Goal: Transaction & Acquisition: Purchase product/service

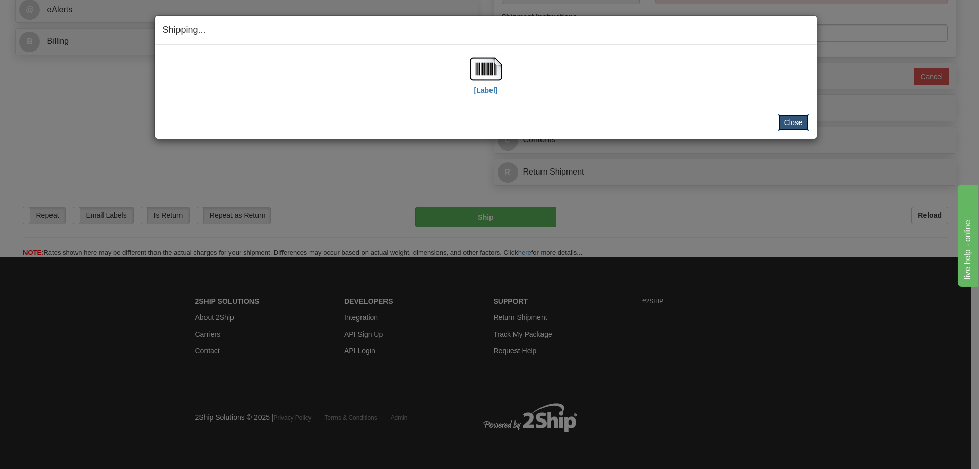
scroll to position [457, 0]
click at [800, 125] on button "Close" at bounding box center [793, 122] width 32 height 17
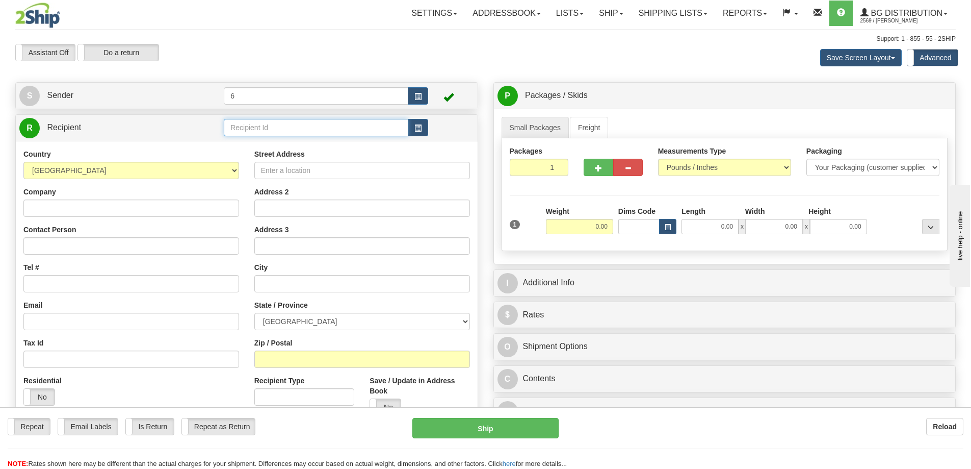
click at [255, 132] on input "text" at bounding box center [316, 127] width 185 height 17
type input "41012"
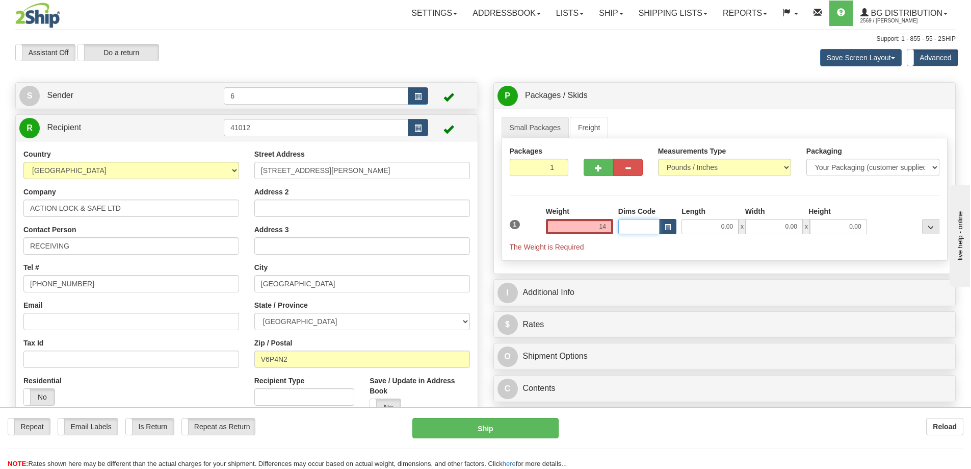
type input "14.00"
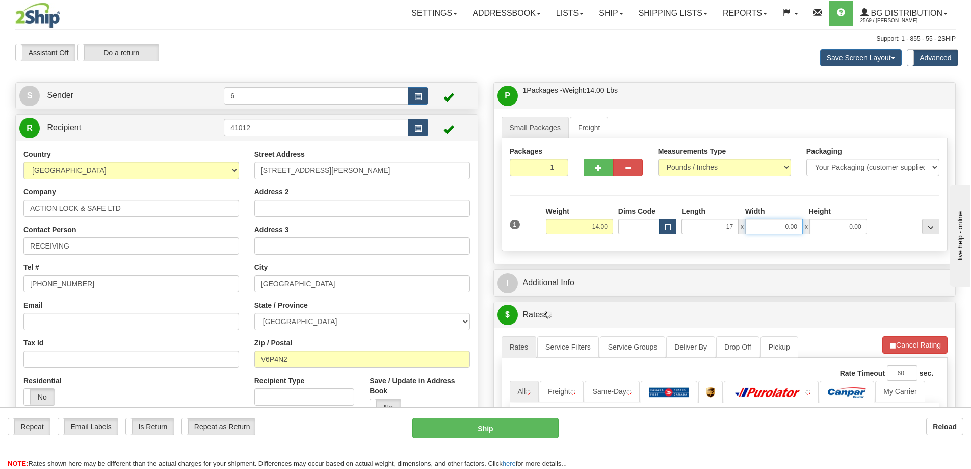
type input "17.00"
type input "5.00"
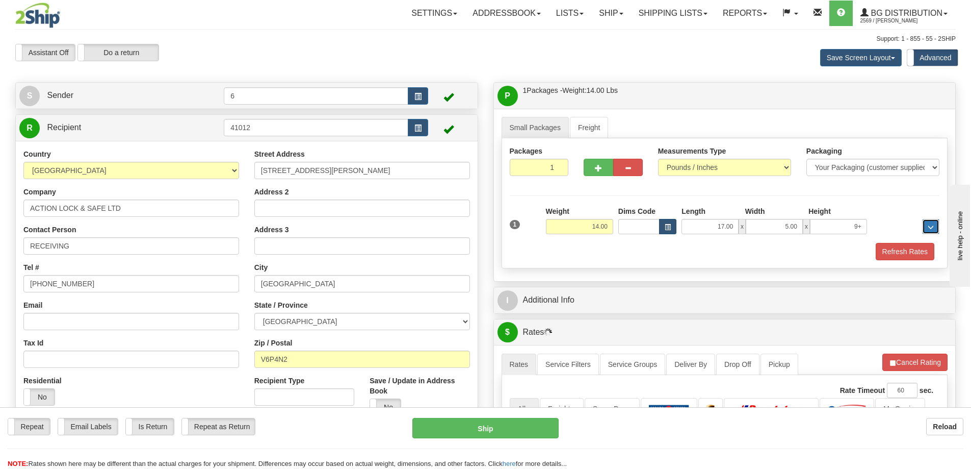
type input "0.00"
drag, startPoint x: 1783, startPoint y: 516, endPoint x: 1010, endPoint y: 286, distance: 806.5
type input "9.00"
click at [595, 170] on span "button" at bounding box center [598, 168] width 7 height 7
radio input "true"
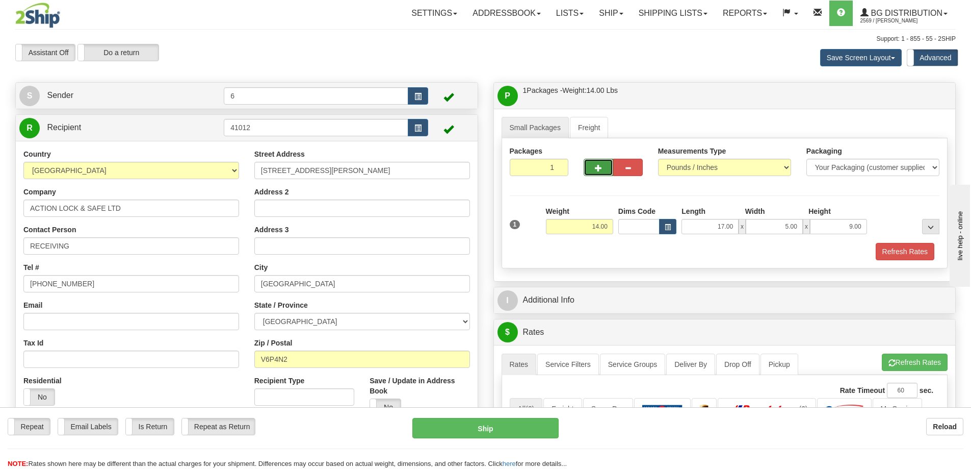
type input "2"
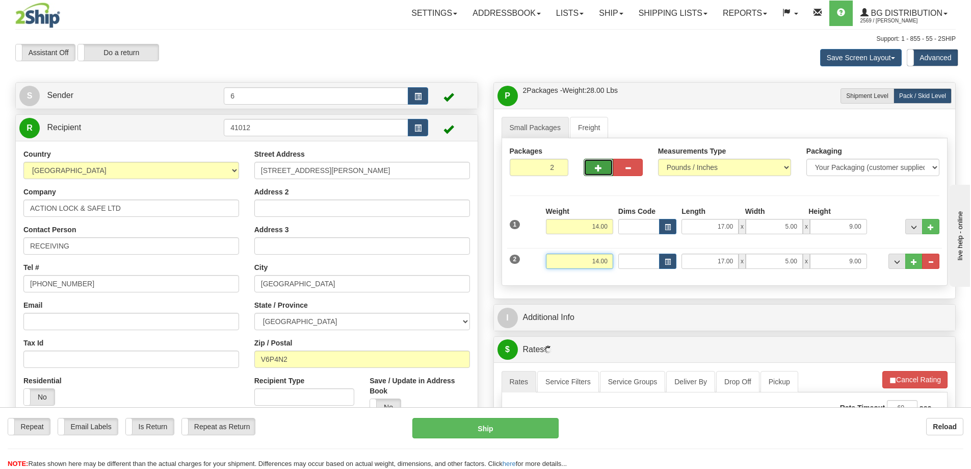
drag, startPoint x: 584, startPoint y: 261, endPoint x: 683, endPoint y: 273, distance: 100.1
click at [685, 276] on div "2 Weight 14.00 Dims Code Length Width Height" at bounding box center [724, 260] width 435 height 34
type input "29.00"
type input "93.00"
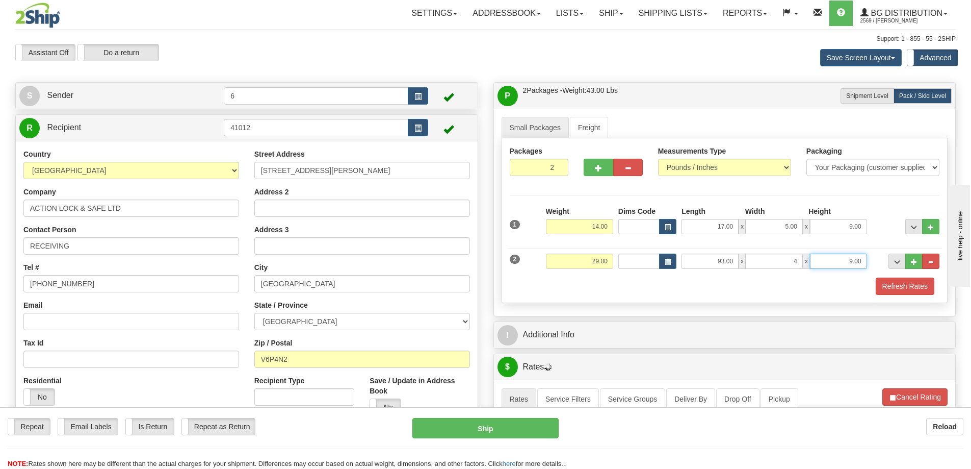
type input "4.00"
type input "7.00"
click at [589, 163] on button "button" at bounding box center [599, 167] width 30 height 17
type input "3"
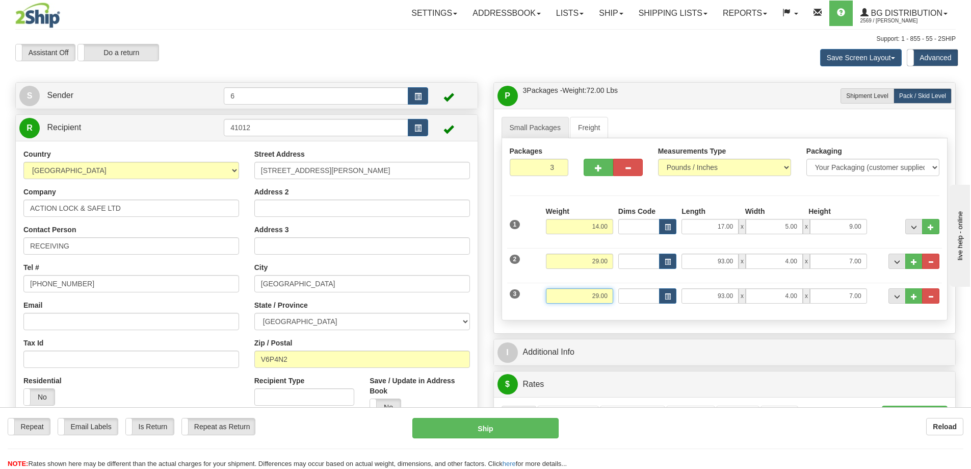
drag, startPoint x: 593, startPoint y: 296, endPoint x: 681, endPoint y: 279, distance: 88.9
click at [681, 285] on div "3 Weight 29.00 Dims Code Length Width Height" at bounding box center [724, 294] width 435 height 34
type input "38.00"
type input "20.00"
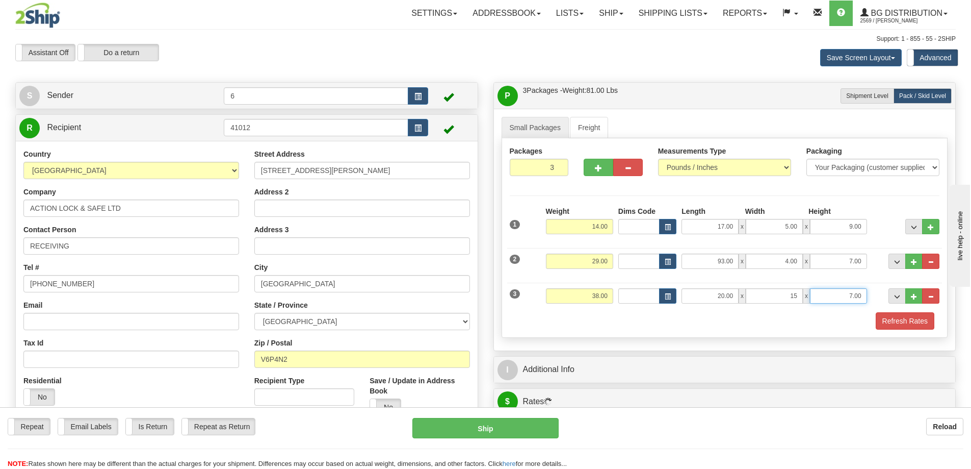
type input "15.00"
type input "9.00"
click at [907, 318] on button "Refresh Rates" at bounding box center [905, 320] width 59 height 17
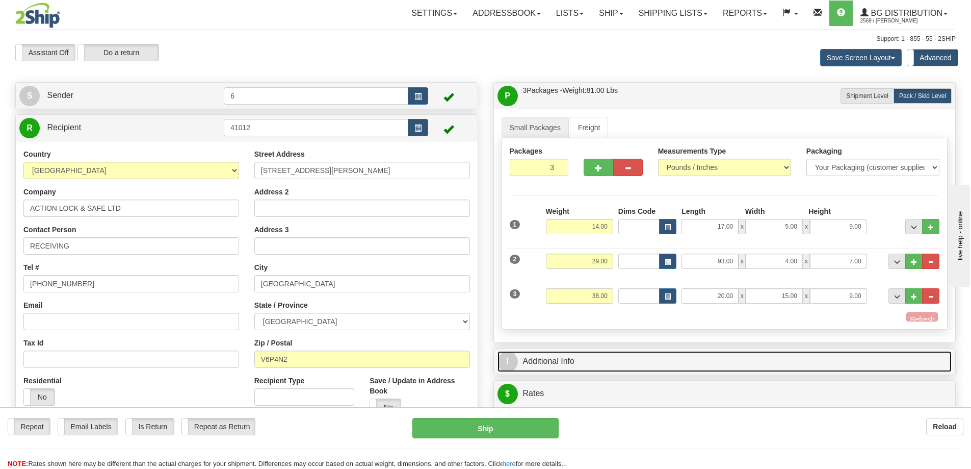
click at [884, 351] on link "I Additional Info" at bounding box center [725, 361] width 455 height 21
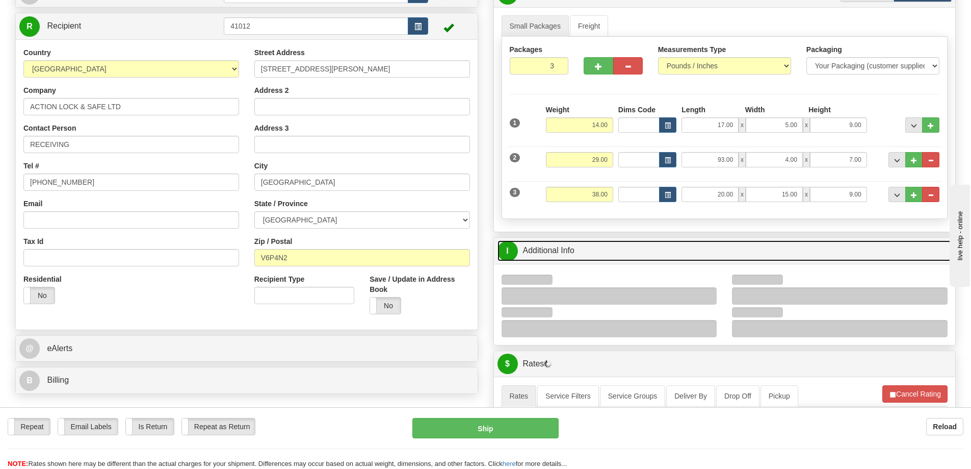
scroll to position [102, 0]
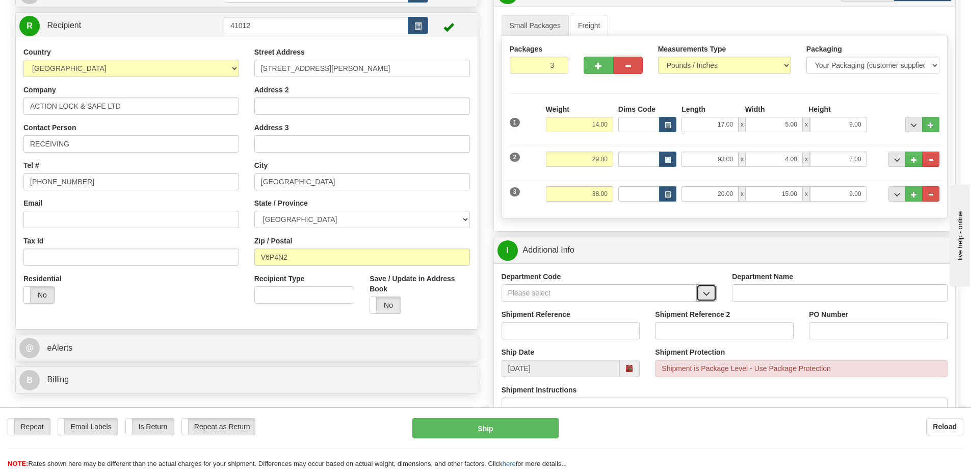
click at [710, 293] on span "button" at bounding box center [706, 293] width 7 height 7
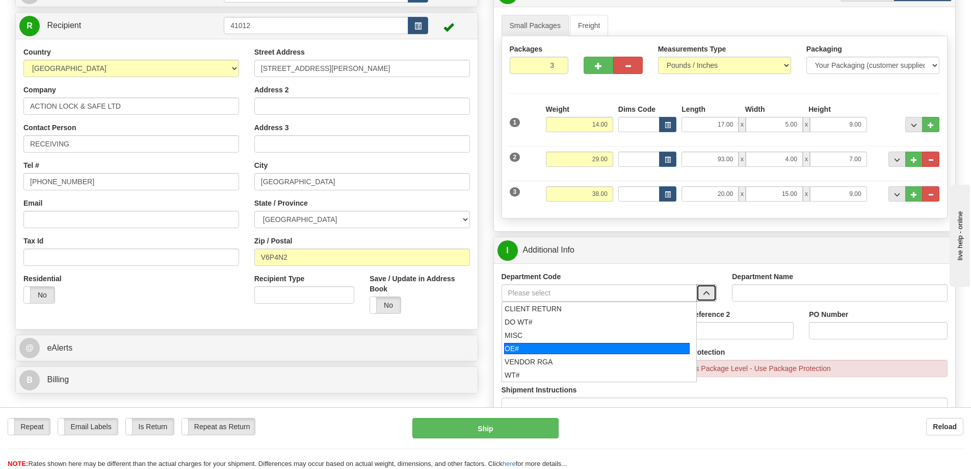
click at [521, 354] on div "OE#" at bounding box center [597, 348] width 186 height 11
type input "OE#"
type input "ORDERS"
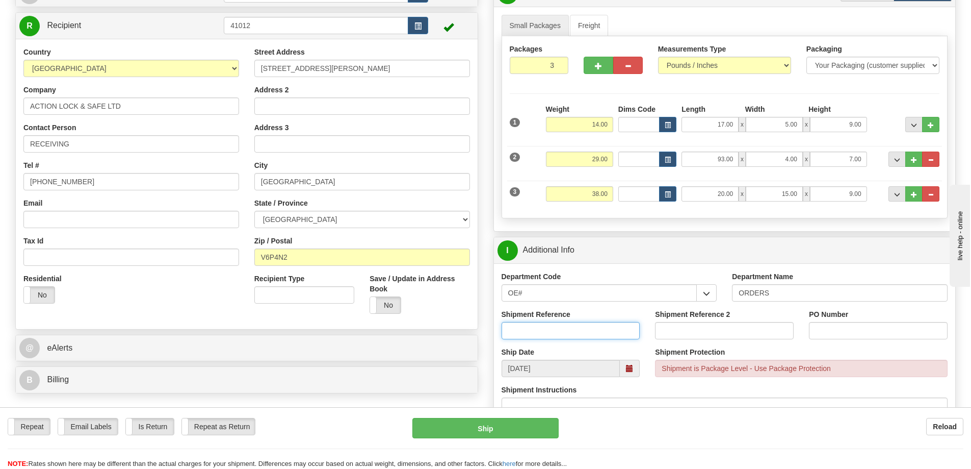
click at [531, 332] on input "Shipment Reference" at bounding box center [571, 330] width 139 height 17
type input "60033987-00"
drag, startPoint x: 826, startPoint y: 334, endPoint x: 683, endPoint y: 349, distance: 144.0
click at [706, 344] on div "Shipment Reference 60033987-00 Shipment Reference 2 PO Number wh-26285" at bounding box center [725, 328] width 462 height 38
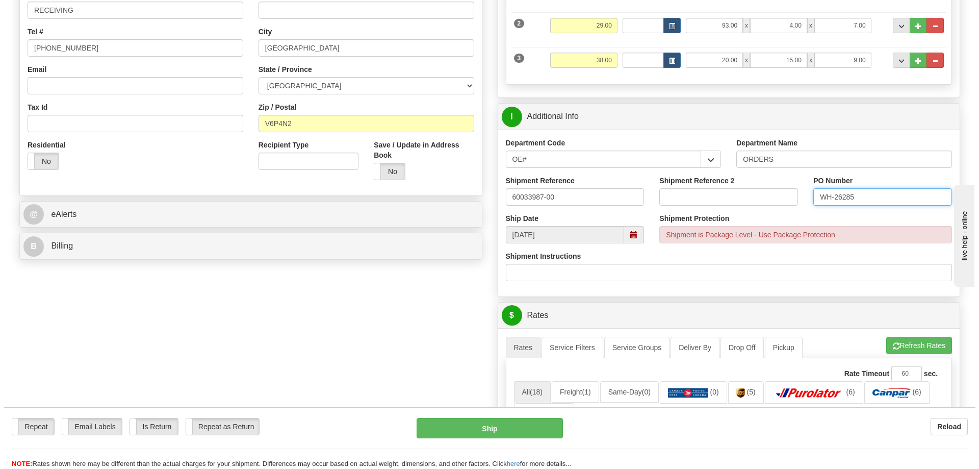
scroll to position [459, 0]
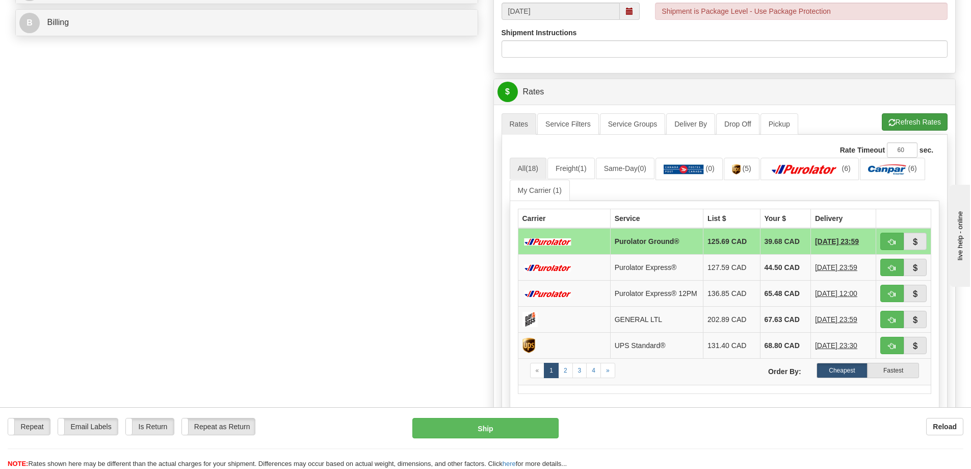
type input "WH-26285"
click at [904, 124] on button "Refresh Rates" at bounding box center [915, 121] width 66 height 17
click at [898, 242] on button "button" at bounding box center [891, 240] width 23 height 17
type input "260"
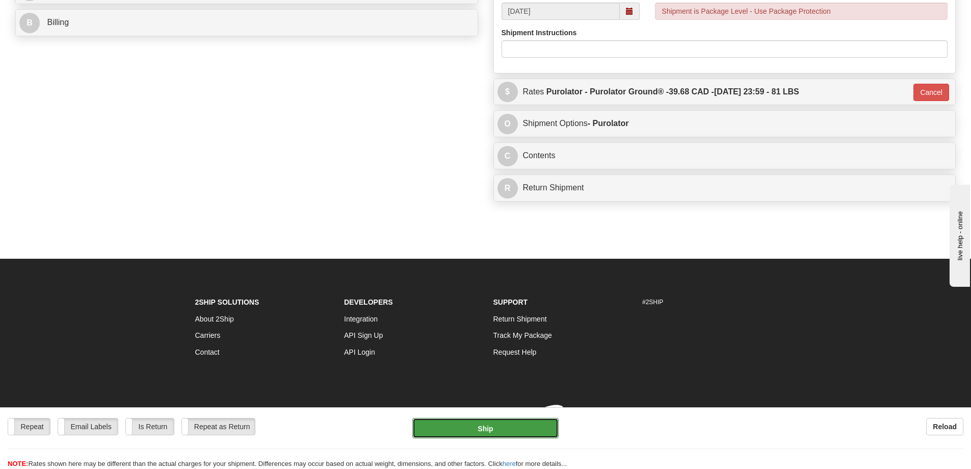
click at [490, 431] on button "Ship" at bounding box center [485, 428] width 146 height 20
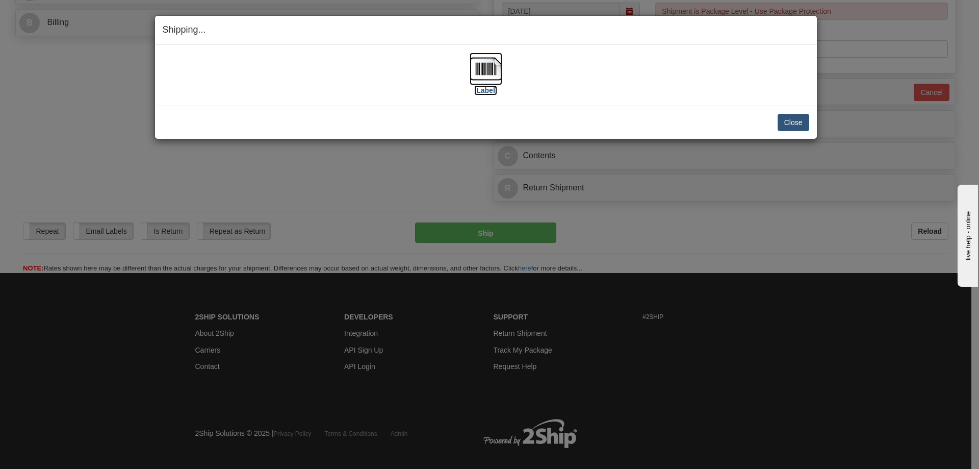
click at [482, 88] on label "[Label]" at bounding box center [485, 90] width 23 height 10
drag, startPoint x: 794, startPoint y: 120, endPoint x: 802, endPoint y: 118, distance: 7.8
click at [797, 118] on button "Close" at bounding box center [793, 122] width 32 height 17
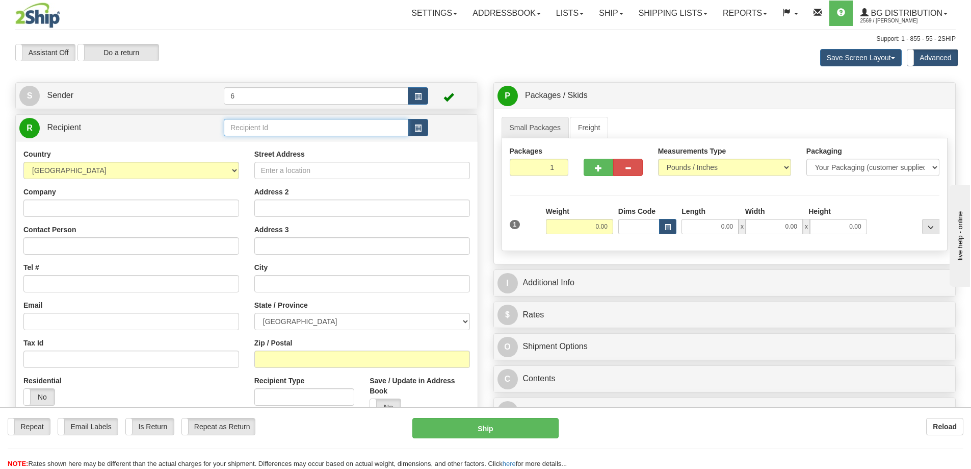
click at [299, 133] on input "text" at bounding box center [316, 127] width 185 height 17
type input "44004"
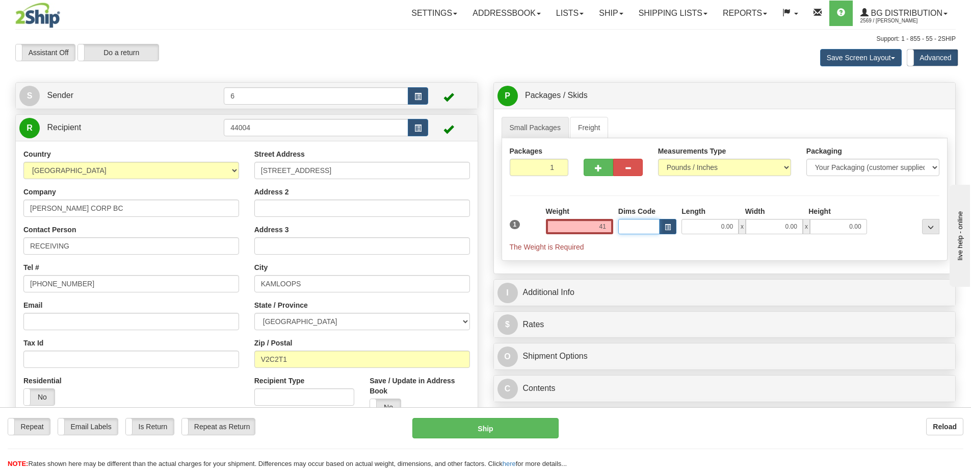
type input "41.00"
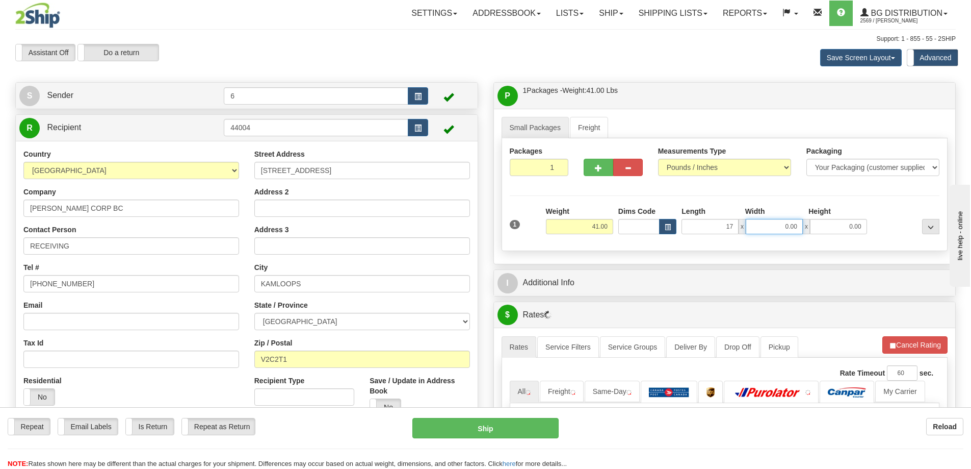
type input "17.00"
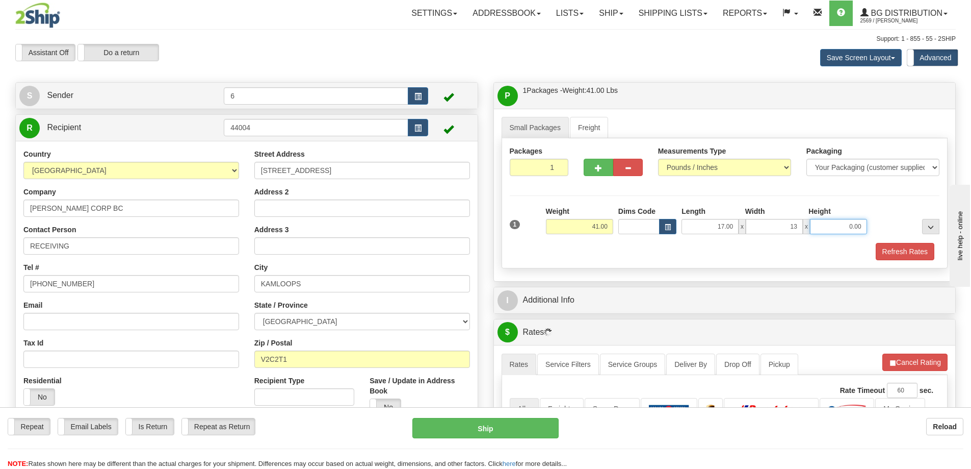
type input "13.00"
type input "11.00"
click at [605, 166] on button "button" at bounding box center [599, 167] width 30 height 17
radio input "true"
type input "2"
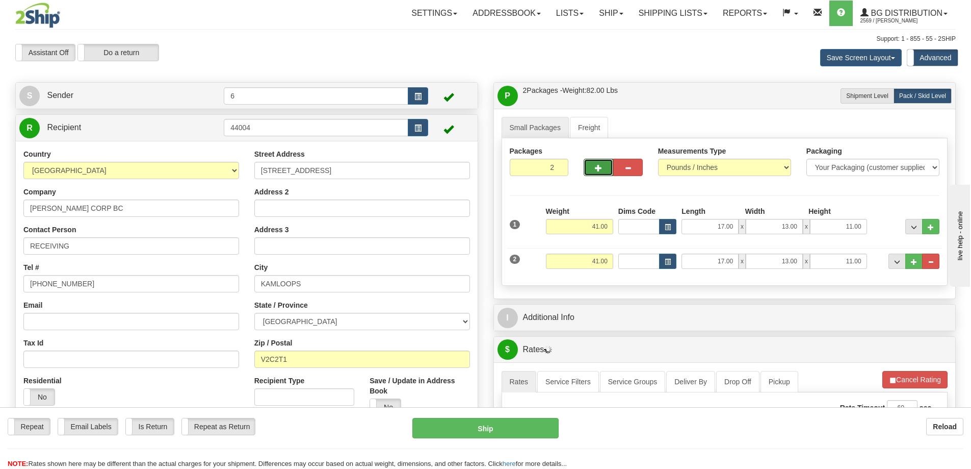
scroll to position [51, 0]
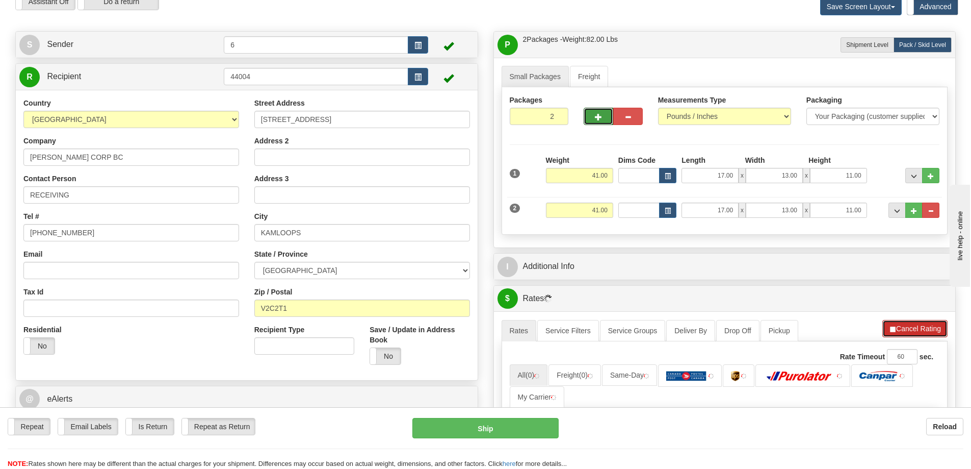
click at [914, 329] on button "Cancel Rating" at bounding box center [914, 328] width 65 height 17
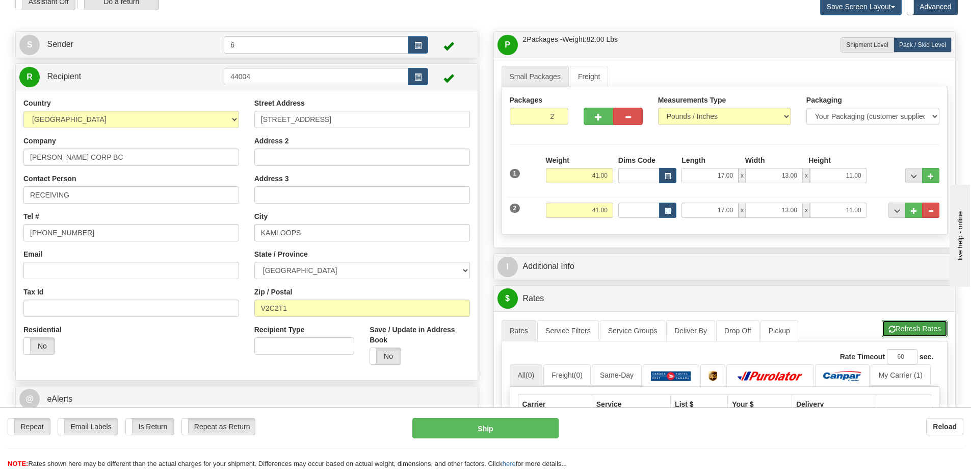
click at [929, 329] on button "Refresh Rates" at bounding box center [915, 328] width 66 height 17
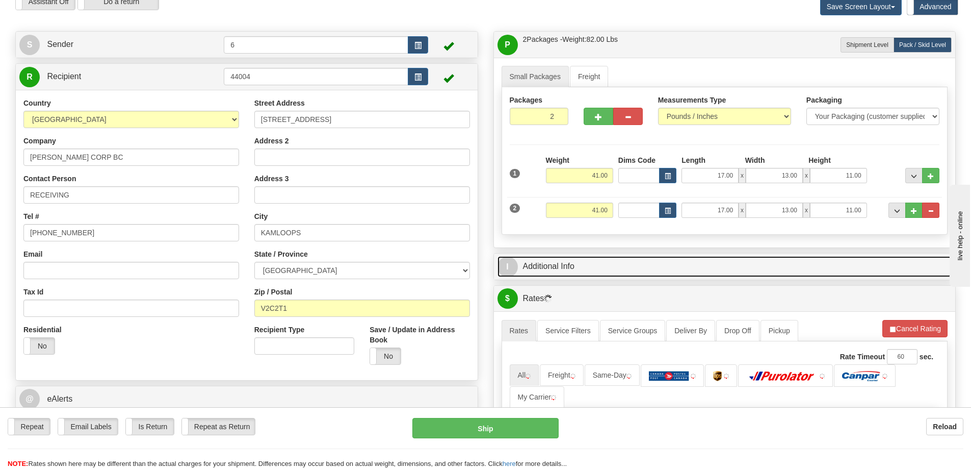
click at [711, 262] on link "I Additional Info" at bounding box center [725, 266] width 455 height 21
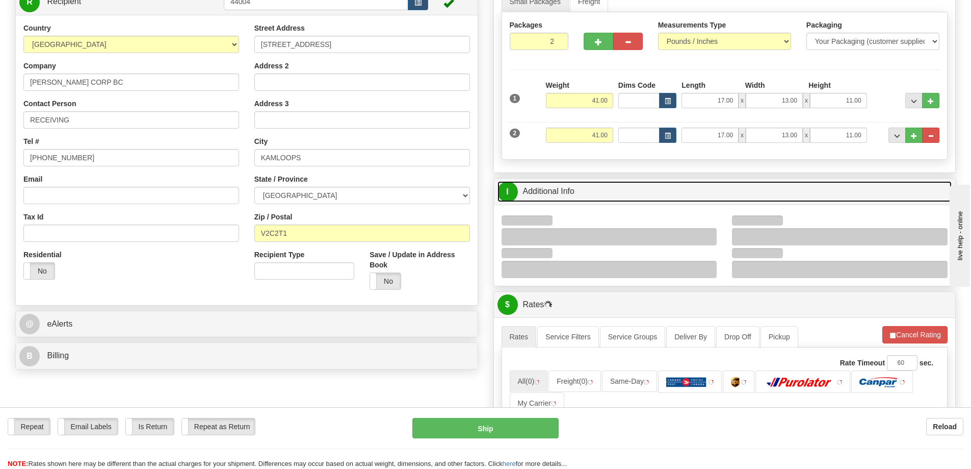
scroll to position [204, 0]
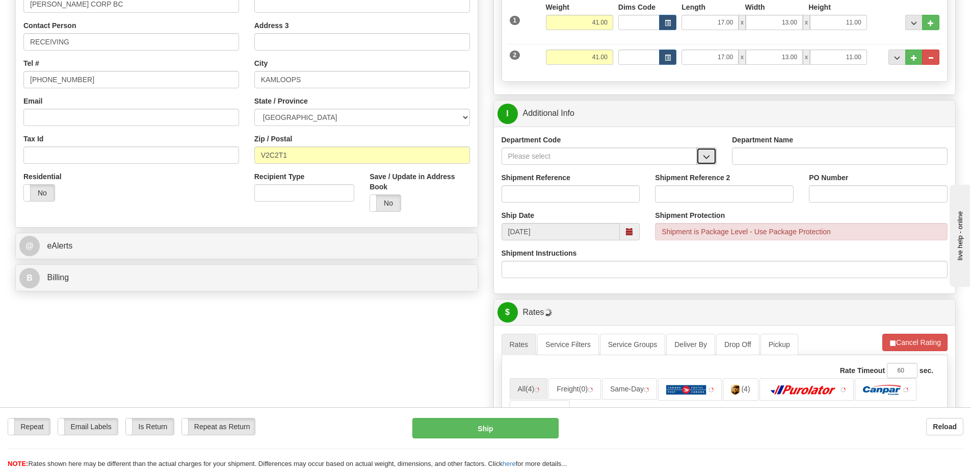
click at [709, 159] on span "button" at bounding box center [706, 156] width 7 height 7
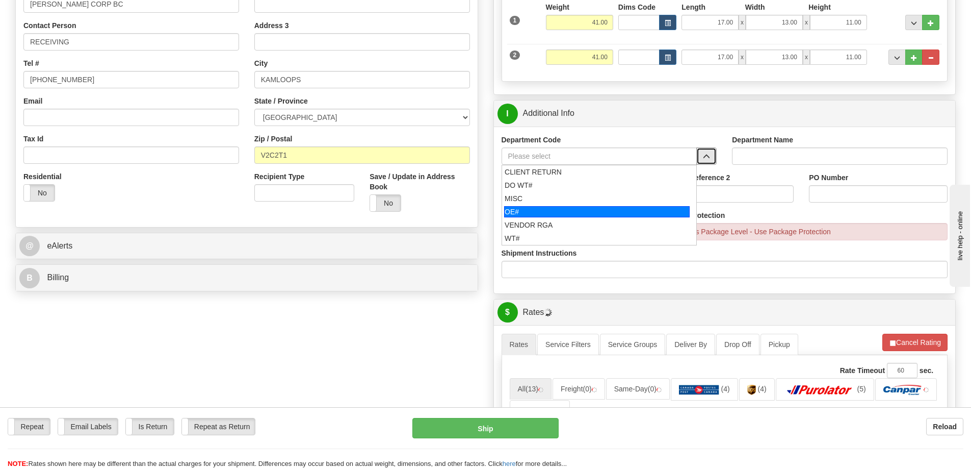
click at [545, 212] on div "OE#" at bounding box center [597, 211] width 186 height 11
type input "OE#"
type input "ORDERS"
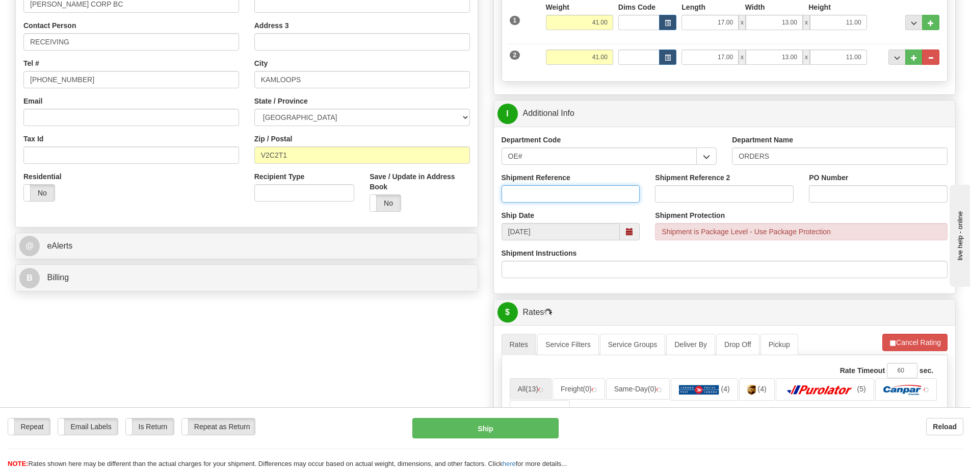
click at [549, 193] on input "Shipment Reference" at bounding box center [571, 193] width 139 height 17
type input "60033885-00"
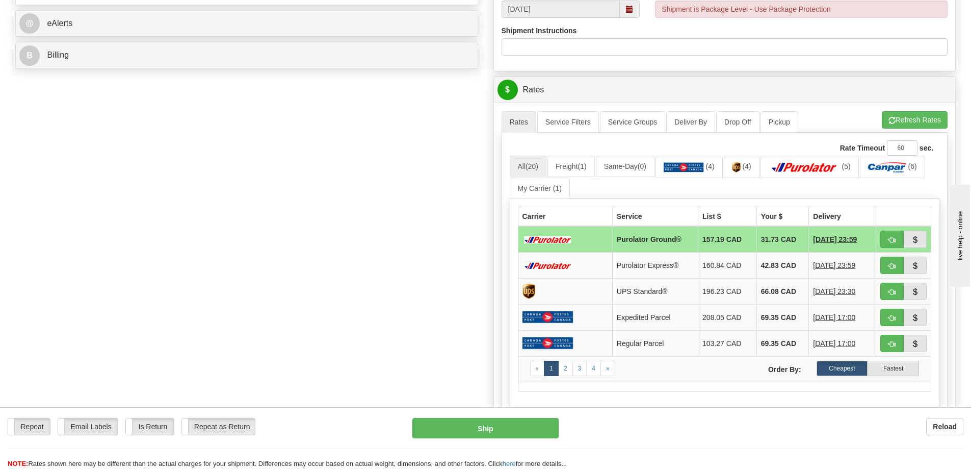
type input "RIH/PO-008282"
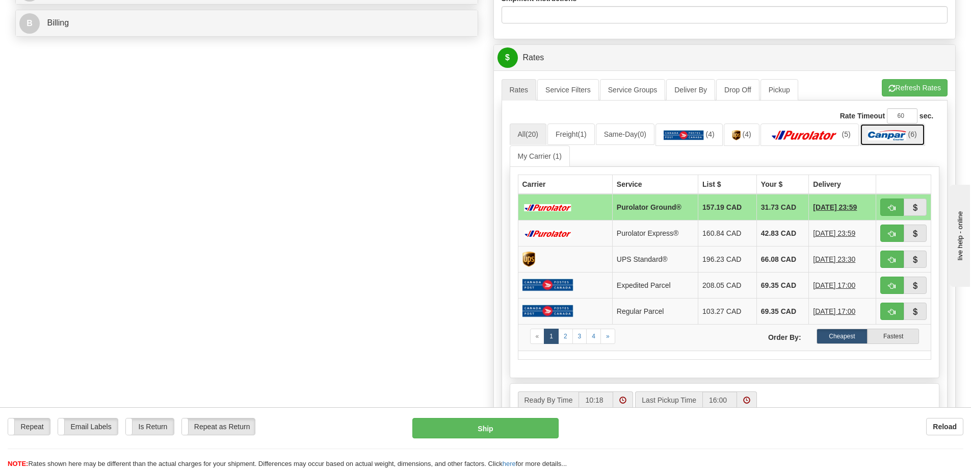
click at [925, 142] on link "(6)" at bounding box center [892, 134] width 65 height 22
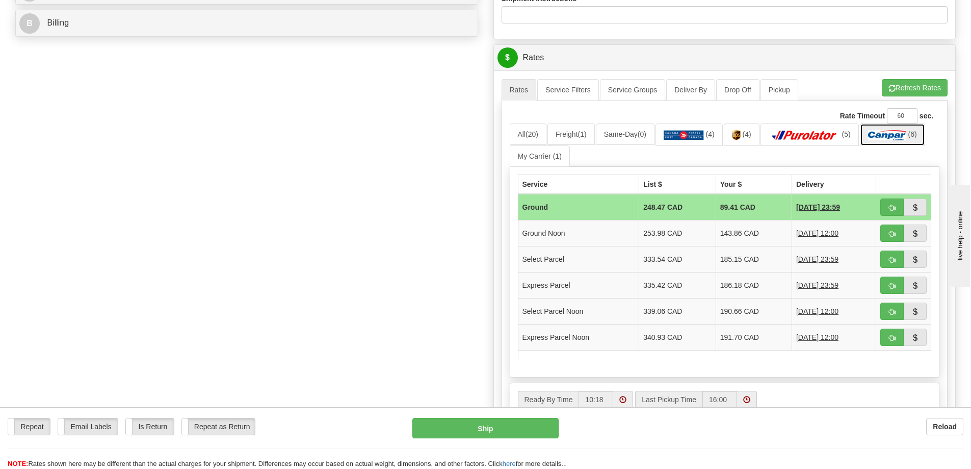
scroll to position [459, 0]
click at [920, 87] on button "Refresh Rates" at bounding box center [915, 87] width 66 height 17
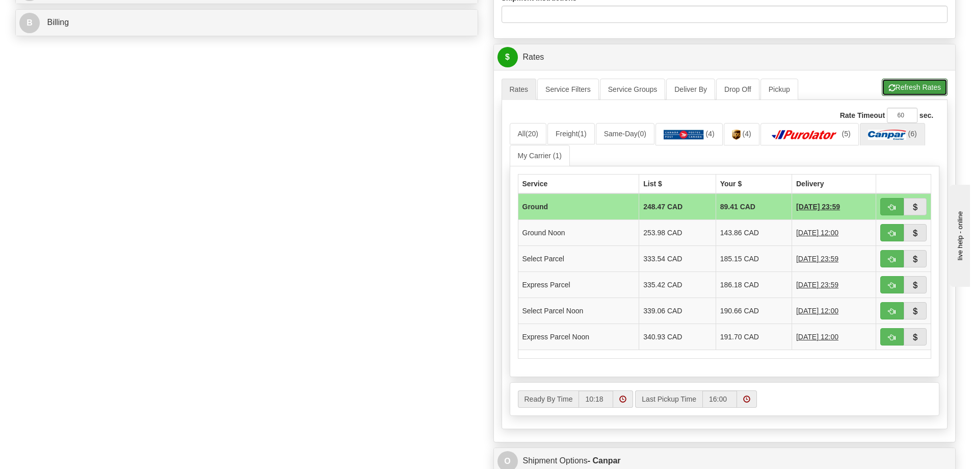
drag, startPoint x: 893, startPoint y: 88, endPoint x: 888, endPoint y: 86, distance: 5.5
click at [892, 87] on span "button" at bounding box center [892, 88] width 7 height 7
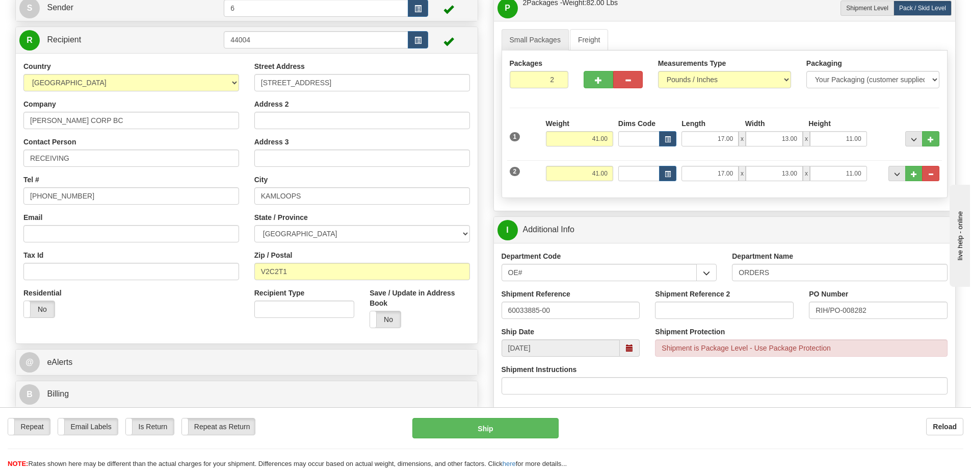
scroll to position [0, 0]
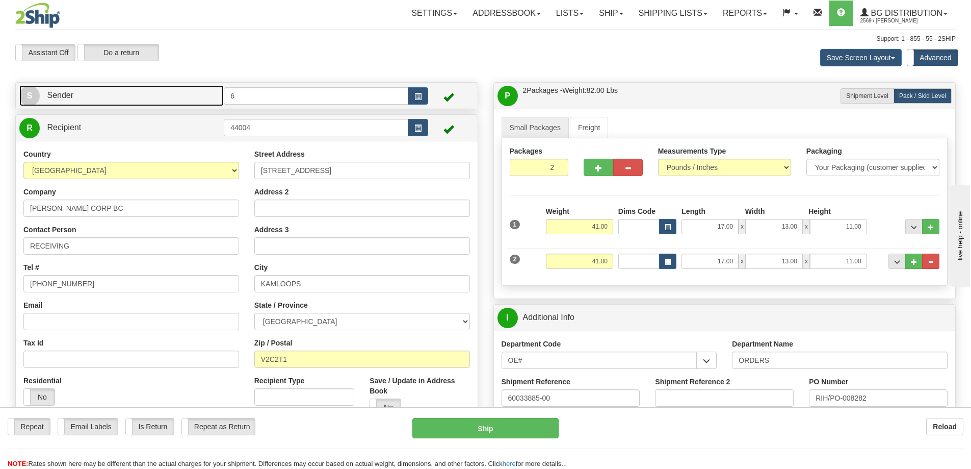
click at [119, 99] on link "S Sender" at bounding box center [121, 95] width 204 height 21
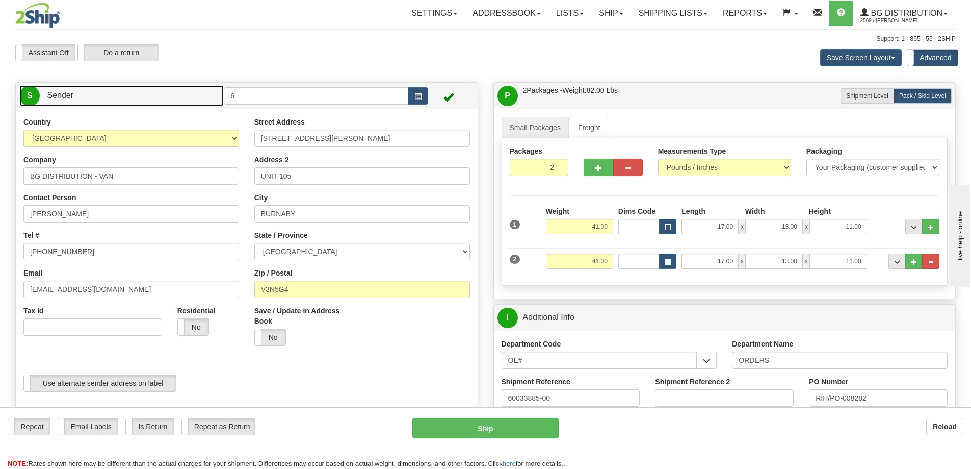
click at [119, 99] on link "S Sender" at bounding box center [121, 95] width 204 height 21
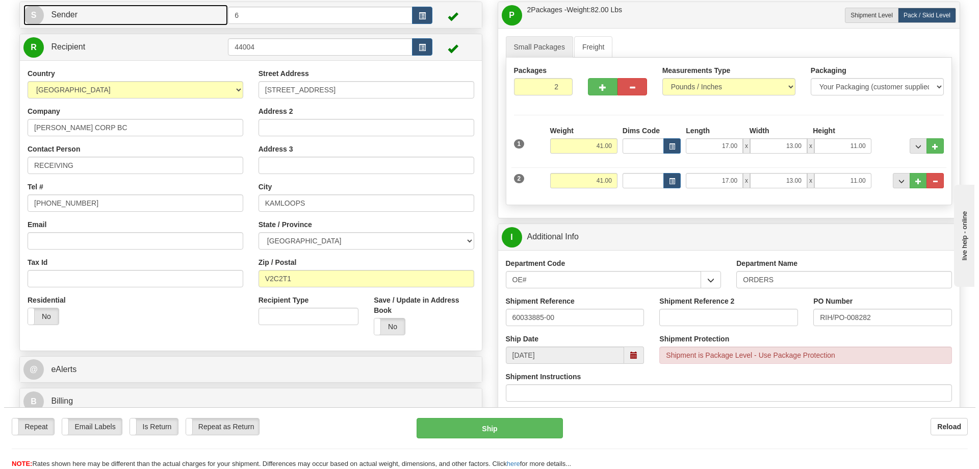
scroll to position [357, 0]
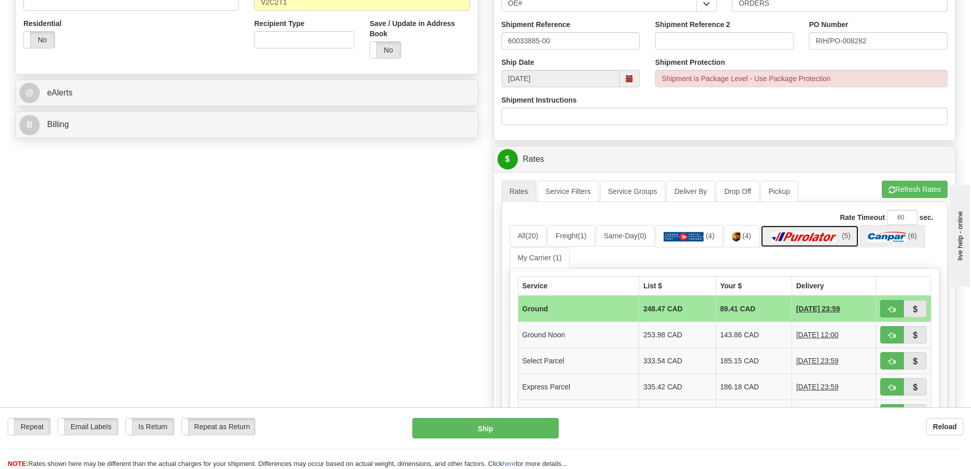
click at [825, 245] on link "(5)" at bounding box center [810, 236] width 98 height 22
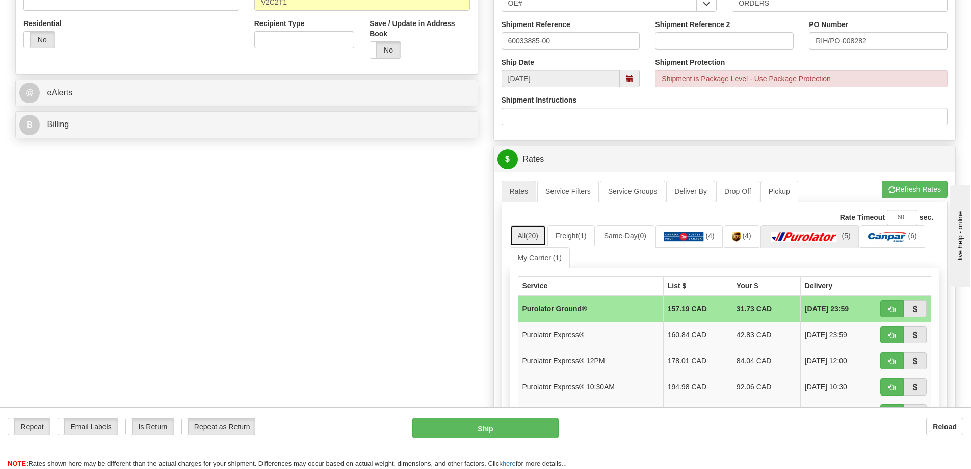
click at [534, 239] on span "(20)" at bounding box center [532, 235] width 13 height 8
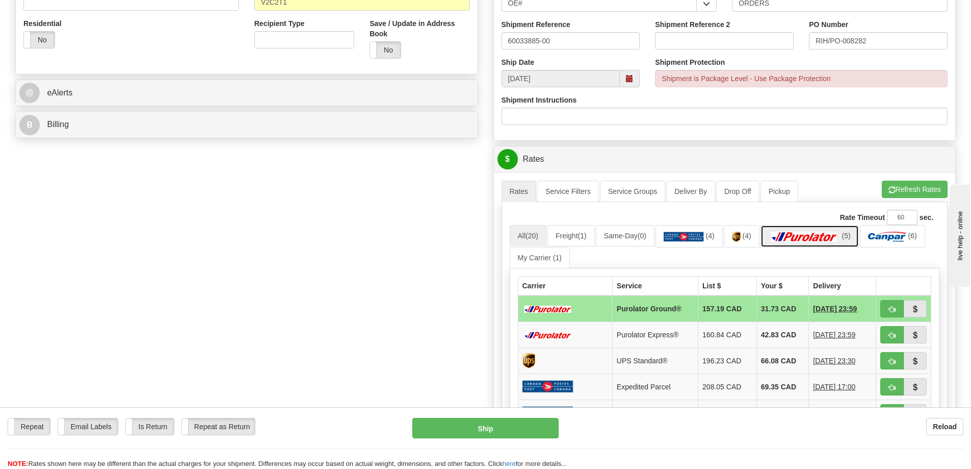
click at [801, 236] on img at bounding box center [804, 236] width 71 height 10
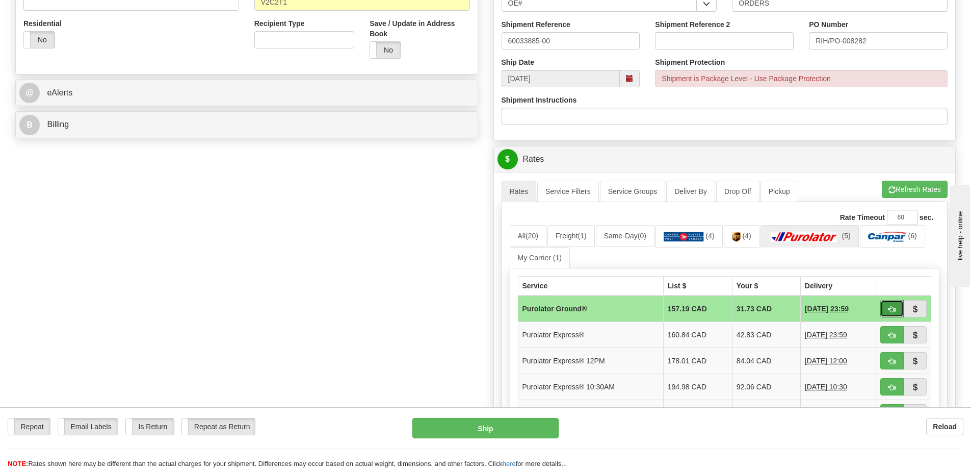
click at [899, 309] on button "button" at bounding box center [891, 308] width 23 height 17
type input "260"
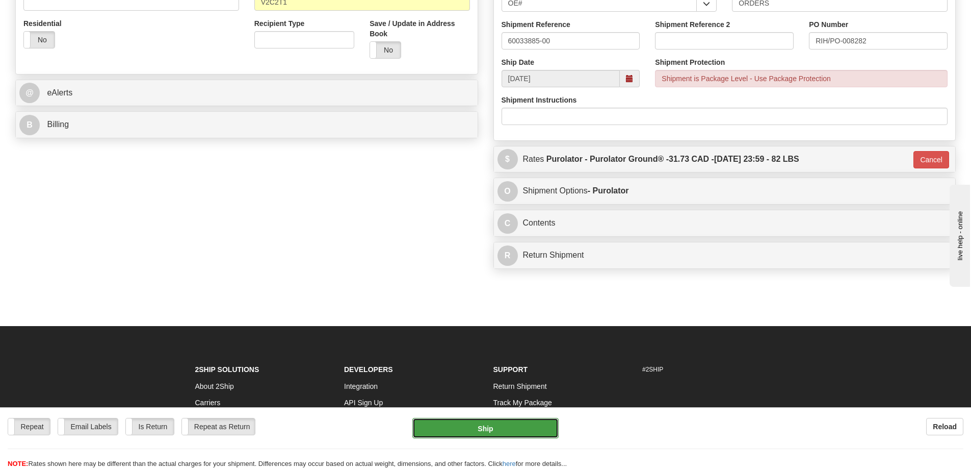
click at [505, 422] on button "Ship" at bounding box center [485, 428] width 146 height 20
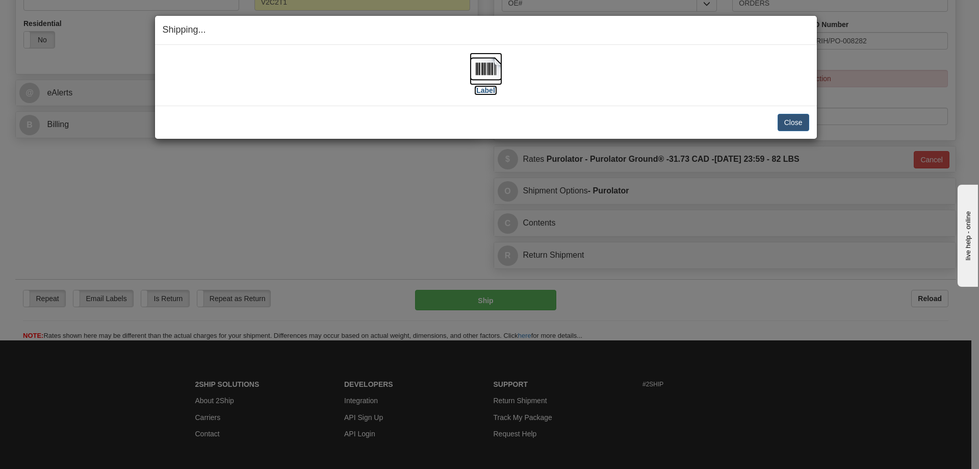
click at [489, 94] on label "[Label]" at bounding box center [485, 90] width 23 height 10
click at [795, 128] on button "Close" at bounding box center [793, 122] width 32 height 17
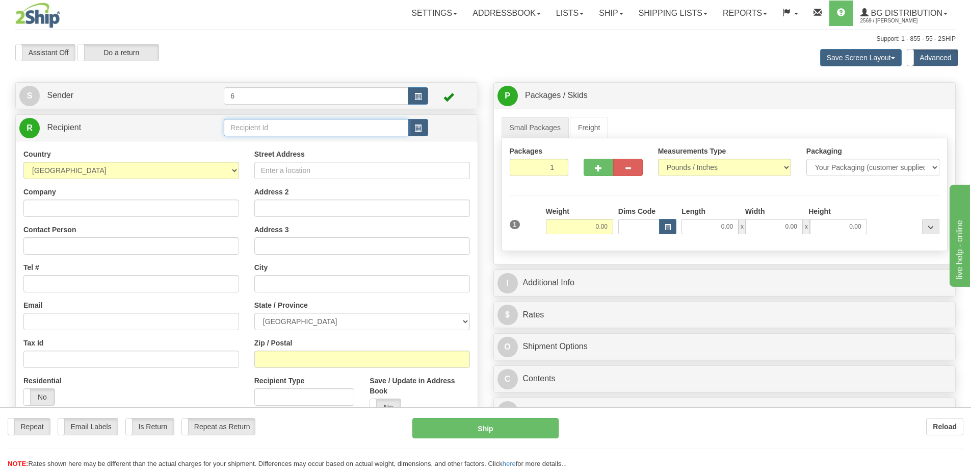
click at [257, 128] on input "text" at bounding box center [316, 127] width 185 height 17
type input "46034"
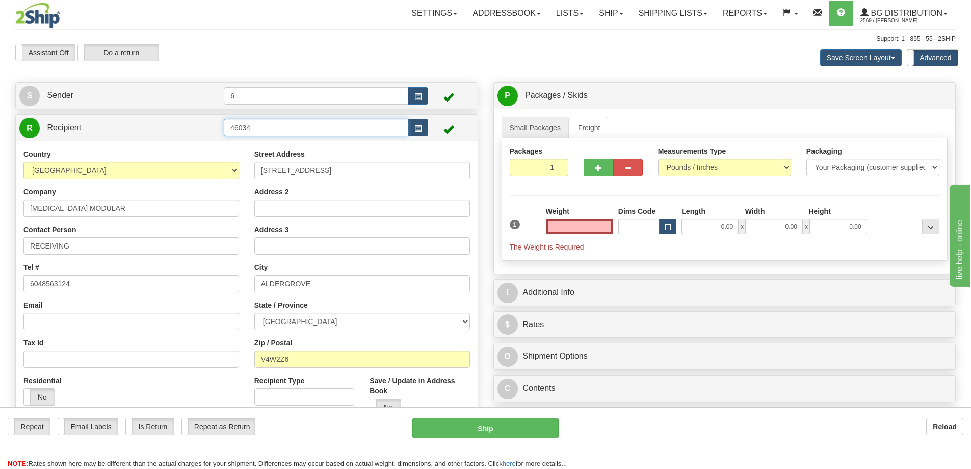
type input "0.00"
click at [292, 129] on input "46034" at bounding box center [316, 127] width 185 height 17
type input "46034 - 2"
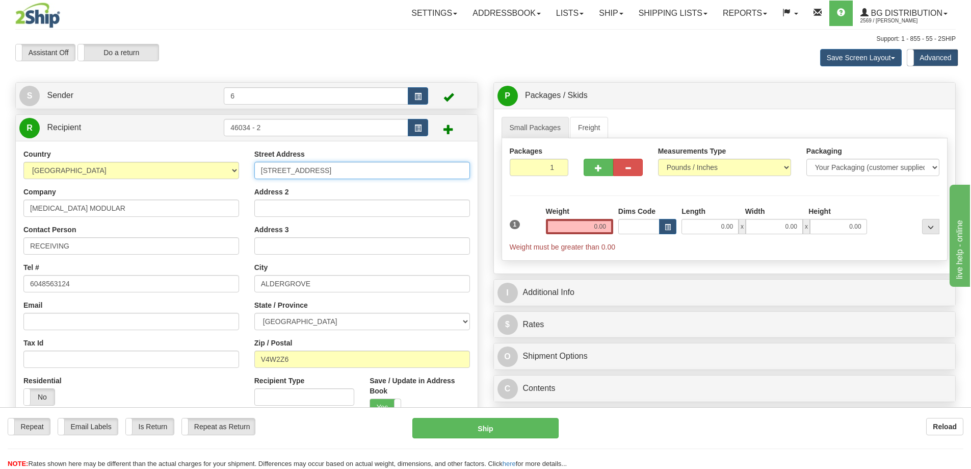
drag, startPoint x: 343, startPoint y: 176, endPoint x: 139, endPoint y: 188, distance: 204.7
click at [139, 187] on div "Country AFGHANISTAN ALAND ISLANDS ALBANIA ALGERIA AMERICAN SAMOA ANDORRA ANGOLA…" at bounding box center [247, 305] width 462 height 312
type input "3294 - 262ND STREET"
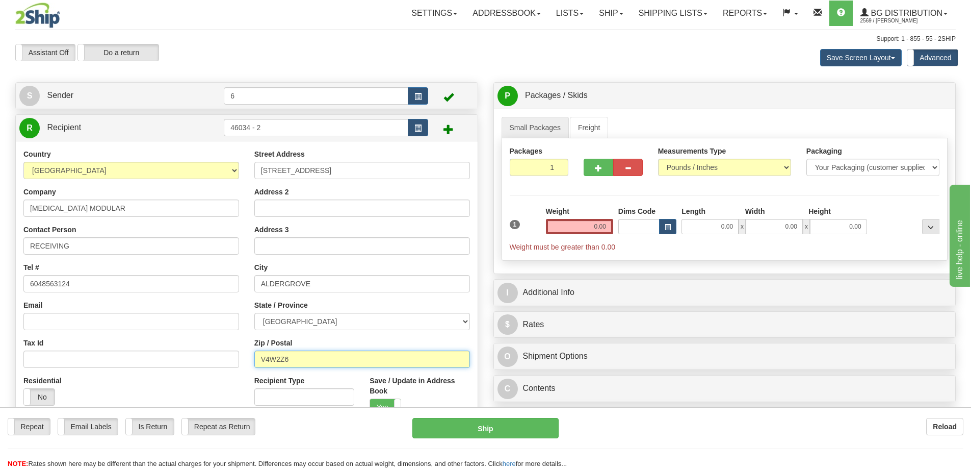
click at [278, 359] on input "V4W2Z6" at bounding box center [362, 358] width 216 height 17
type input "V4W 2X2"
click at [602, 228] on input "0.00" at bounding box center [579, 226] width 67 height 15
type input "3.00"
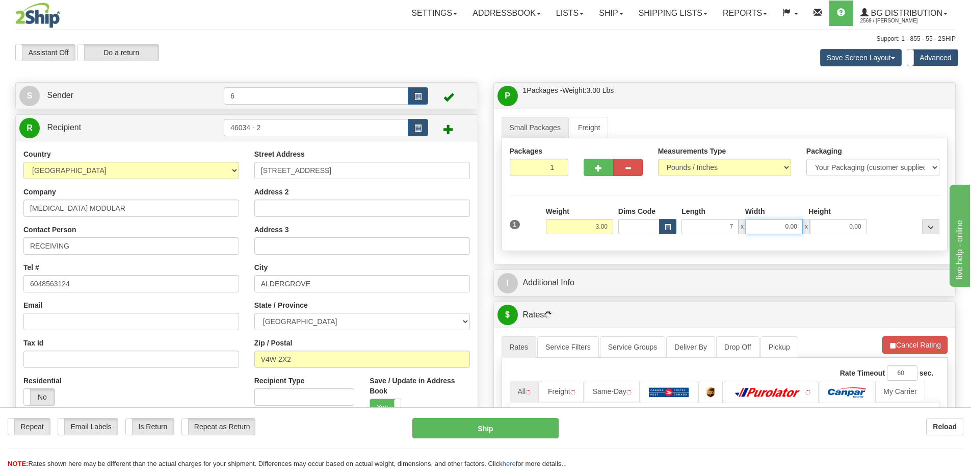
type input "7.00"
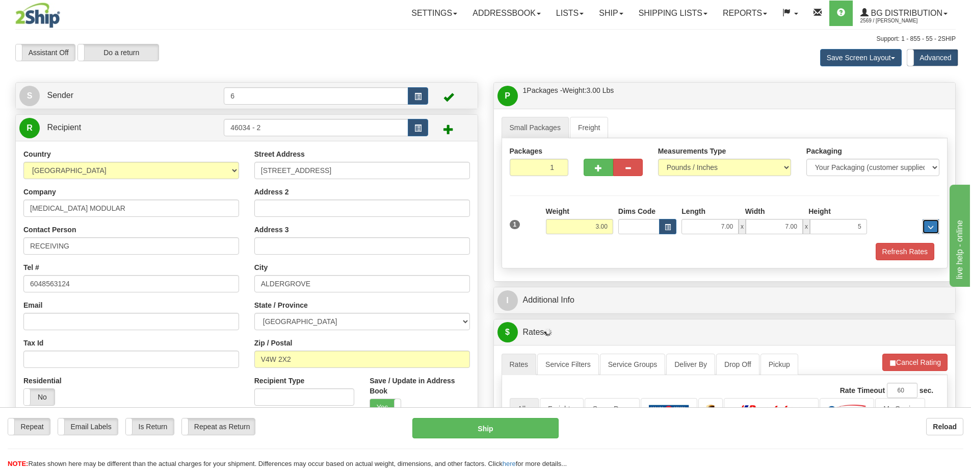
type input "5.00"
click at [591, 167] on button "button" at bounding box center [599, 167] width 30 height 17
radio input "true"
type input "2"
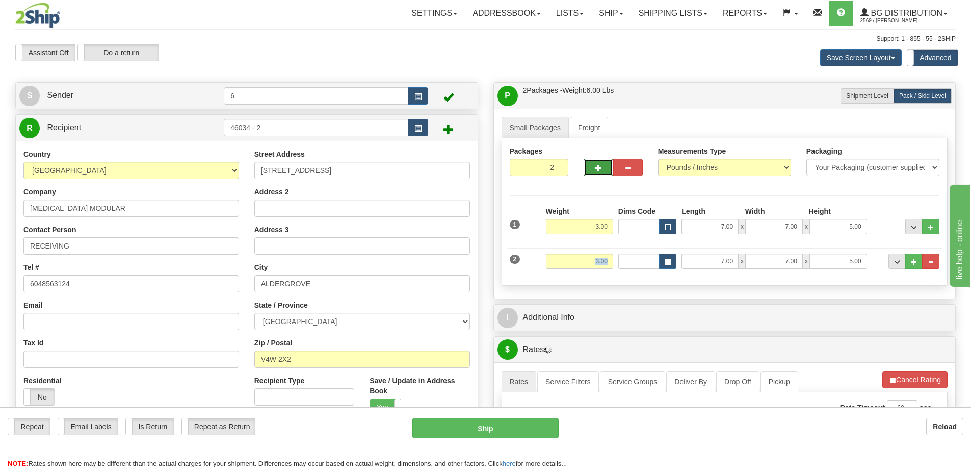
drag, startPoint x: 611, startPoint y: 270, endPoint x: 785, endPoint y: 266, distance: 174.4
click at [785, 266] on div "2 Weight 3.00 Dims Code Length Width Height" at bounding box center [724, 260] width 435 height 34
drag, startPoint x: 584, startPoint y: 267, endPoint x: 637, endPoint y: 274, distance: 53.5
click at [637, 274] on div "2 Weight 3.00 Dims Code Length Width Height" at bounding box center [724, 260] width 435 height 34
type input "15.00"
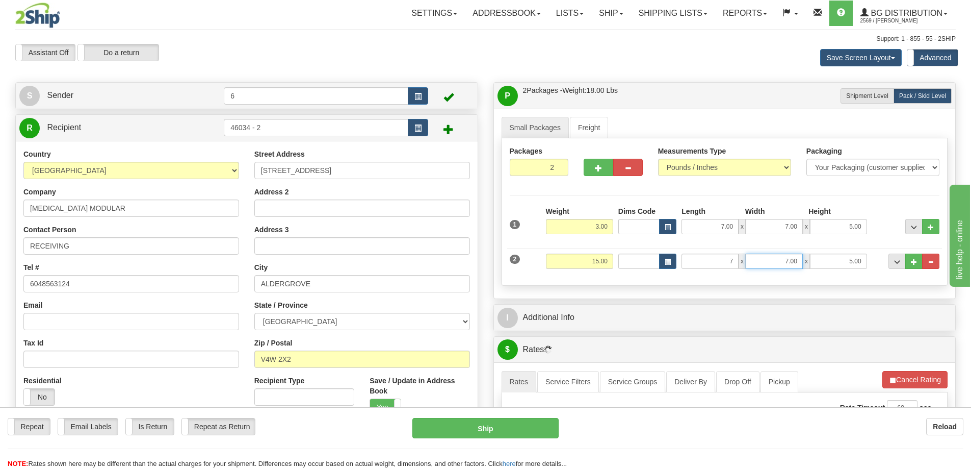
type input "7.00"
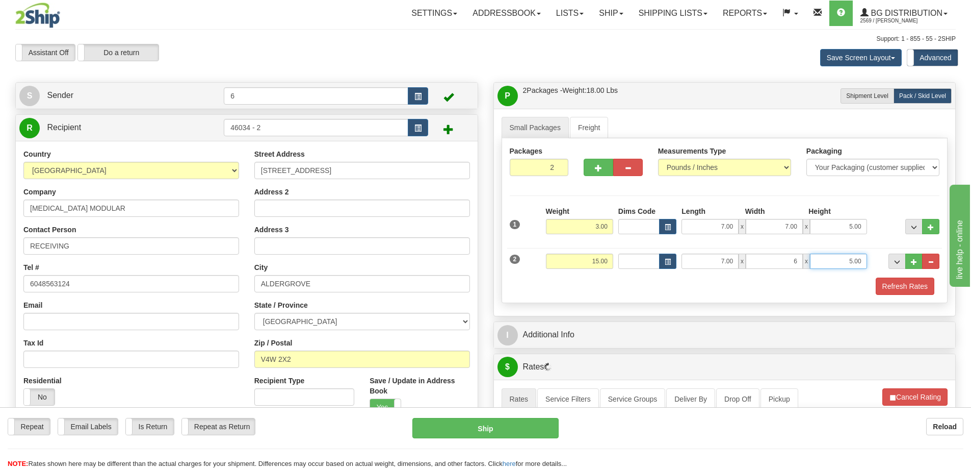
type input "6.00"
drag, startPoint x: 719, startPoint y: 259, endPoint x: 773, endPoint y: 271, distance: 54.7
click at [773, 271] on div "2 Weight 15.00 Dims Code Length Width Height" at bounding box center [724, 260] width 435 height 34
type input "43.00"
type input "7.00"
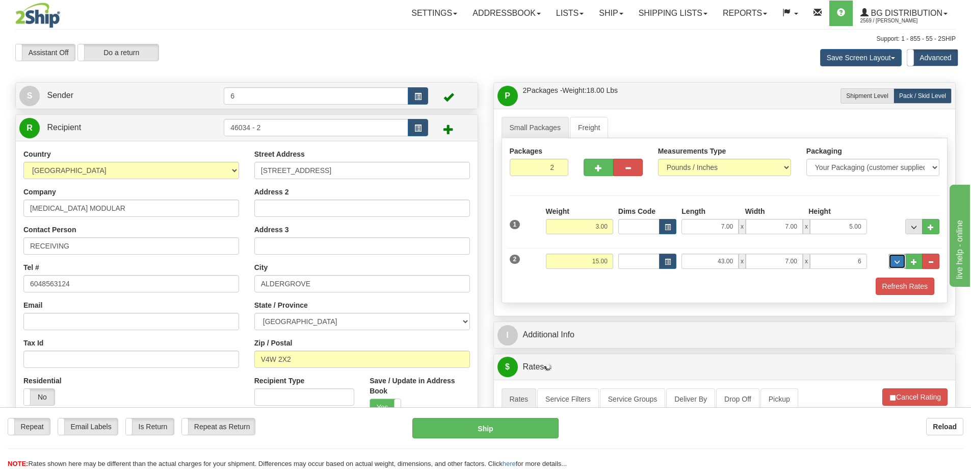
type input "6.00"
click at [606, 174] on button "button" at bounding box center [599, 167] width 30 height 17
type input "3"
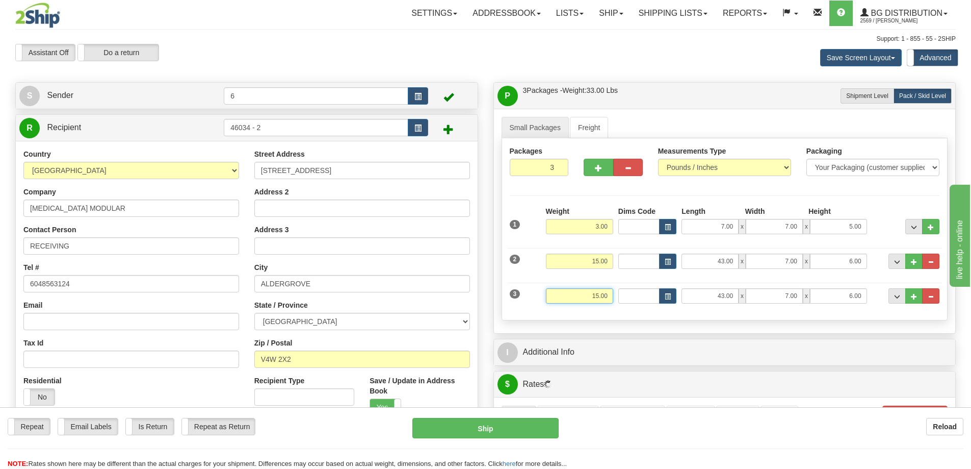
drag, startPoint x: 579, startPoint y: 296, endPoint x: 642, endPoint y: 308, distance: 64.3
click at [655, 295] on div "3 Weight 15.00 Dims Code Length Width Height" at bounding box center [724, 294] width 435 height 34
type input "29.00"
type input "40.00"
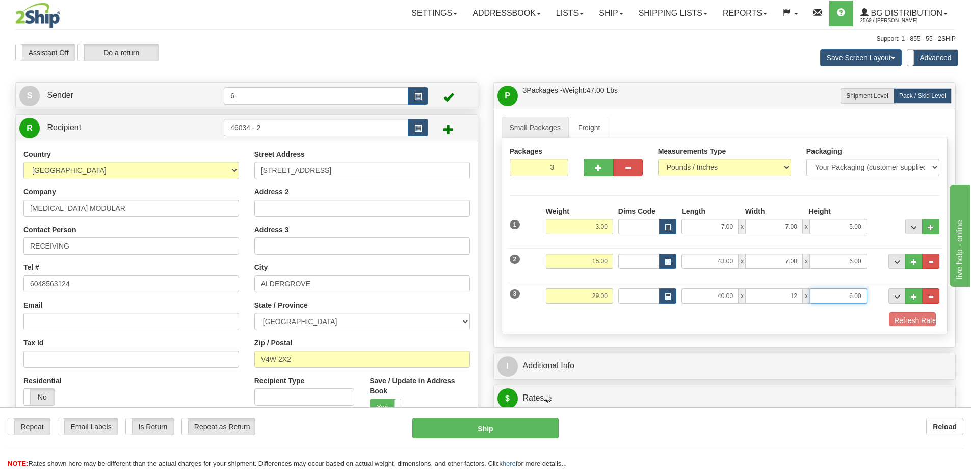
type input "12.00"
type input "13.00"
click at [910, 294] on button "..." at bounding box center [913, 295] width 17 height 15
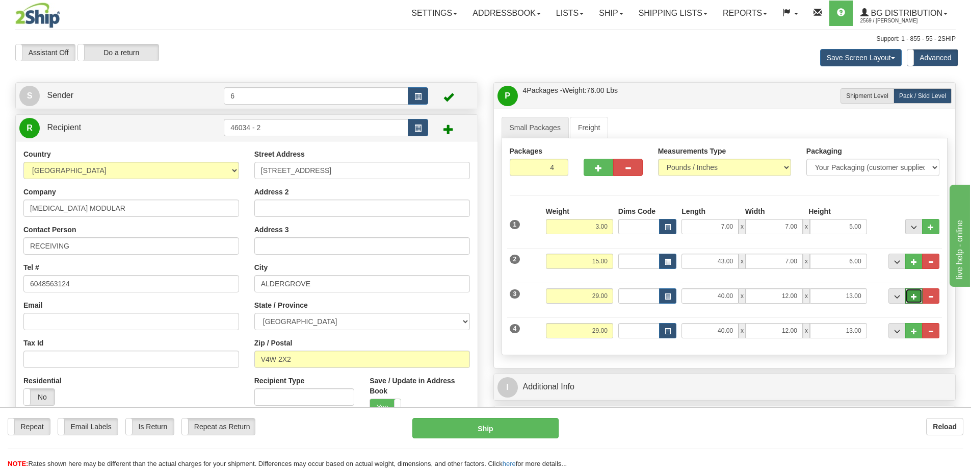
click at [913, 299] on span "..." at bounding box center [914, 297] width 6 height 6
type input "5"
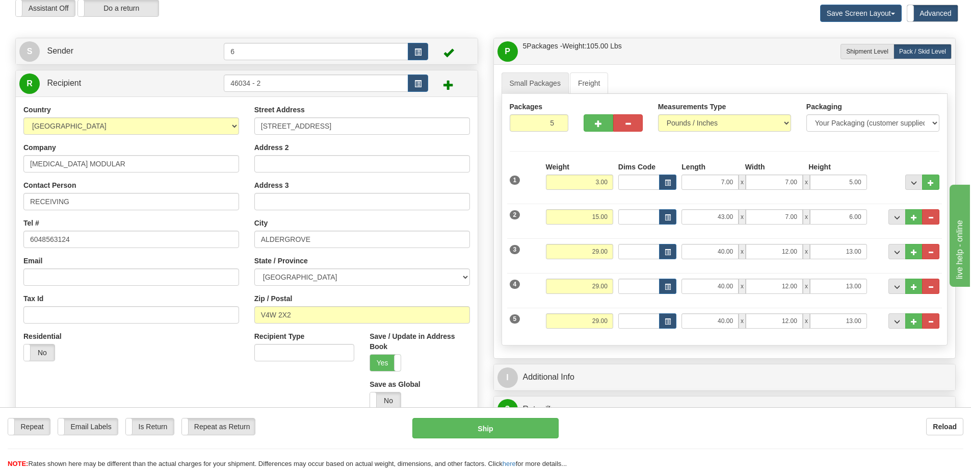
scroll to position [102, 0]
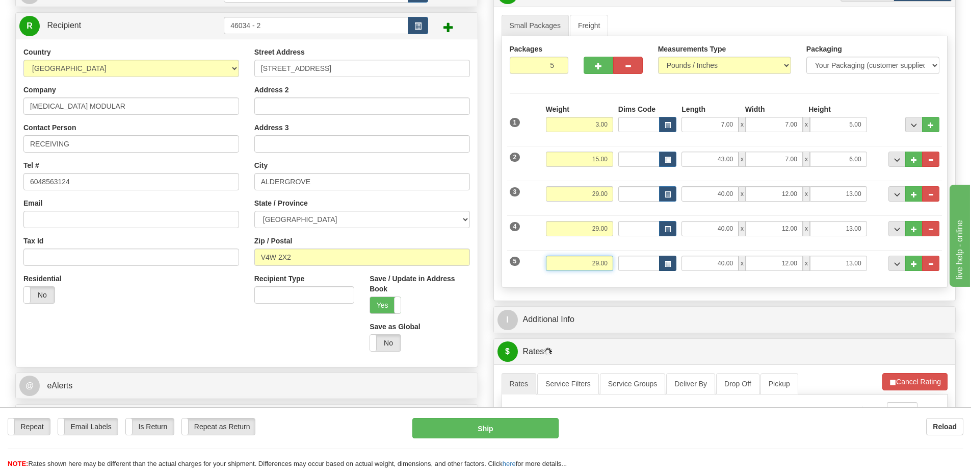
drag, startPoint x: 569, startPoint y: 268, endPoint x: 668, endPoint y: 264, distance: 99.0
click at [672, 267] on div "5 Weight 29.00 Dims Code Length Width Height" at bounding box center [724, 262] width 435 height 34
type input "43.00"
type input "9.00"
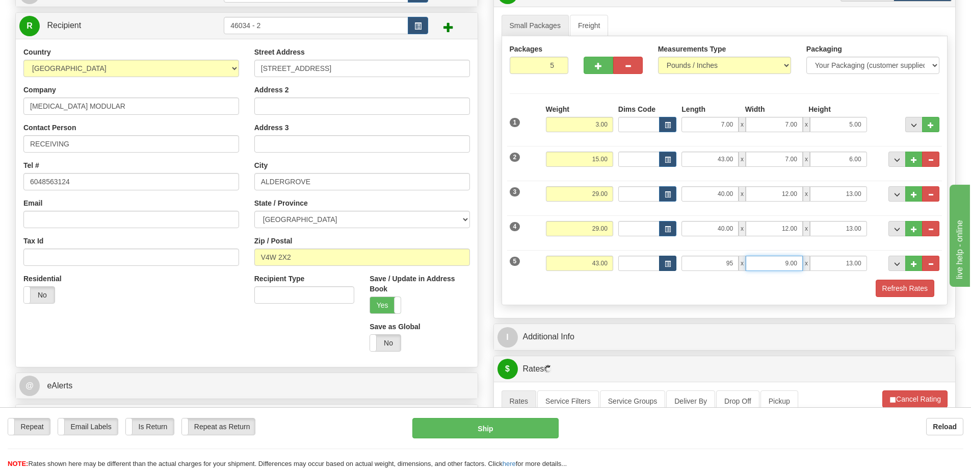
type input "95.00"
type input "7.00"
type input "5.00"
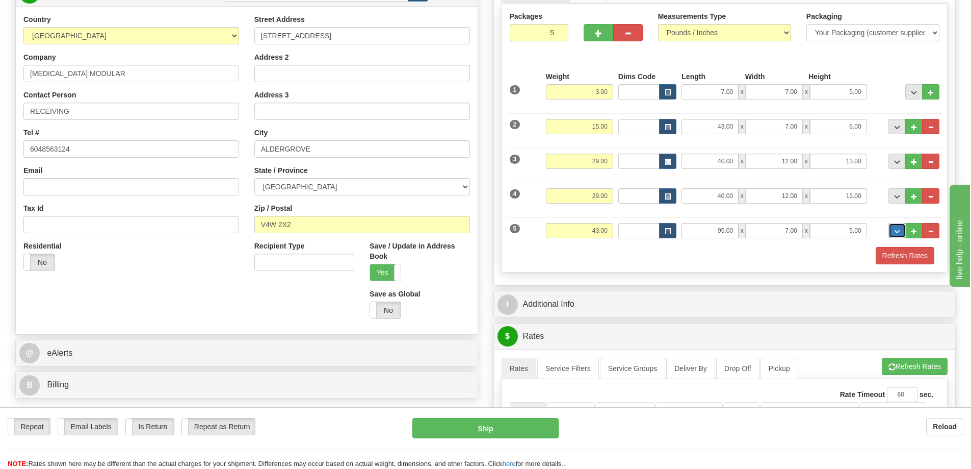
scroll to position [153, 0]
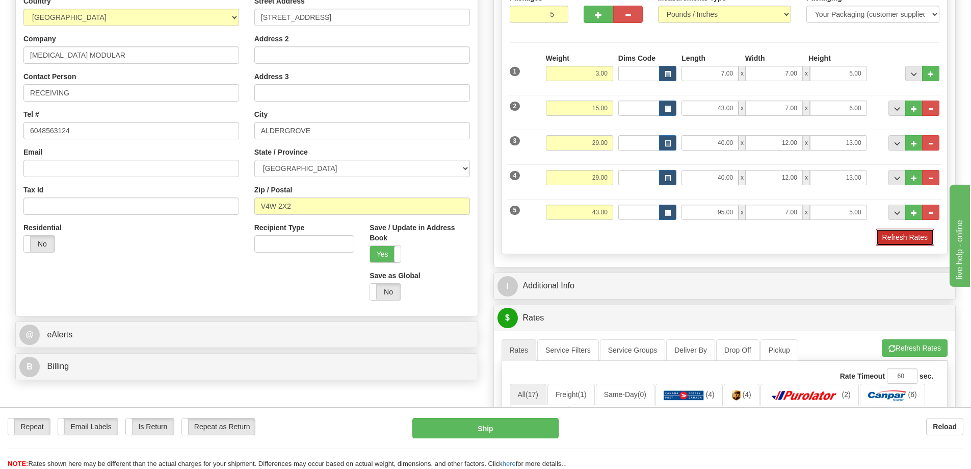
click at [911, 240] on button "Refresh Rates" at bounding box center [905, 236] width 59 height 17
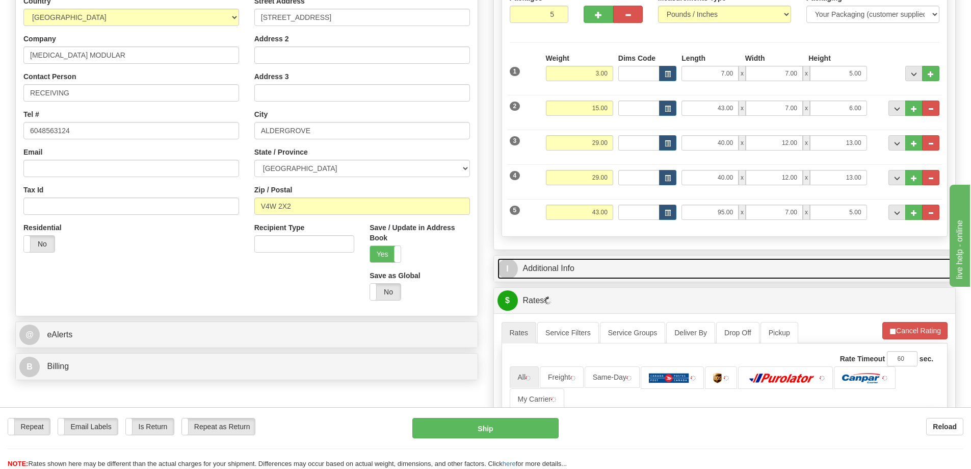
drag, startPoint x: 862, startPoint y: 271, endPoint x: 824, endPoint y: 255, distance: 41.6
click at [862, 271] on link "I Additional Info" at bounding box center [725, 268] width 455 height 21
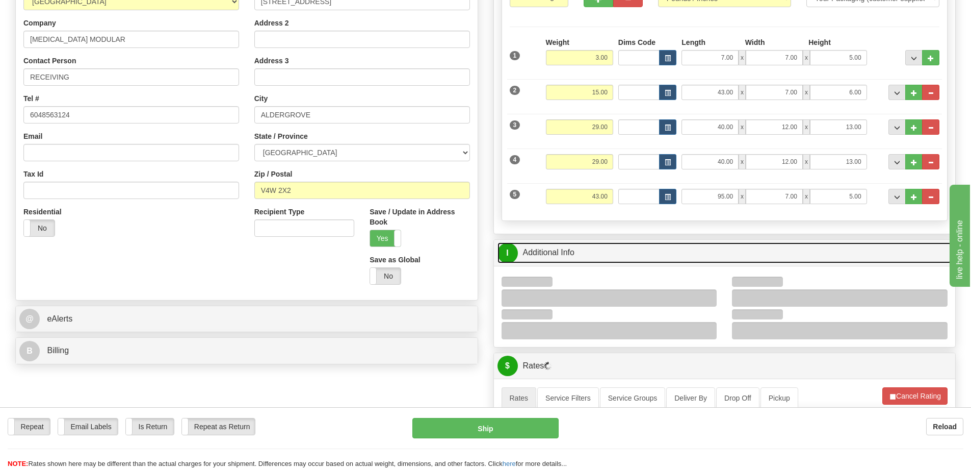
scroll to position [357, 0]
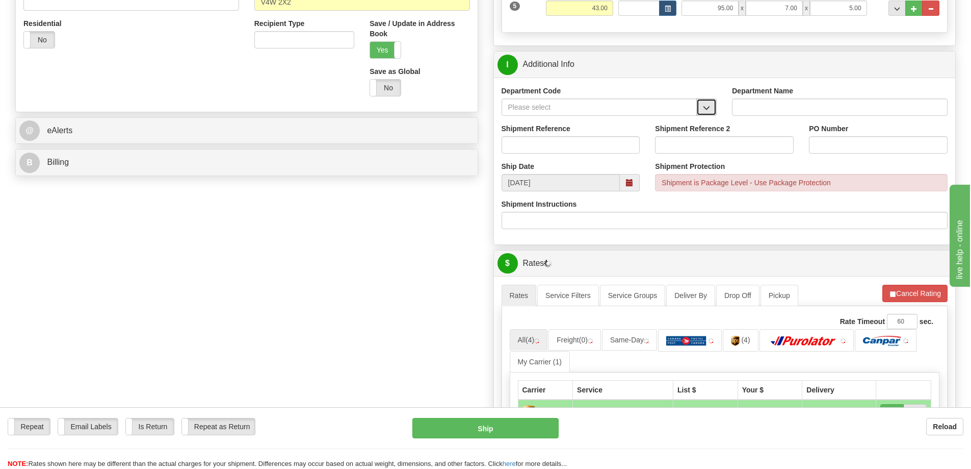
click at [704, 106] on span "button" at bounding box center [706, 108] width 7 height 7
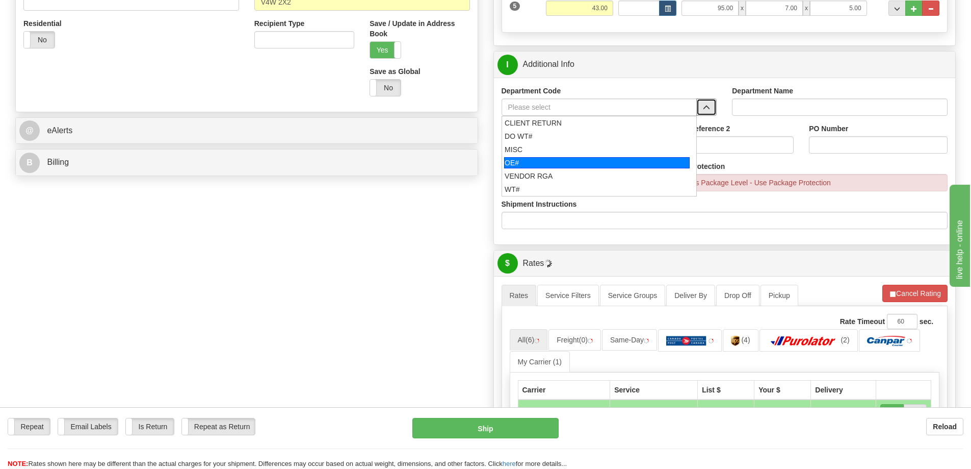
click at [532, 162] on div "OE#" at bounding box center [597, 162] width 186 height 11
type input "OE#"
type input "ORDERS"
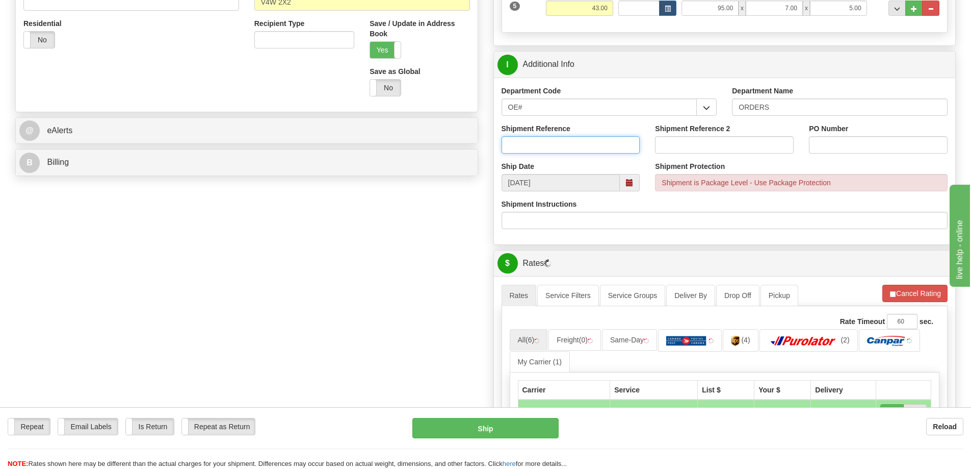
click at [534, 147] on input "Shipment Reference" at bounding box center [571, 144] width 139 height 17
type input "60033980-00"
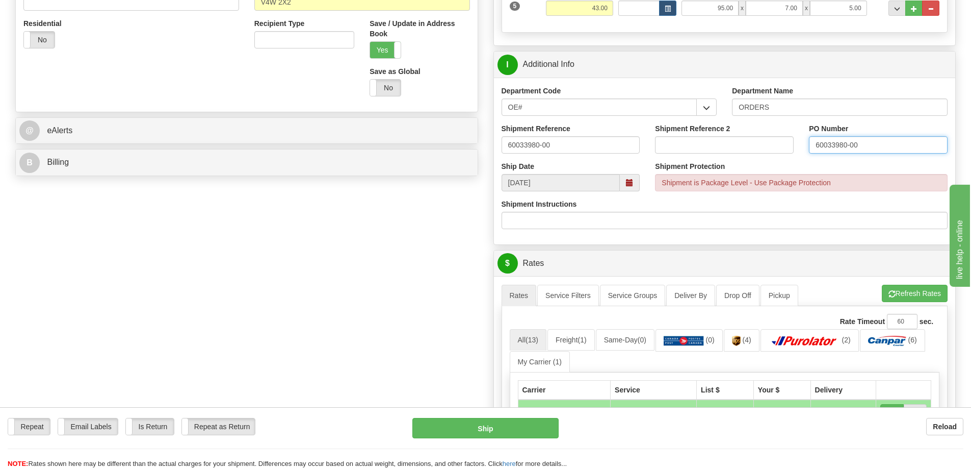
type input "60033980-00"
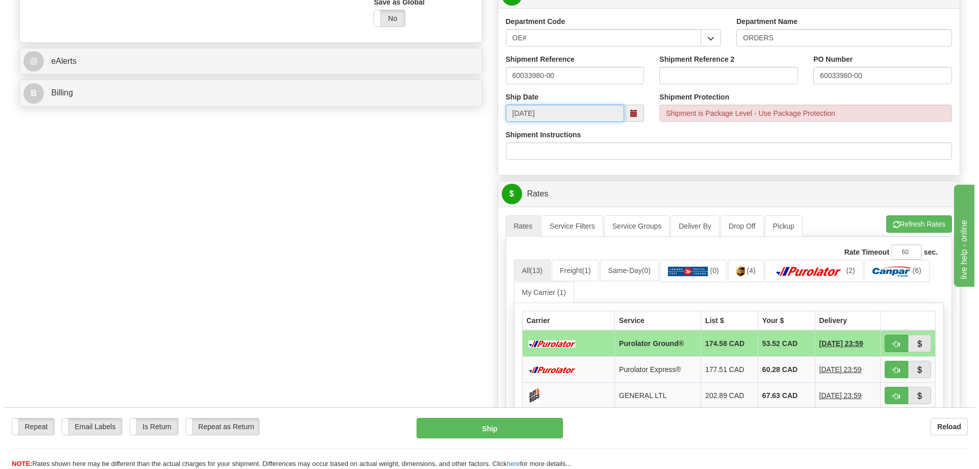
scroll to position [561, 0]
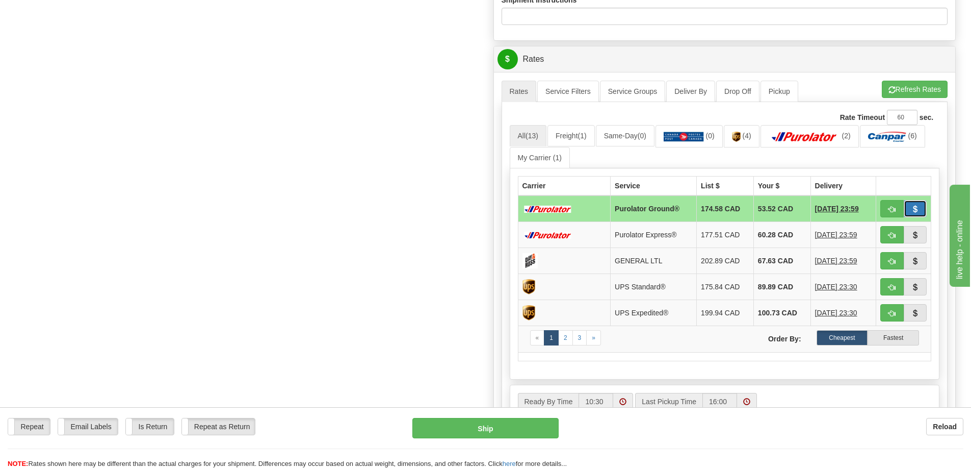
click at [910, 210] on button "button" at bounding box center [915, 208] width 23 height 17
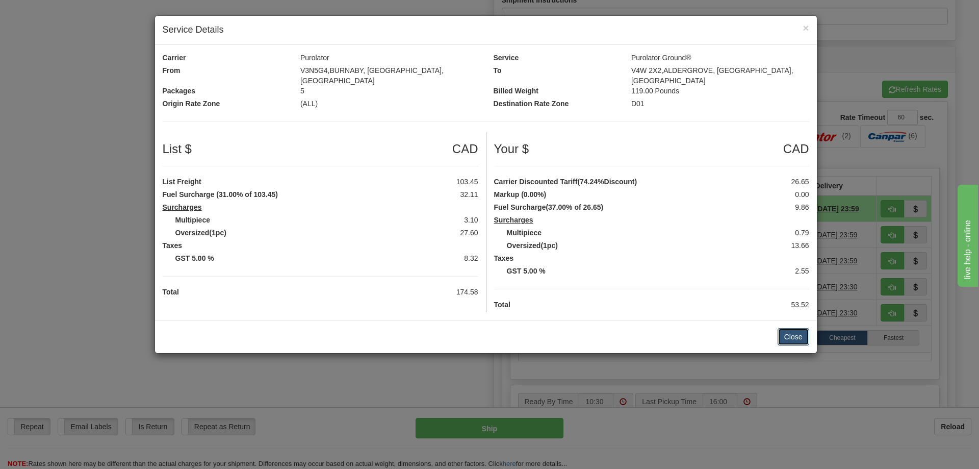
click at [790, 328] on button "Close" at bounding box center [793, 336] width 32 height 17
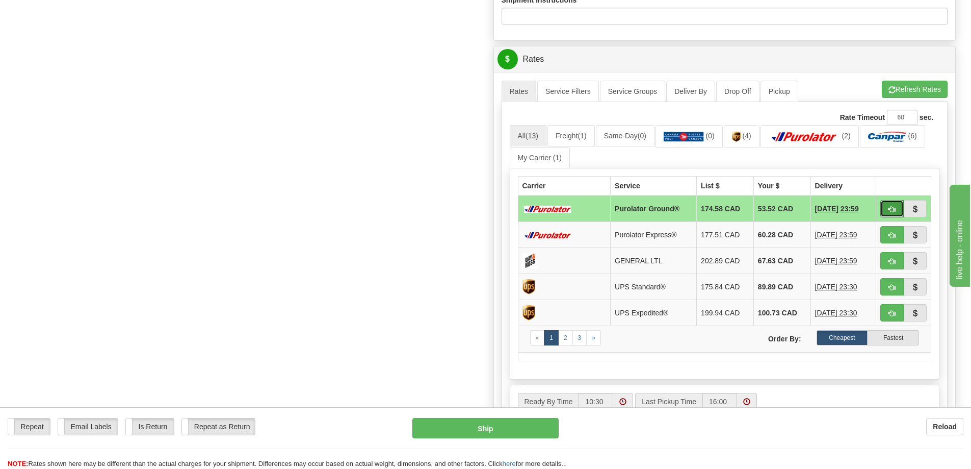
click at [894, 215] on button "button" at bounding box center [891, 208] width 23 height 17
type input "260"
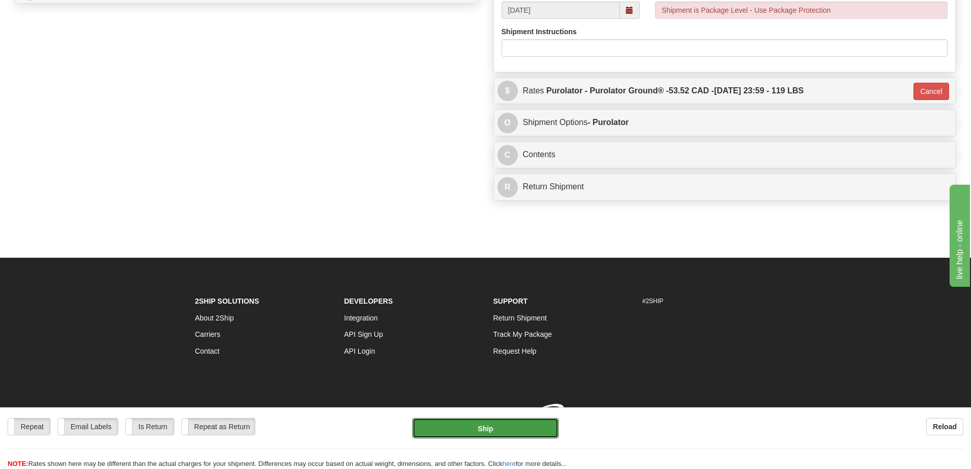
drag, startPoint x: 500, startPoint y: 427, endPoint x: 684, endPoint y: 184, distance: 304.3
click at [684, 205] on div "Repeat Repeat Email Labels Email Labels Edit Is Return Is Return Repeat as Retu…" at bounding box center [485, 231] width 941 height 52
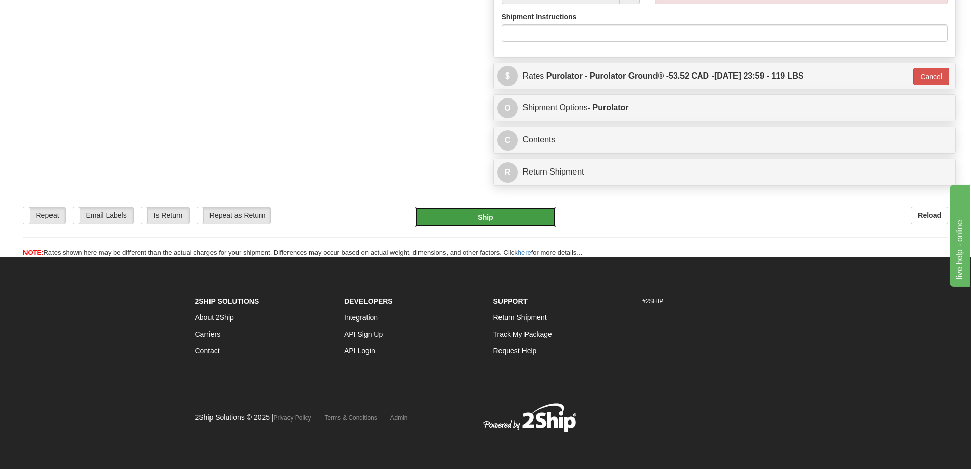
click at [503, 206] on button "Ship" at bounding box center [485, 216] width 141 height 20
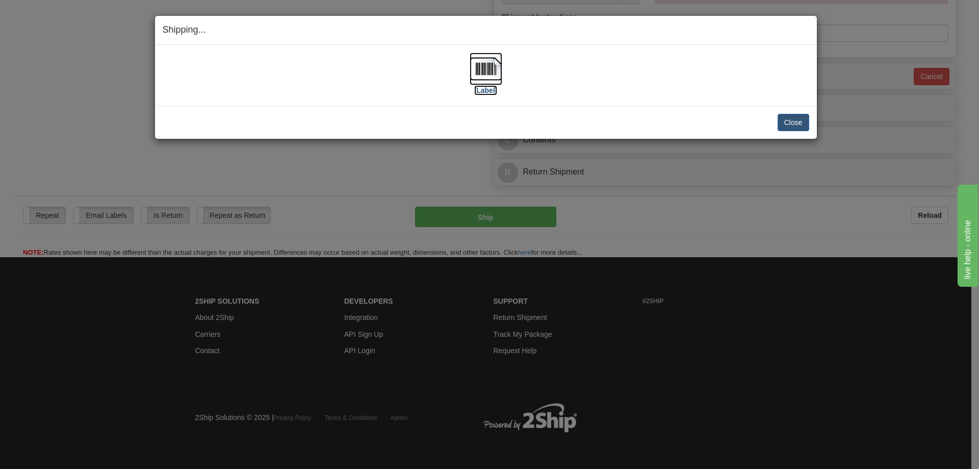
click at [493, 88] on label "[Label]" at bounding box center [485, 90] width 23 height 10
click at [798, 121] on button "Close" at bounding box center [793, 122] width 32 height 17
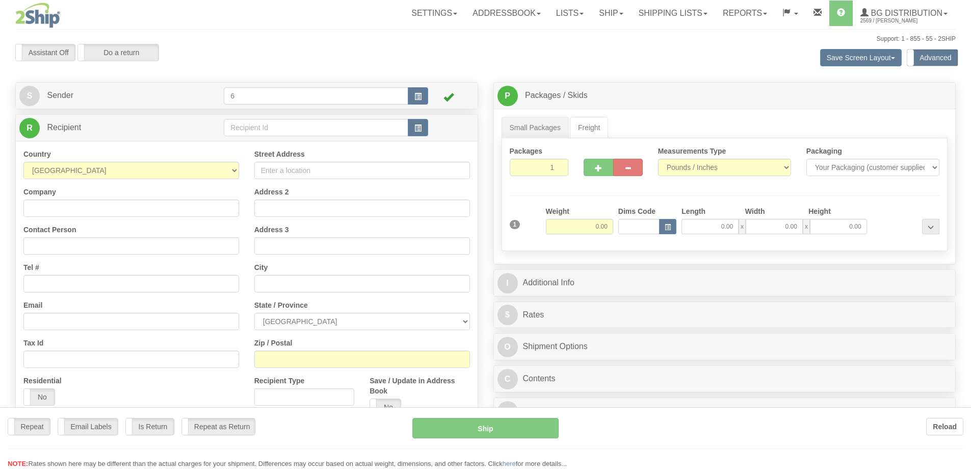
click at [244, 129] on div at bounding box center [485, 234] width 971 height 469
click at [244, 129] on div "Toggle navigation Settings Shipping Preferences Fields Preferences New" at bounding box center [485, 295] width 971 height 590
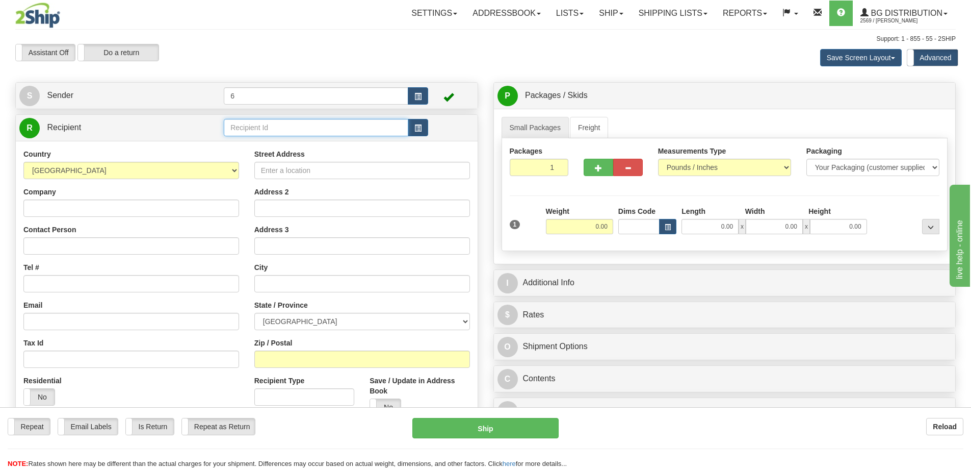
click at [244, 129] on input "text" at bounding box center [316, 127] width 185 height 17
type input "41016"
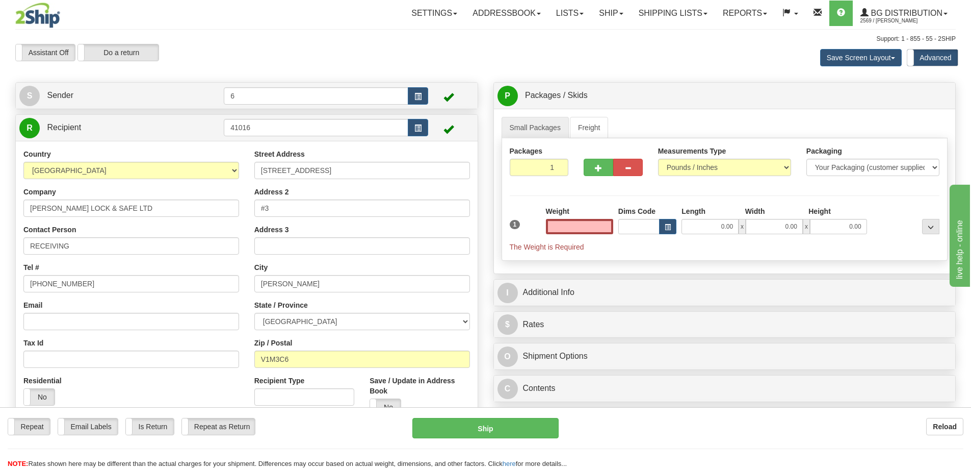
type input "0.00"
click at [590, 227] on input "0.00" at bounding box center [579, 226] width 67 height 15
type input "2"
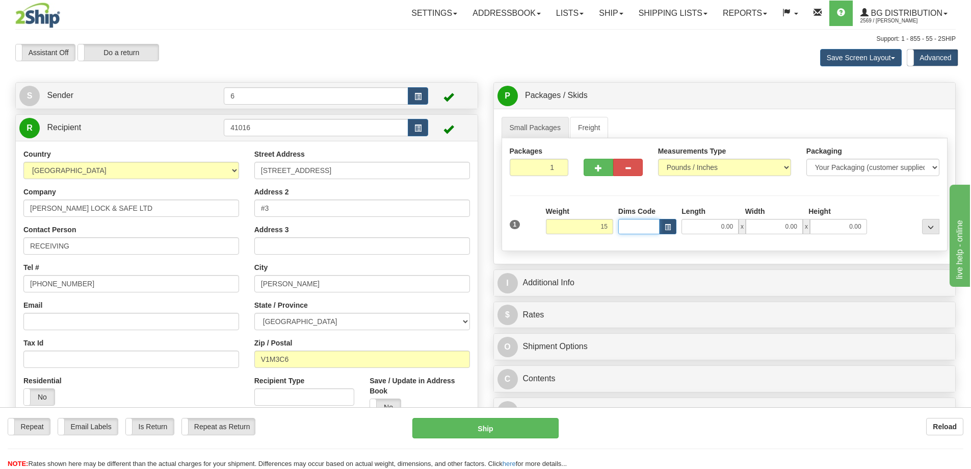
type input "15.00"
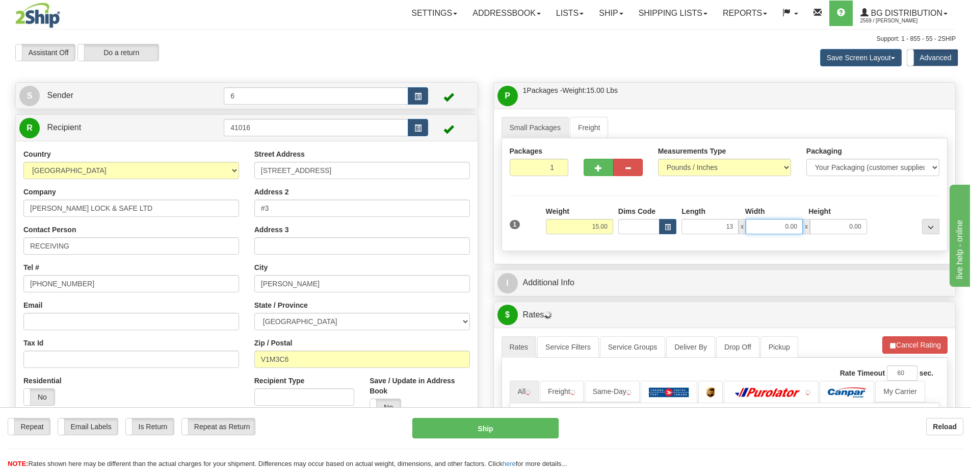
type input "13.00"
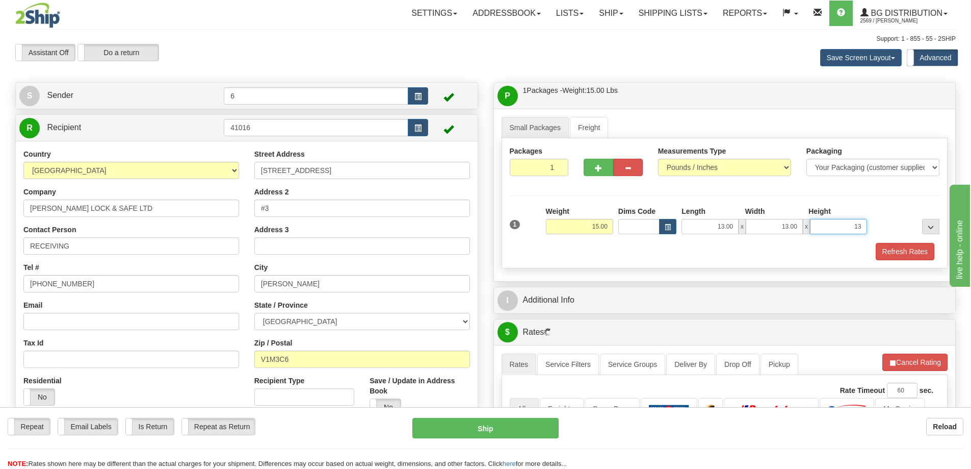
type input "13"
type input "13.00"
click at [901, 246] on button "Refresh Rates" at bounding box center [905, 251] width 59 height 17
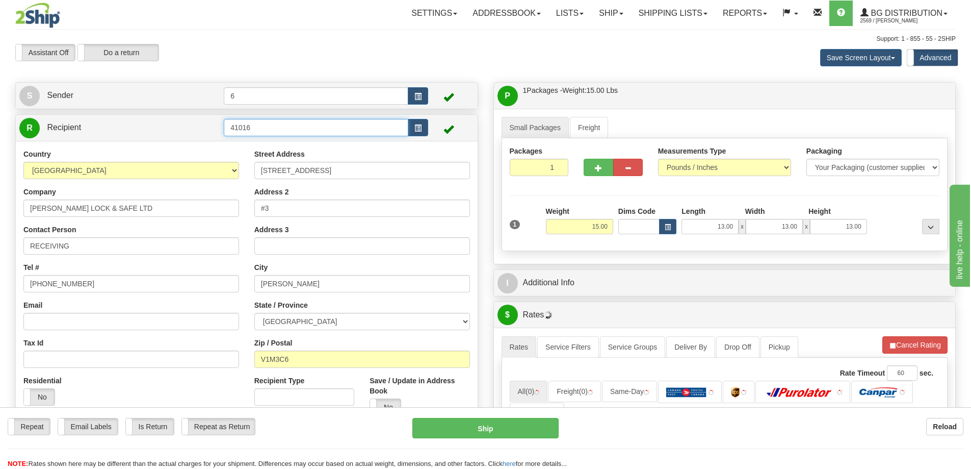
click at [264, 135] on input "41016" at bounding box center [316, 127] width 185 height 17
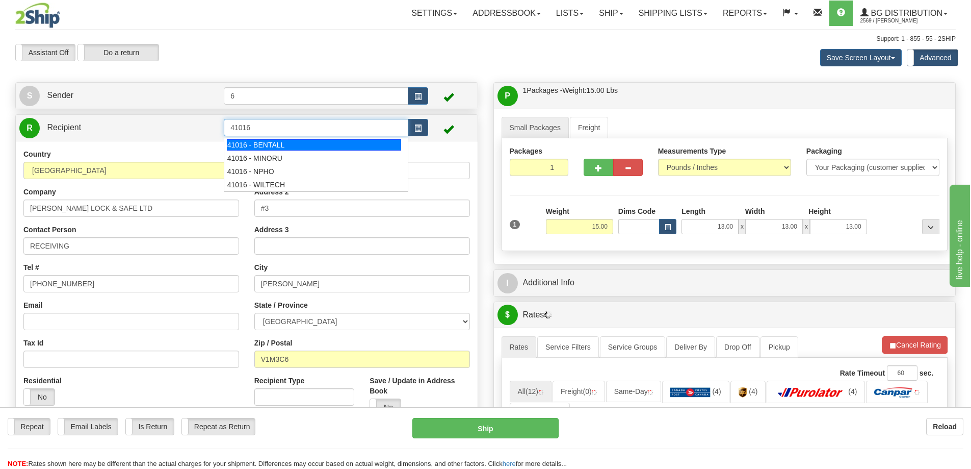
click at [271, 143] on div "41016 - BENTALL" at bounding box center [314, 144] width 175 height 11
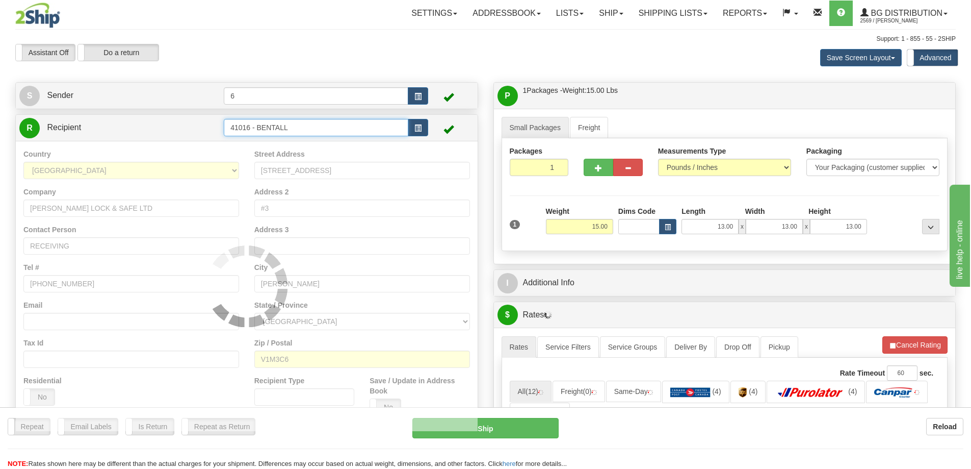
type input "41016 - BENTALL"
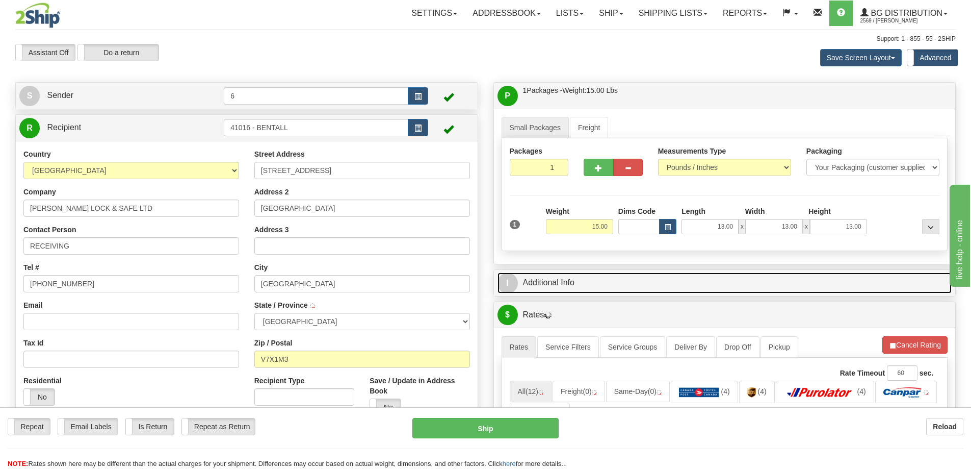
click at [596, 278] on link "I Additional Info" at bounding box center [725, 282] width 455 height 21
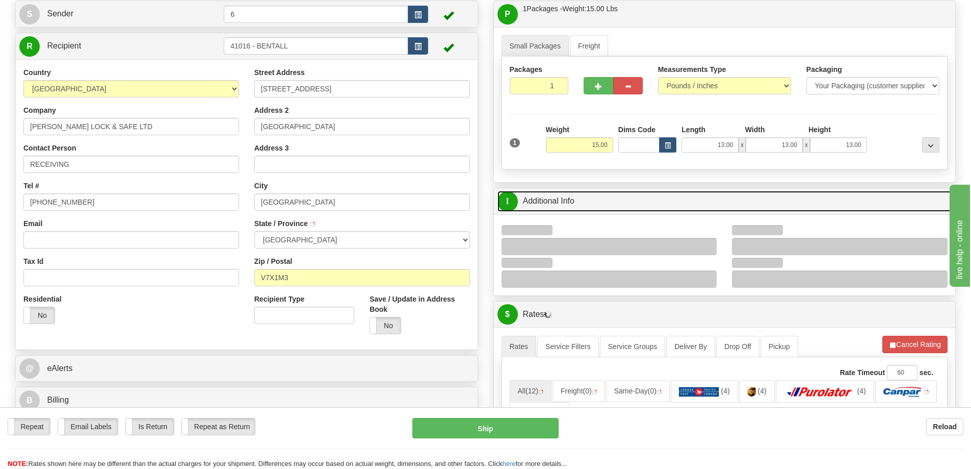
scroll to position [102, 0]
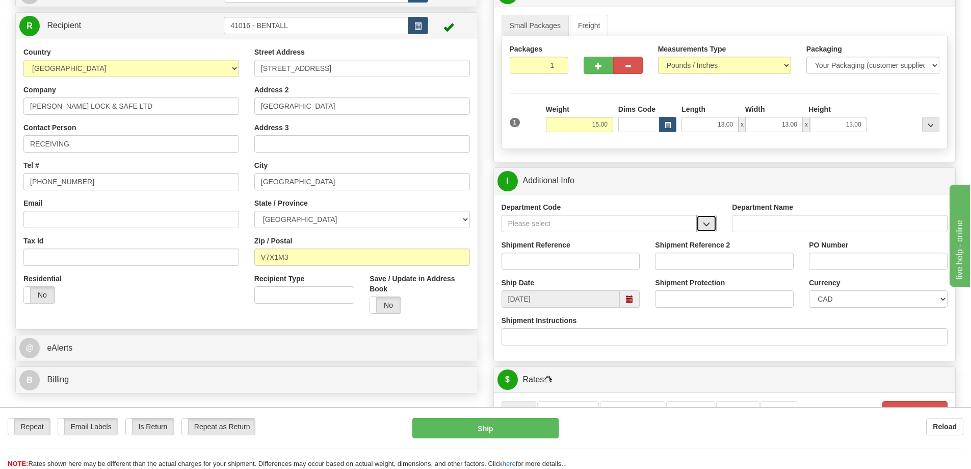
click at [702, 231] on button "button" at bounding box center [706, 223] width 20 height 17
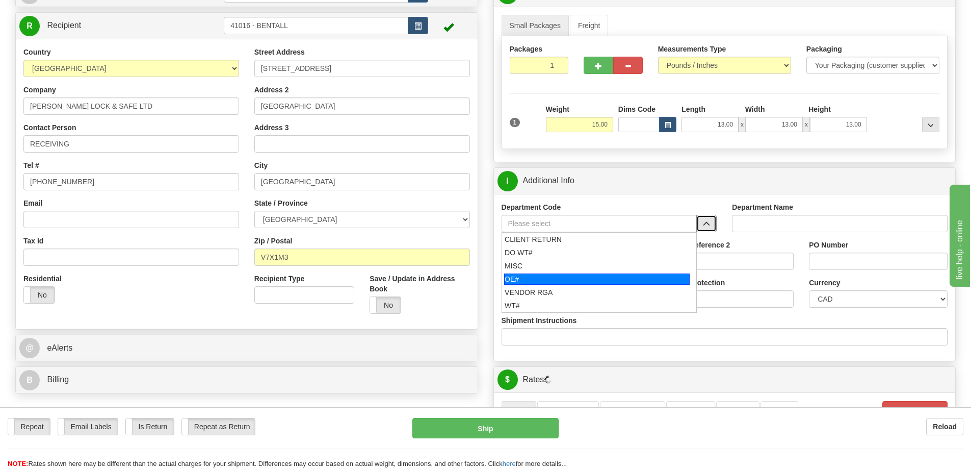
click at [524, 280] on div "OE#" at bounding box center [597, 278] width 186 height 11
type input "OE#"
type input "ORDERS"
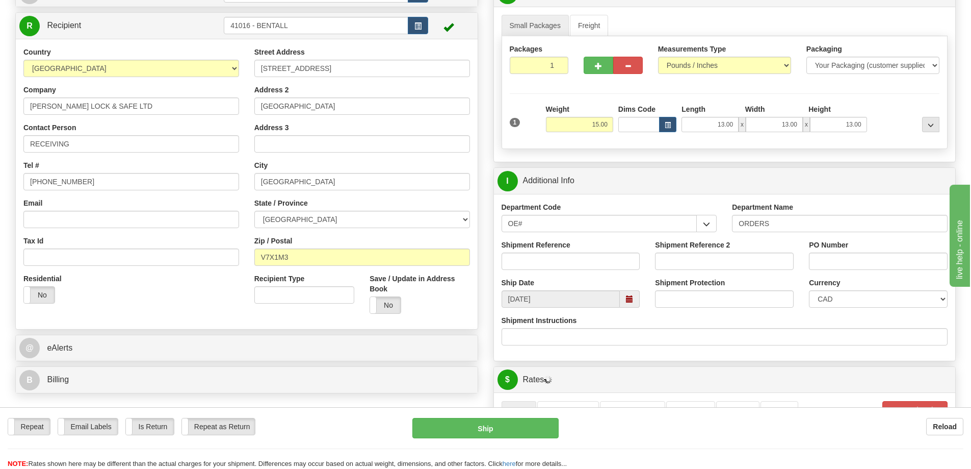
click at [531, 253] on div "Shipment Reference" at bounding box center [571, 255] width 139 height 30
click at [520, 251] on div "Shipment Reference" at bounding box center [571, 255] width 139 height 30
click at [520, 268] on input "Shipment Reference" at bounding box center [571, 260] width 139 height 17
type input "60033977-00"
drag, startPoint x: 853, startPoint y: 264, endPoint x: 978, endPoint y: 272, distance: 125.6
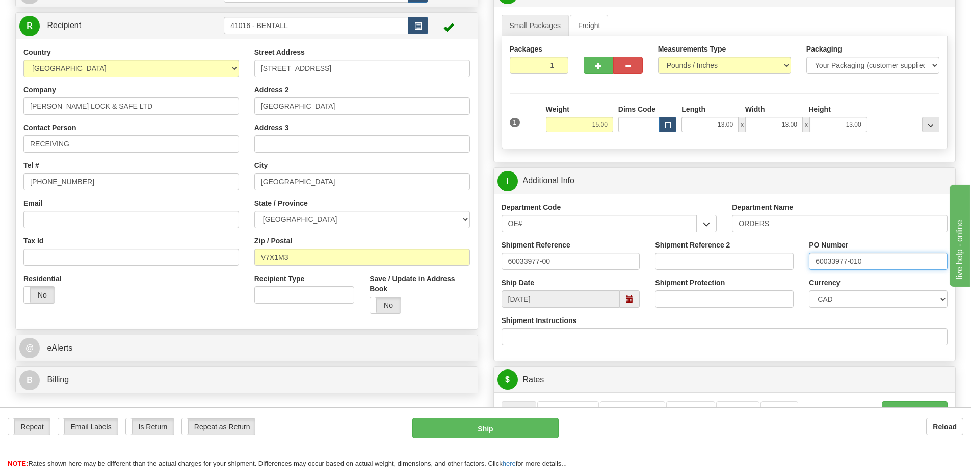
click at [971, 272] on html "Training Course Close Toggle navigation Settings Shipping Preferences New Sende…" at bounding box center [485, 132] width 971 height 469
type input "60033977-00"
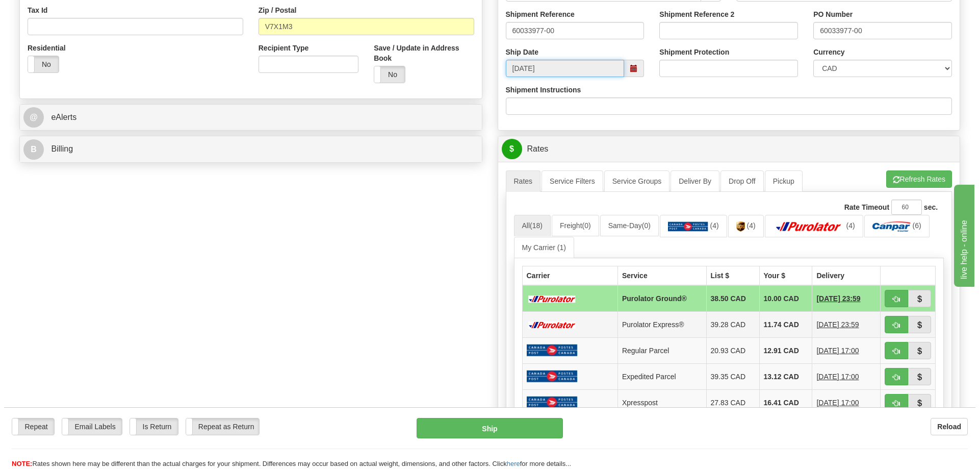
scroll to position [408, 0]
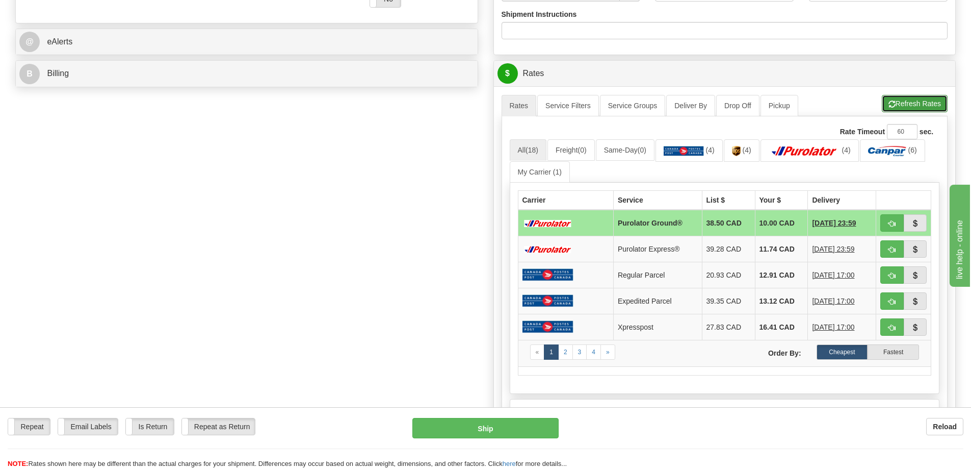
click at [903, 101] on button "Refresh Rates" at bounding box center [915, 103] width 66 height 17
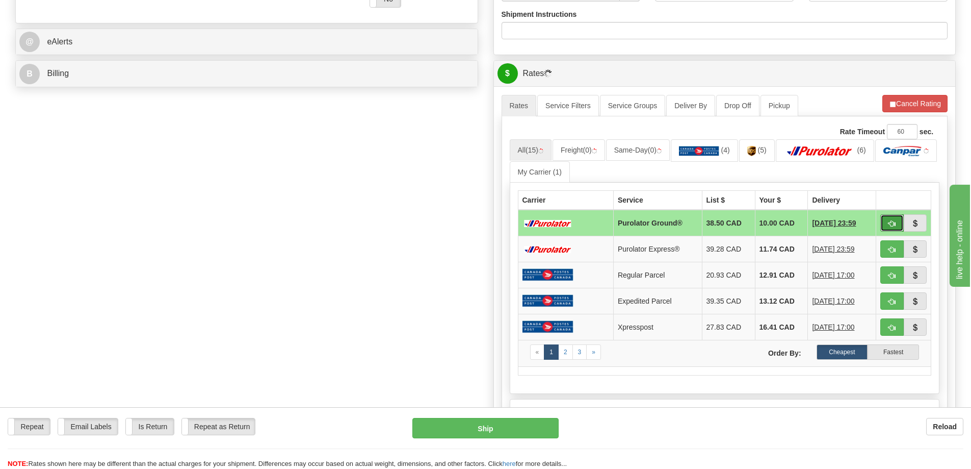
click at [892, 225] on span "button" at bounding box center [892, 223] width 7 height 7
click at [889, 224] on span "button" at bounding box center [892, 223] width 7 height 7
click at [897, 227] on button "button" at bounding box center [891, 222] width 23 height 17
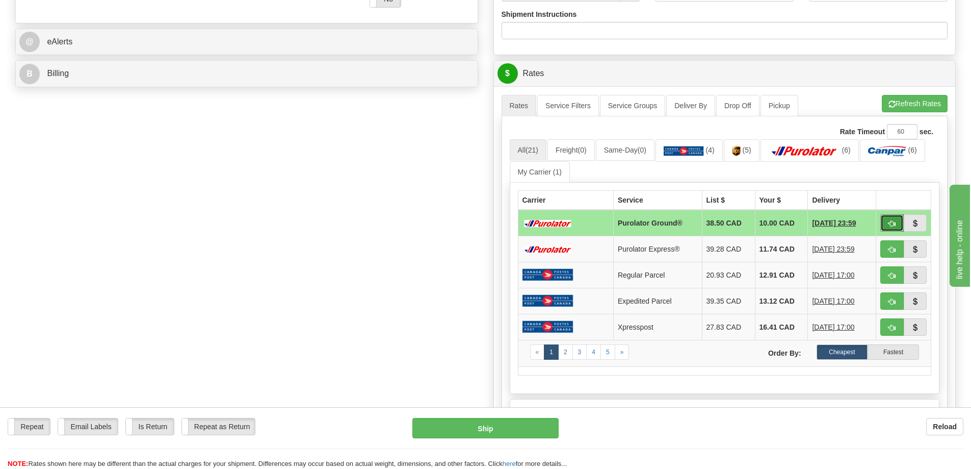
click at [888, 219] on button "button" at bounding box center [891, 222] width 23 height 17
type input "260"
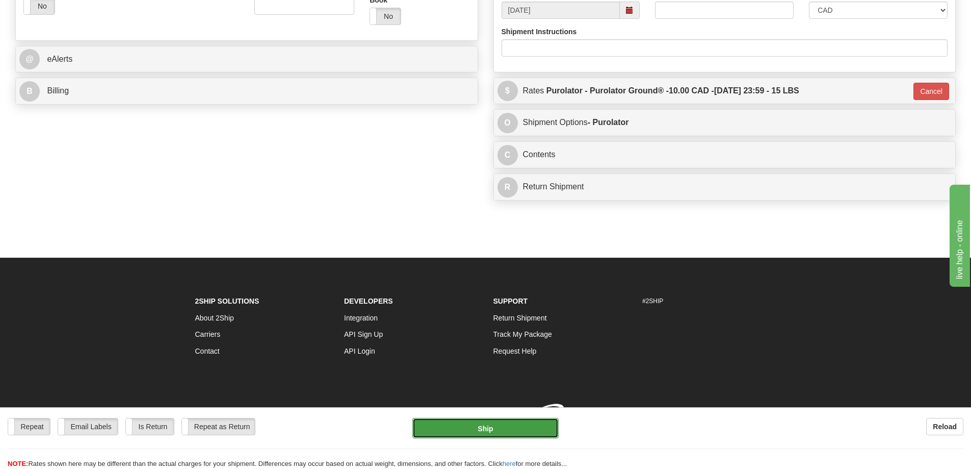
click at [508, 427] on button "Ship" at bounding box center [485, 428] width 146 height 20
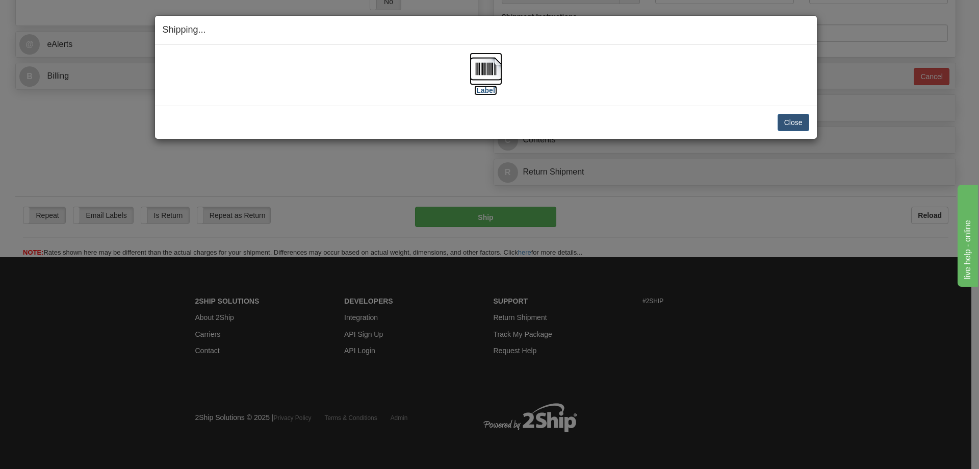
click at [492, 88] on label "[Label]" at bounding box center [485, 90] width 23 height 10
click at [799, 130] on button "Close" at bounding box center [793, 122] width 32 height 17
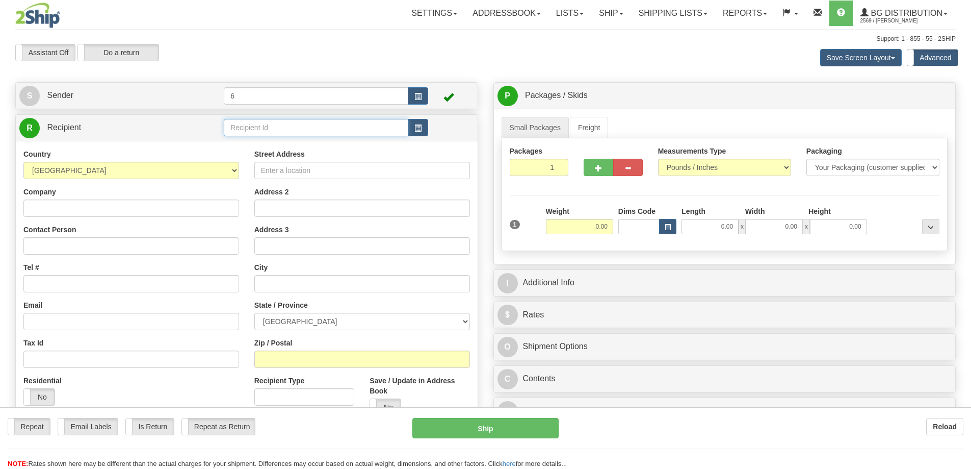
click at [259, 129] on div "Toggle navigation Settings Shipping Preferences Fields Preferences New" at bounding box center [485, 295] width 971 height 590
click at [259, 129] on input "text" at bounding box center [316, 127] width 185 height 17
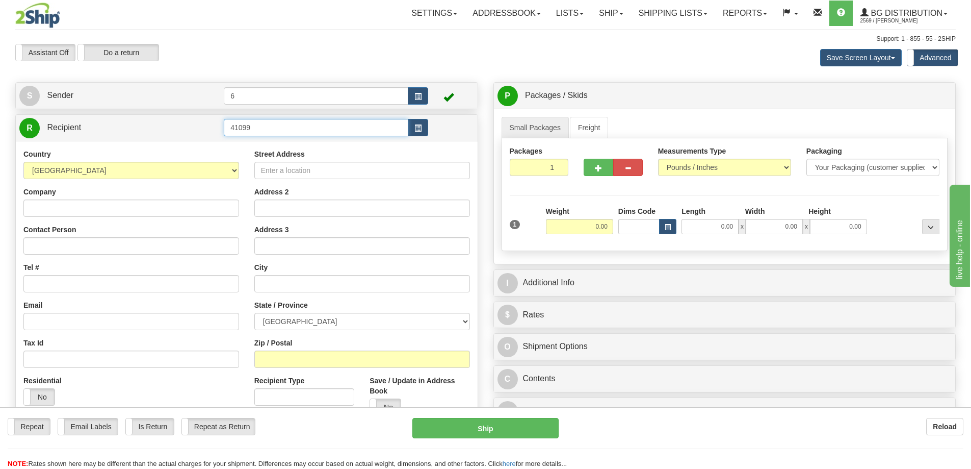
type input "41099"
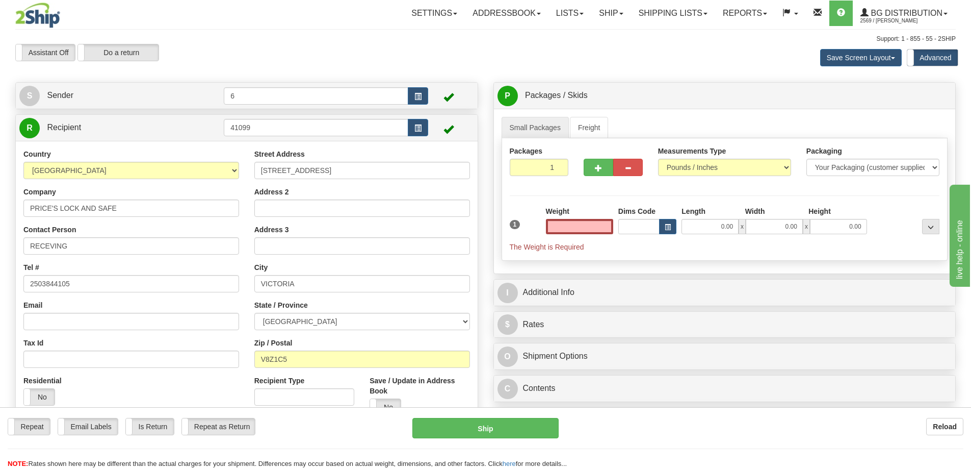
type input "0.00"
click at [564, 227] on input "0.00" at bounding box center [579, 226] width 67 height 15
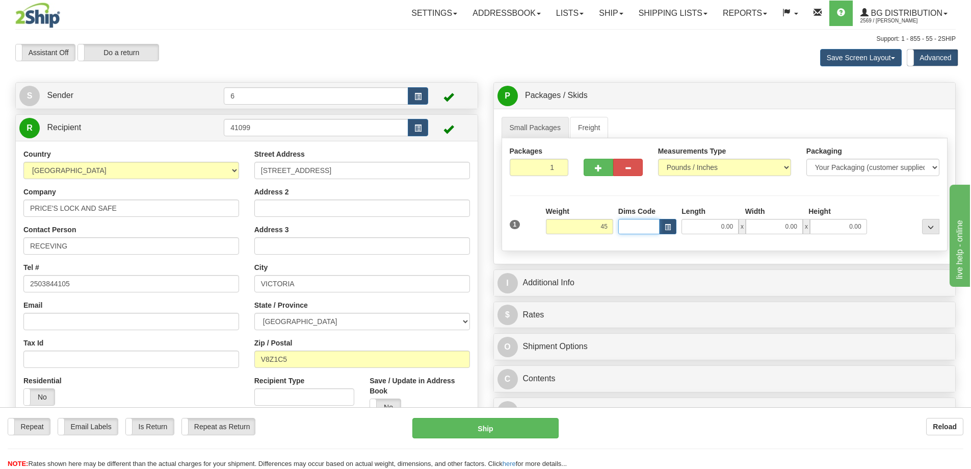
type input "45.00"
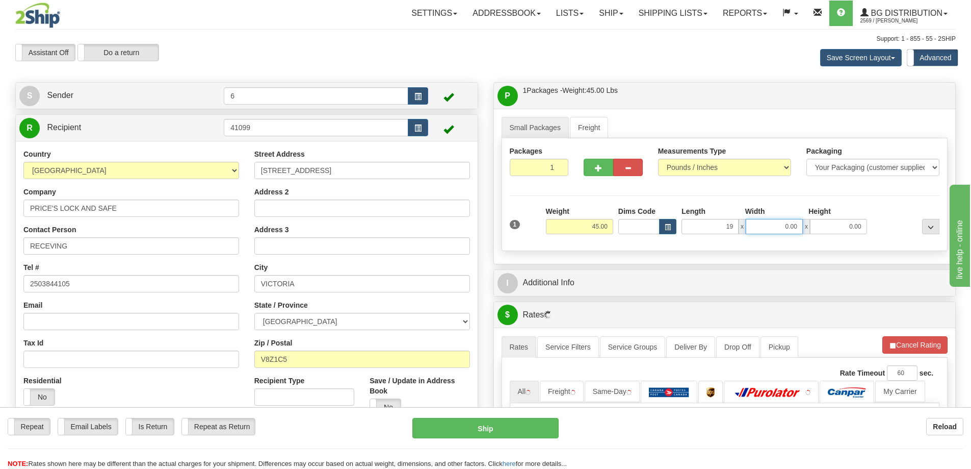
type input "19.00"
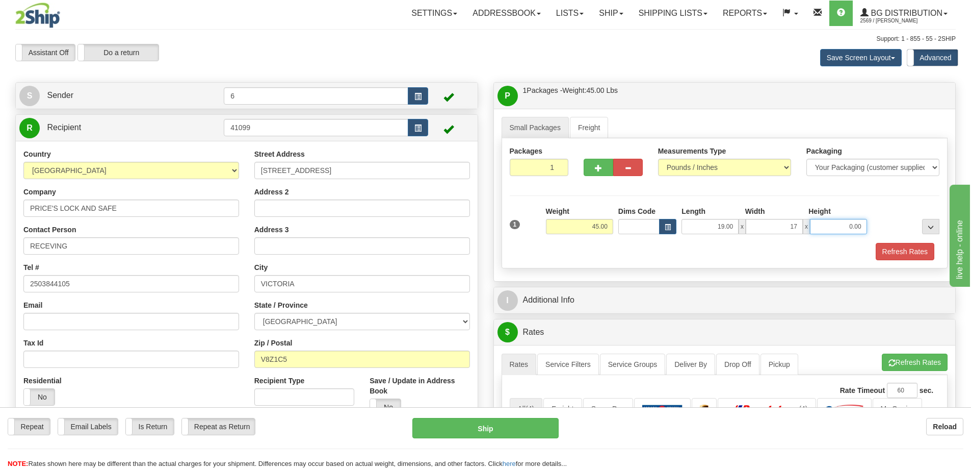
type input "17.00"
type input "8.00"
drag, startPoint x: 555, startPoint y: 231, endPoint x: 545, endPoint y: 239, distance: 12.0
click at [600, 171] on span "button" at bounding box center [598, 168] width 7 height 7
radio input "true"
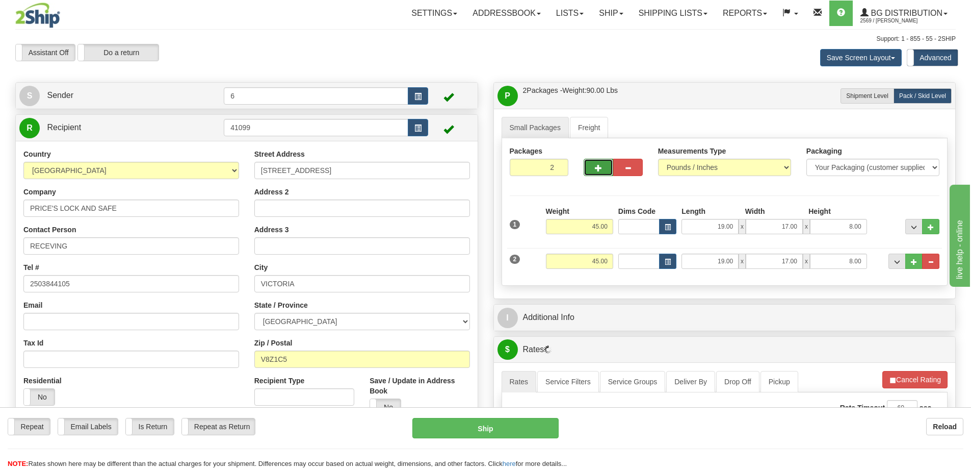
click at [595, 171] on span "button" at bounding box center [598, 168] width 7 height 7
type input "3"
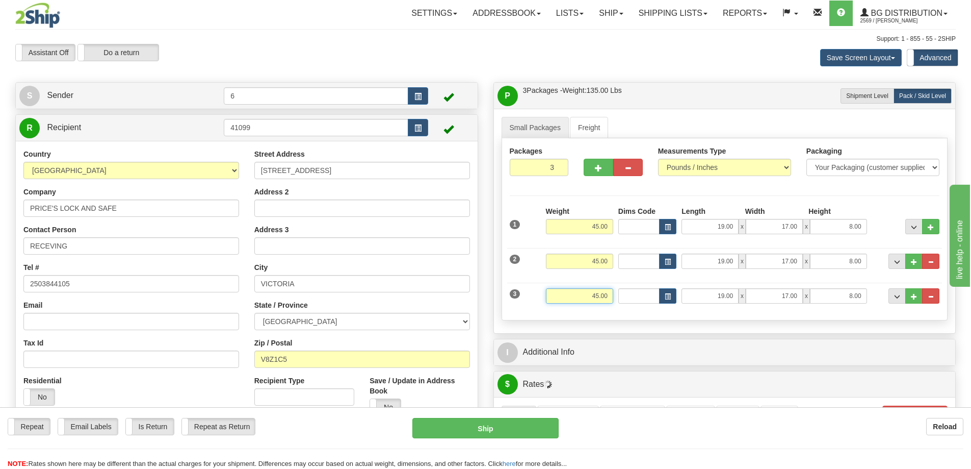
drag, startPoint x: 566, startPoint y: 297, endPoint x: 615, endPoint y: 290, distance: 49.0
click at [628, 290] on div "3 Weight 45.00 Dims Code Length Width Height" at bounding box center [724, 294] width 435 height 34
type input "39.00"
type input "19.00"
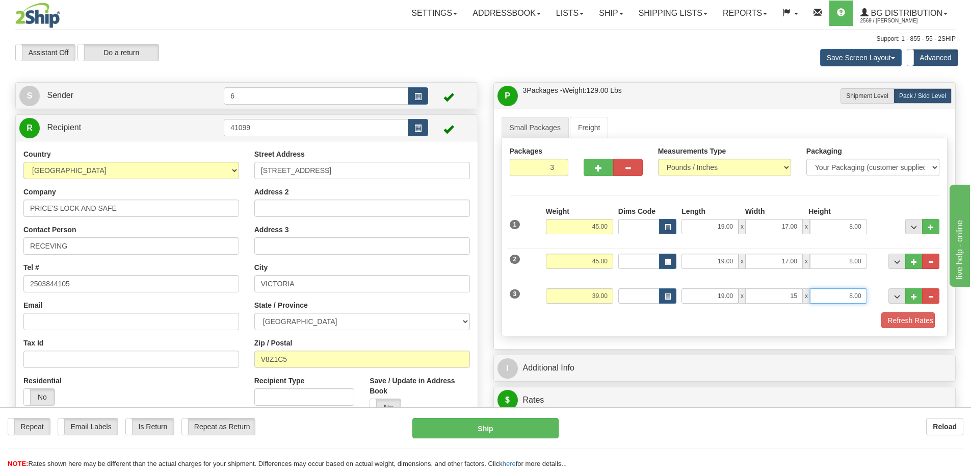
type input "15.00"
type input "13.00"
click at [913, 297] on span "..." at bounding box center [914, 297] width 6 height 6
type input "4"
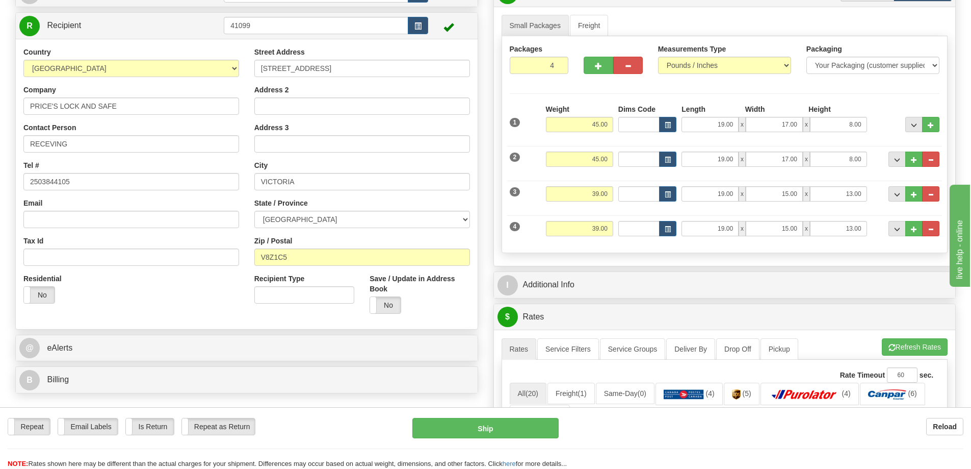
scroll to position [204, 0]
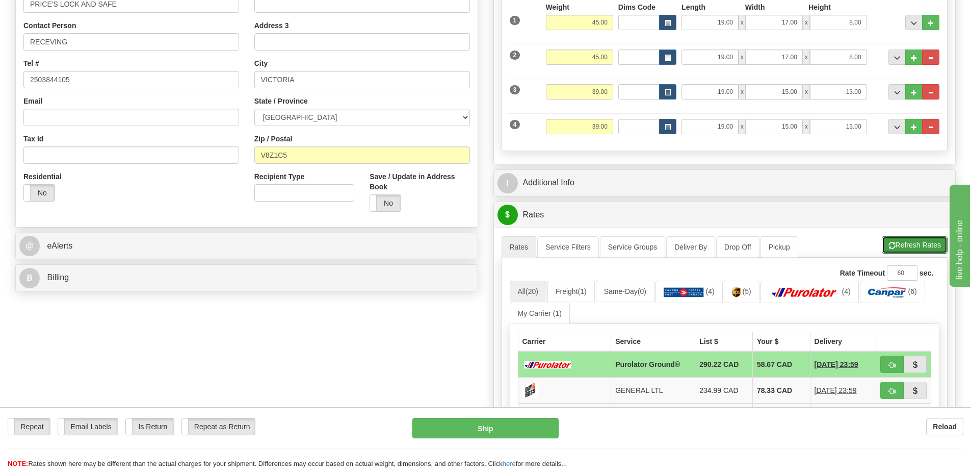
click at [900, 243] on button "Refresh Rates" at bounding box center [915, 244] width 66 height 17
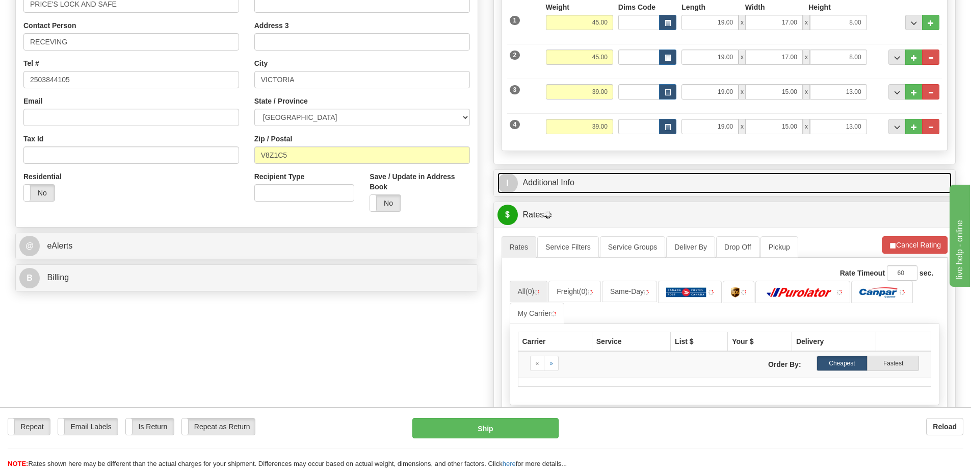
click at [749, 189] on link "I Additional Info" at bounding box center [725, 182] width 455 height 21
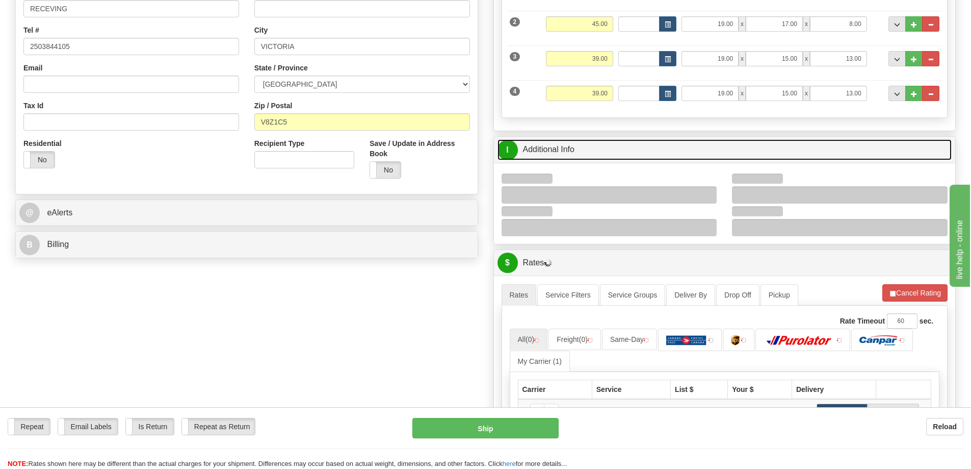
scroll to position [255, 0]
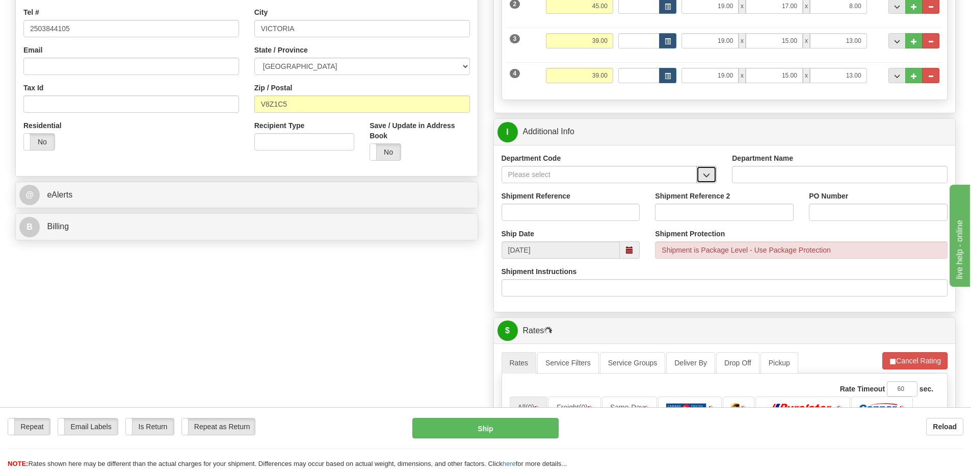
click at [712, 177] on button "button" at bounding box center [706, 174] width 20 height 17
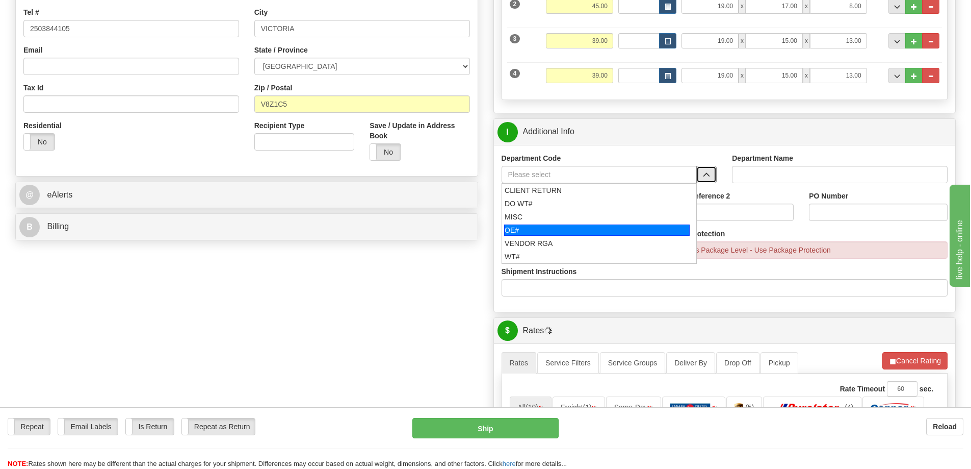
click at [547, 225] on div "OE#" at bounding box center [597, 229] width 186 height 11
type input "OE#"
type input "ORDERS"
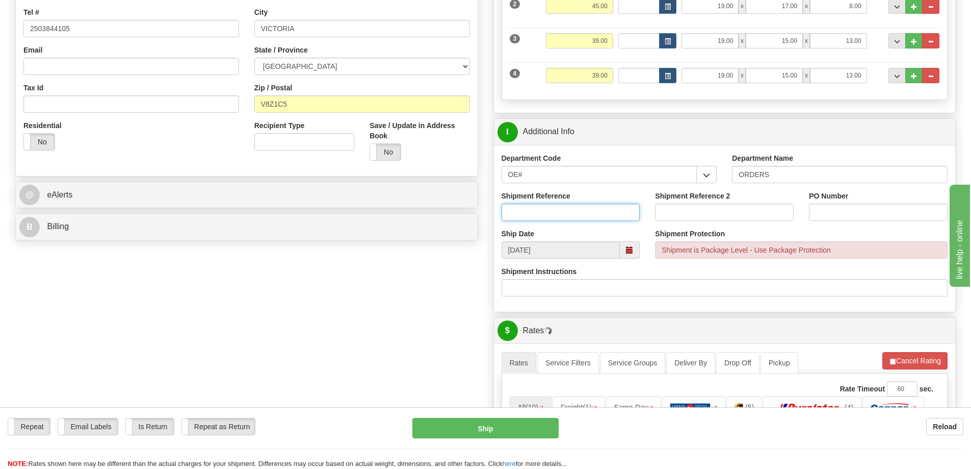
click at [549, 211] on input "Shipment Reference" at bounding box center [571, 211] width 139 height 17
type input "60033996-00"
type input "27249"
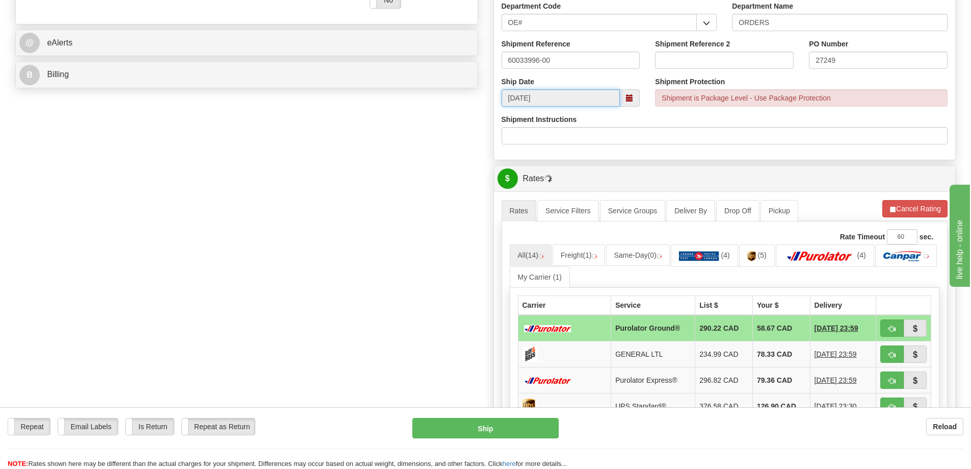
scroll to position [561, 0]
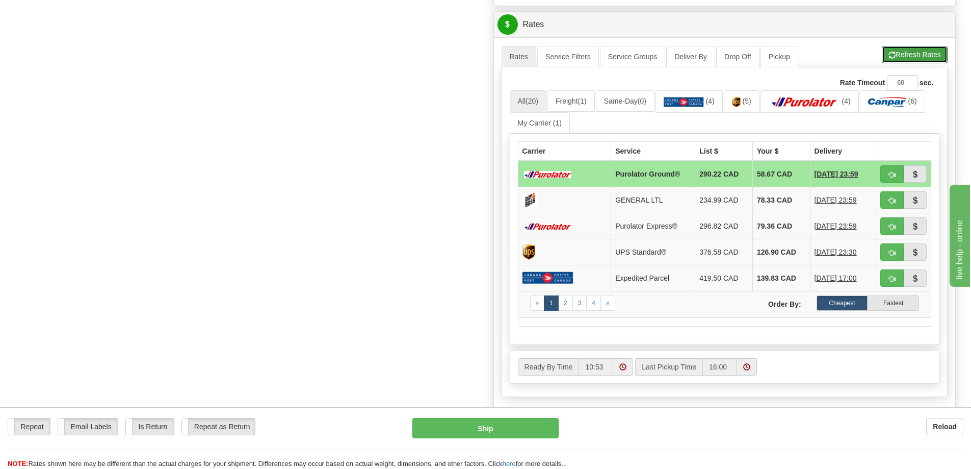
click at [905, 57] on button "Refresh Rates" at bounding box center [915, 54] width 66 height 17
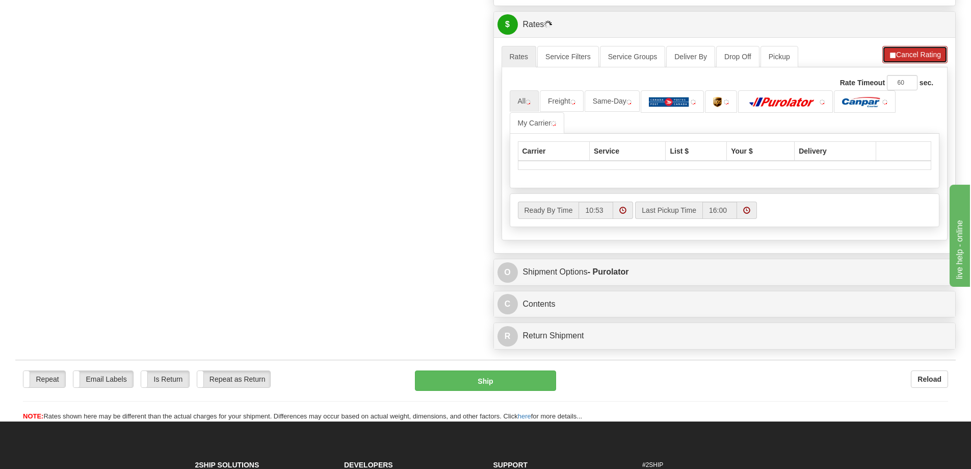
click at [915, 54] on button "Cancel Rating" at bounding box center [914, 54] width 65 height 17
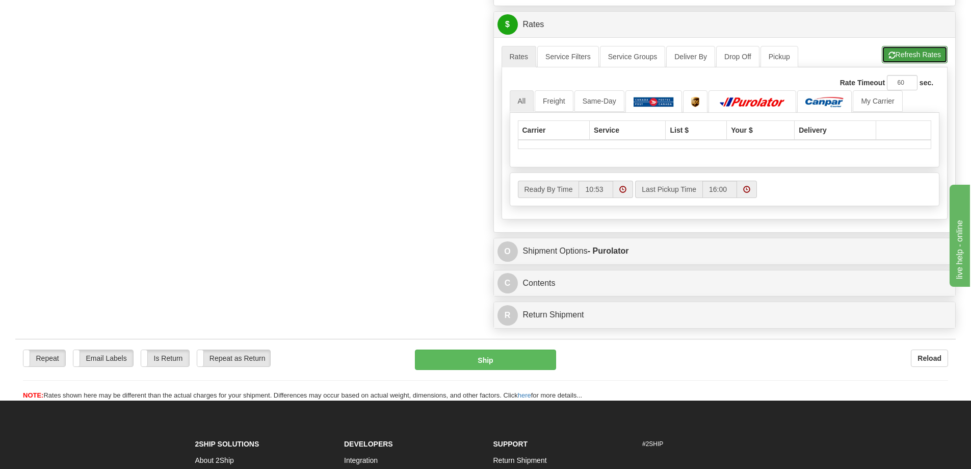
click at [910, 57] on button "Refresh Rates" at bounding box center [915, 54] width 66 height 17
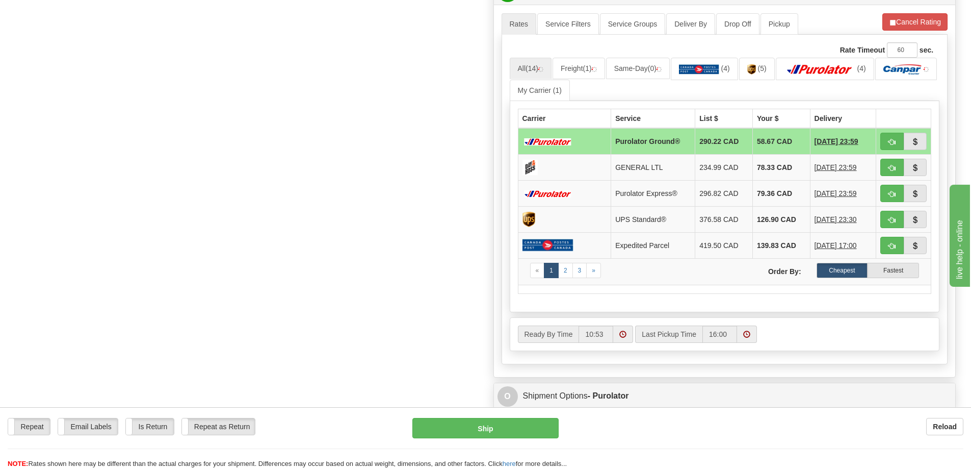
scroll to position [612, 0]
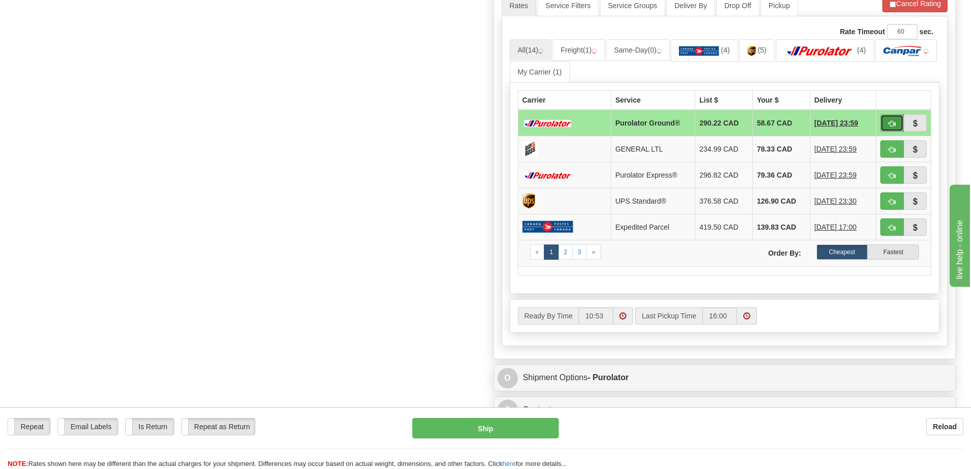
click at [894, 124] on span "button" at bounding box center [892, 123] width 7 height 7
click at [884, 124] on button "button" at bounding box center [891, 122] width 23 height 17
type input "260"
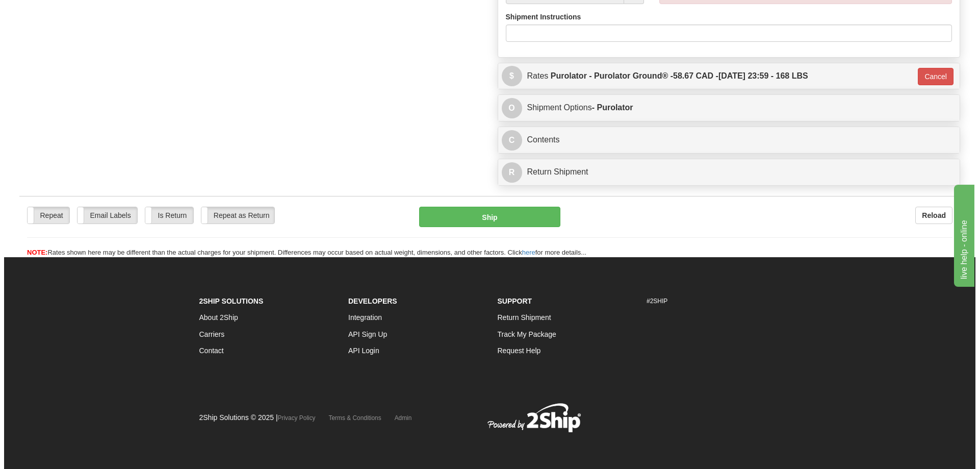
scroll to position [541, 0]
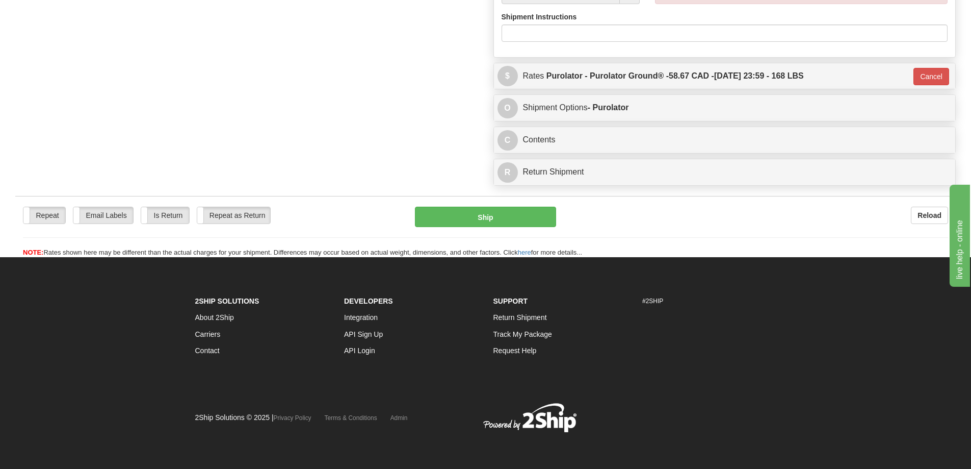
click at [522, 196] on div "Repeat Repeat Email Labels Email Labels Edit Is Return Is Return Repeat as Retu…" at bounding box center [485, 227] width 941 height 62
click at [516, 206] on button "Ship" at bounding box center [485, 216] width 141 height 20
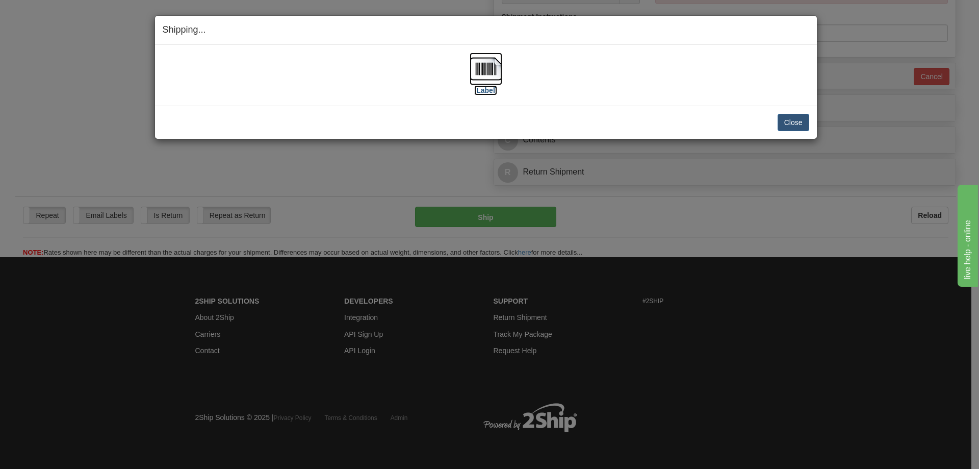
click at [495, 89] on label "[Label]" at bounding box center [485, 90] width 23 height 10
click at [795, 119] on button "Close" at bounding box center [793, 122] width 32 height 17
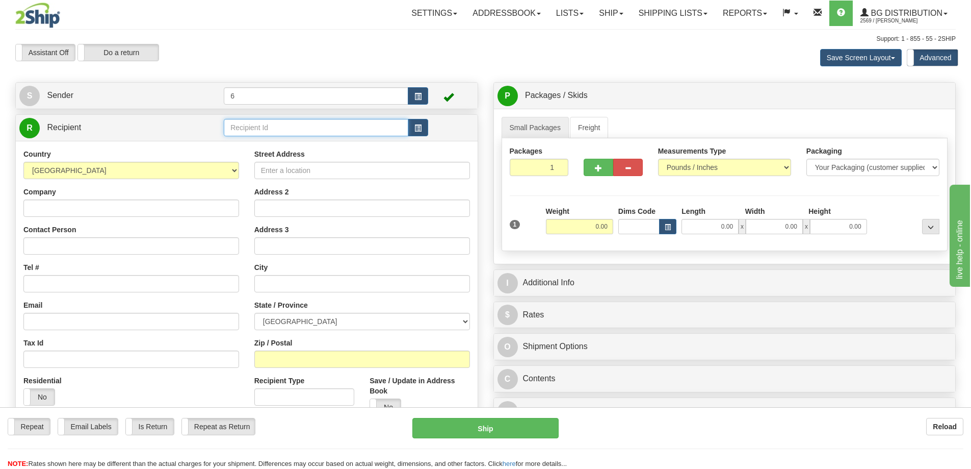
click at [267, 128] on input "text" at bounding box center [316, 127] width 185 height 17
type input "1"
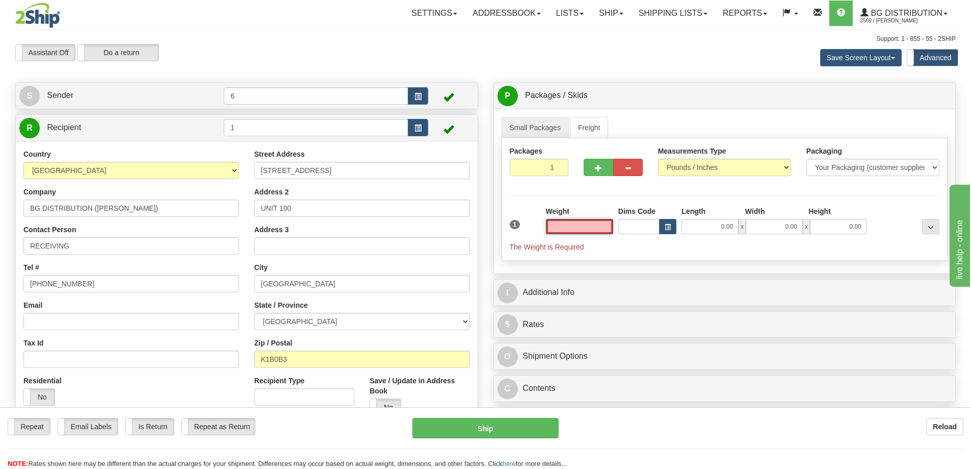
click at [581, 223] on input "text" at bounding box center [579, 226] width 67 height 15
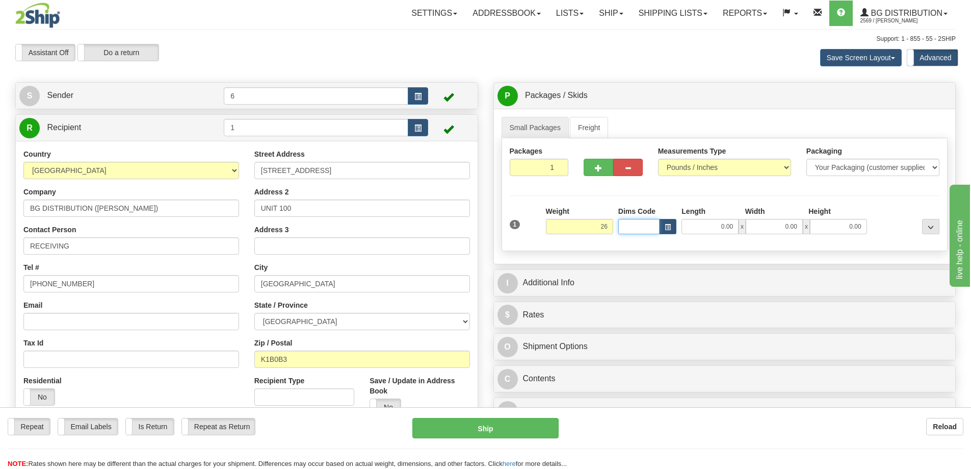
type input "26.00"
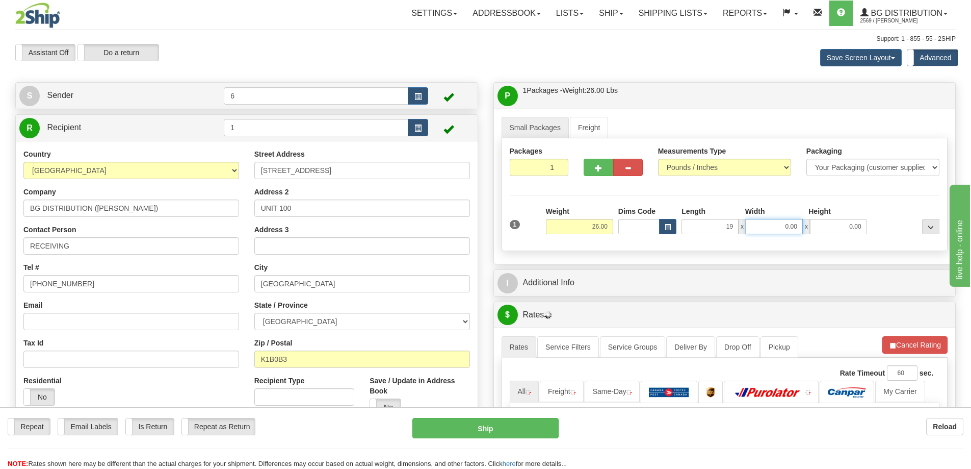
type input "19.00"
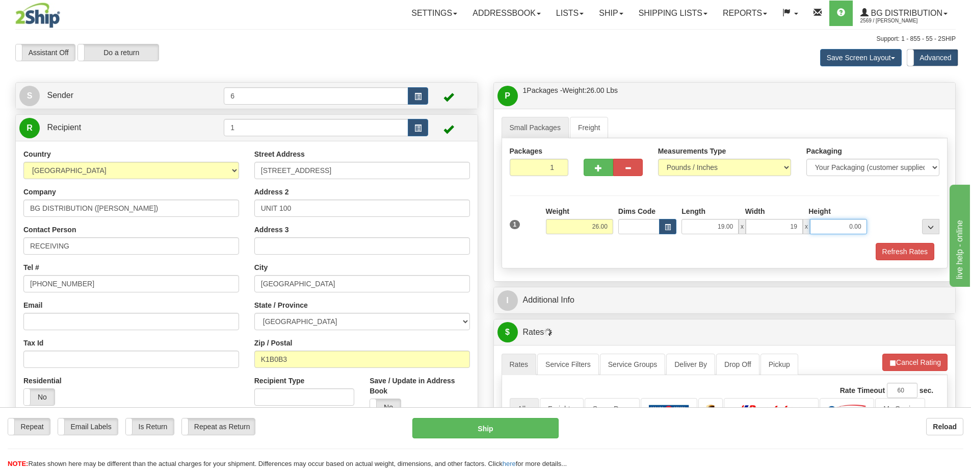
type input "19.00"
type input "12.00"
click at [895, 249] on button "Refresh Rates" at bounding box center [905, 251] width 59 height 17
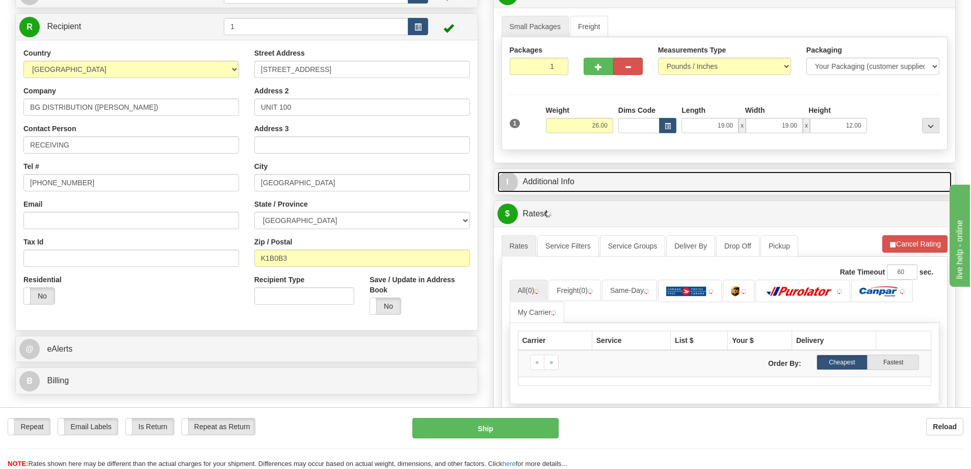
scroll to position [102, 0]
click at [658, 179] on link "I Additional Info" at bounding box center [725, 180] width 455 height 21
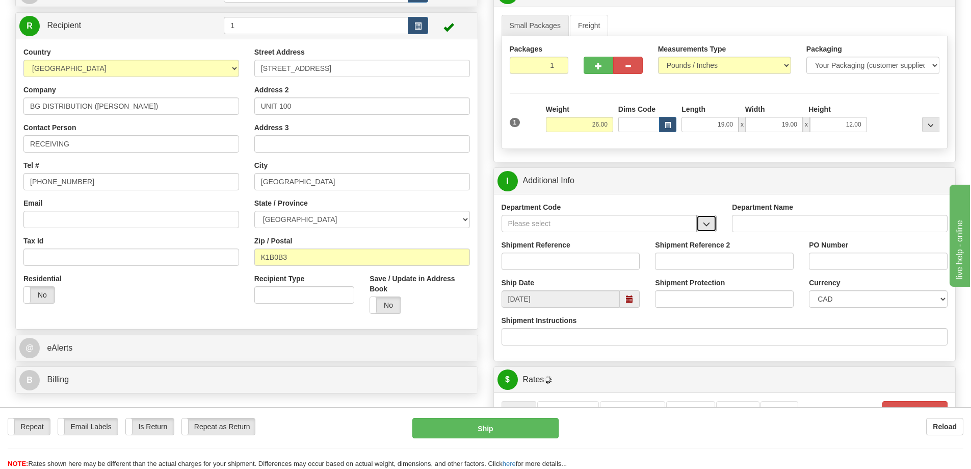
click at [708, 222] on span "button" at bounding box center [706, 224] width 7 height 7
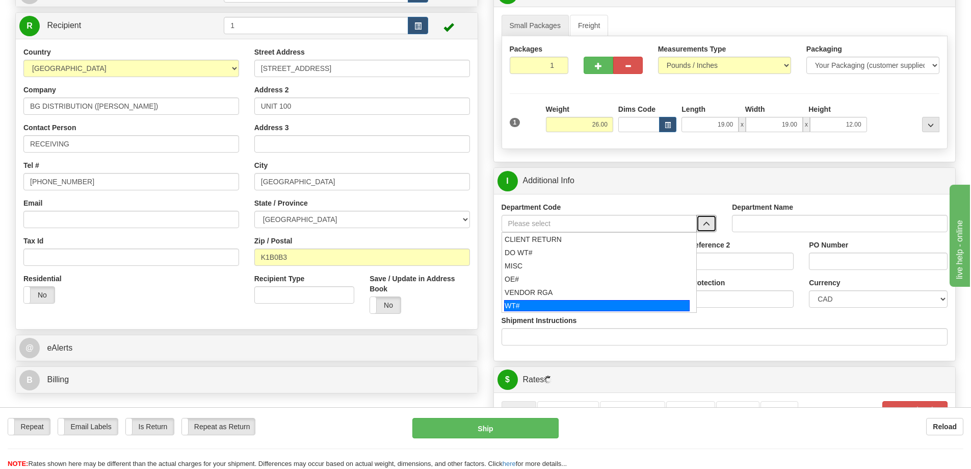
click at [526, 308] on div "WT#" at bounding box center [597, 305] width 186 height 11
type input "WT#"
type input "WAREHOUSE TRANSFERS"
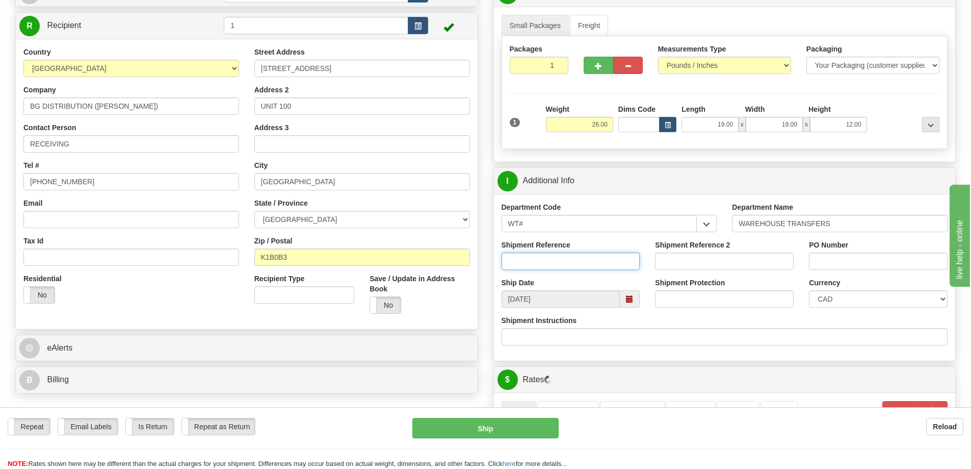
click at [535, 262] on input "Shipment Reference" at bounding box center [571, 260] width 139 height 17
type input "167666 167777"
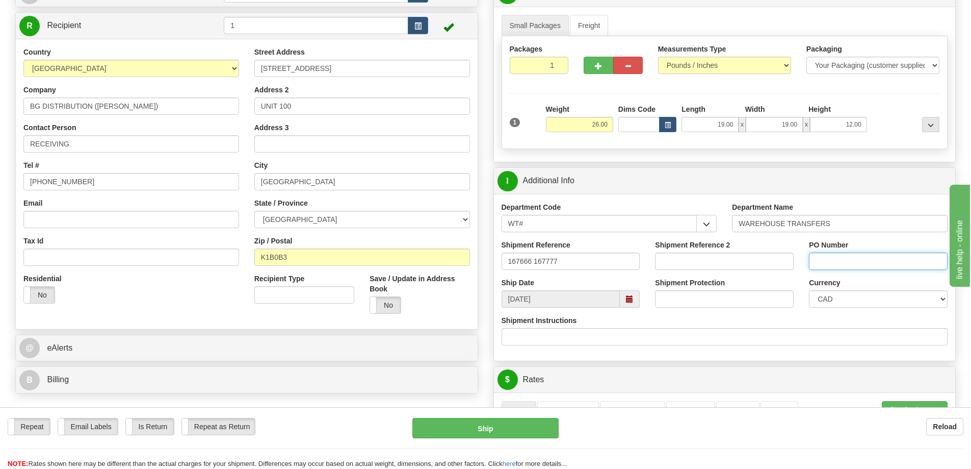
paste input "167666 167777"
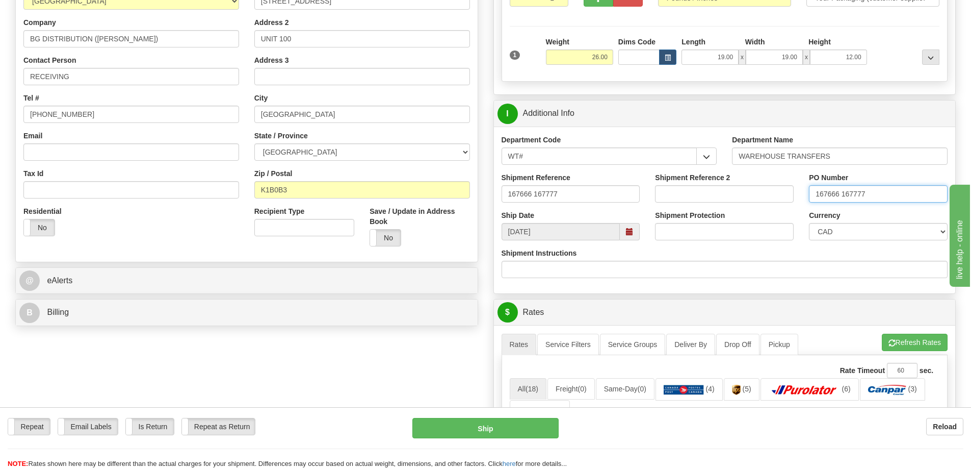
scroll to position [255, 0]
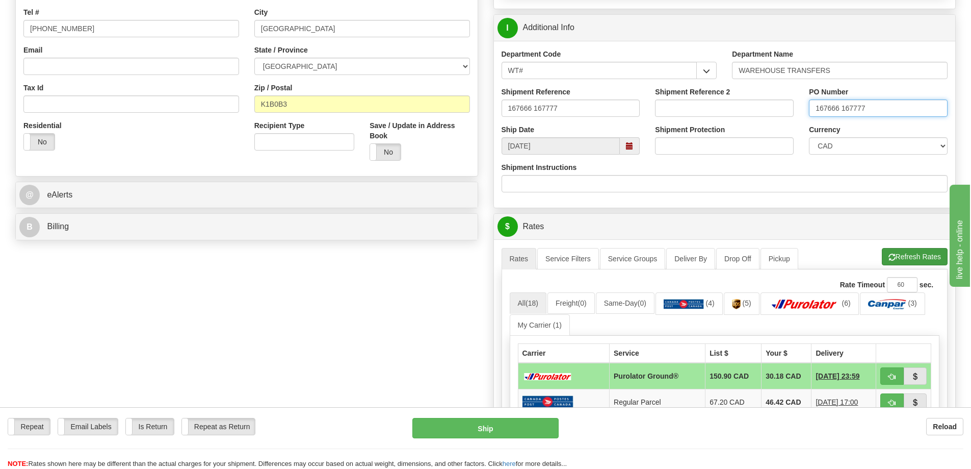
type input "167666 167777"
click at [910, 257] on button "Refresh Rates" at bounding box center [915, 256] width 66 height 17
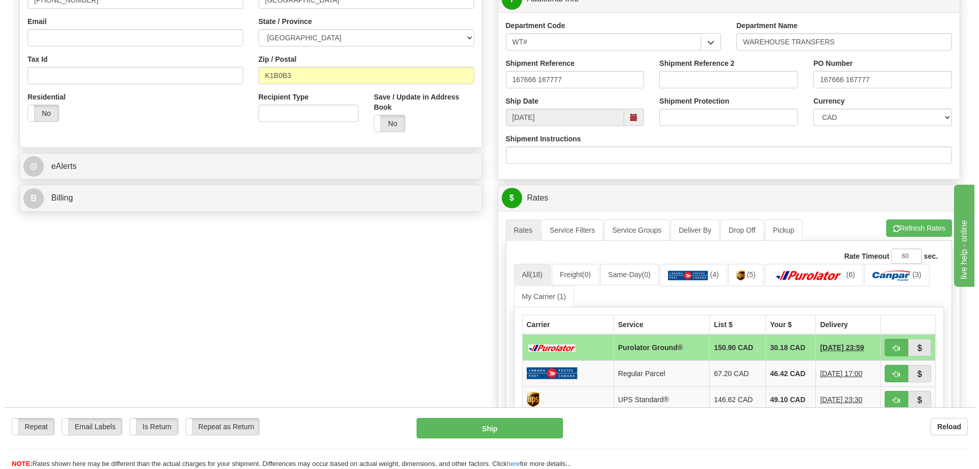
scroll to position [306, 0]
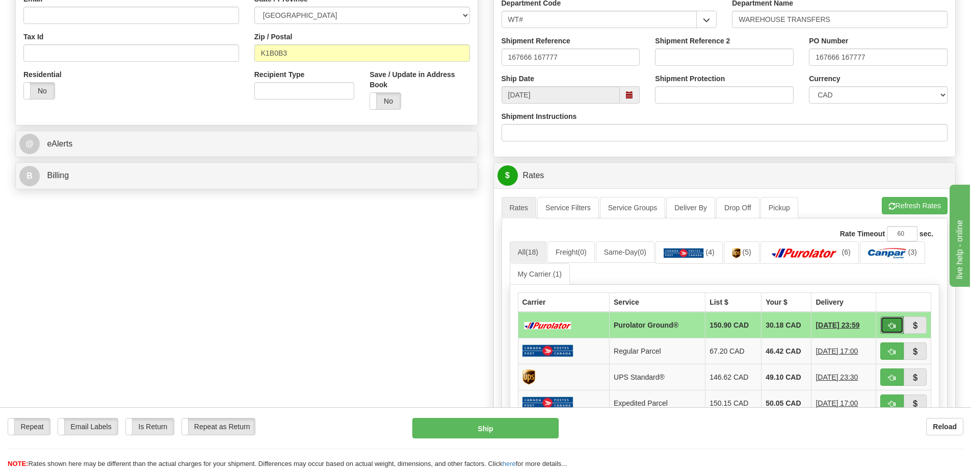
click at [899, 323] on button "button" at bounding box center [891, 324] width 23 height 17
type input "260"
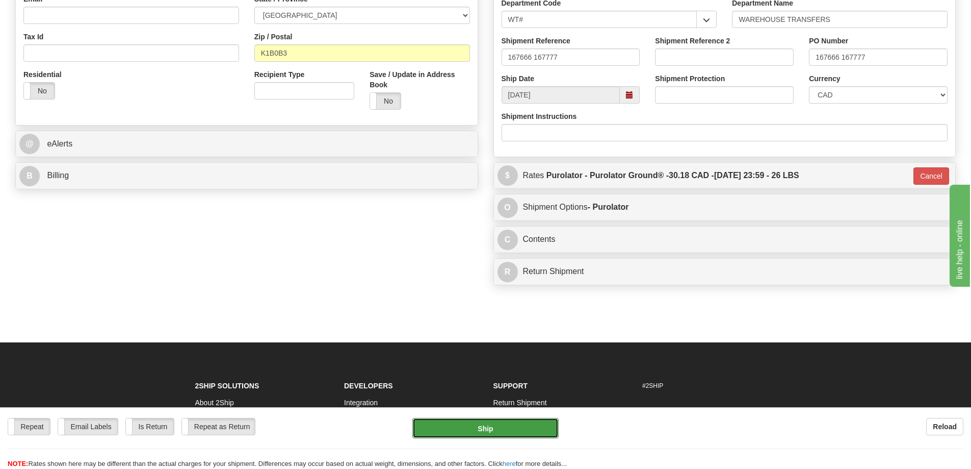
click at [524, 431] on button "Ship" at bounding box center [485, 428] width 146 height 20
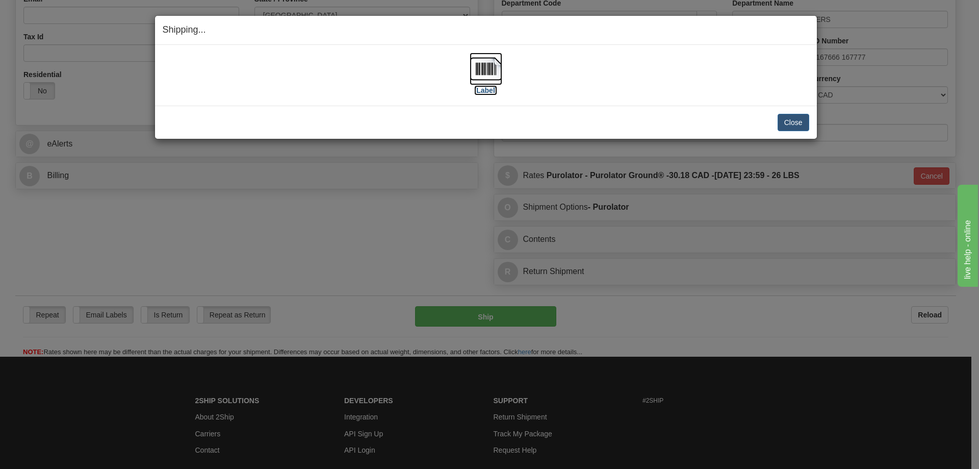
click at [479, 92] on label "[Label]" at bounding box center [485, 90] width 23 height 10
drag, startPoint x: 793, startPoint y: 126, endPoint x: 755, endPoint y: 116, distance: 39.0
click at [791, 125] on button "Close" at bounding box center [793, 122] width 32 height 17
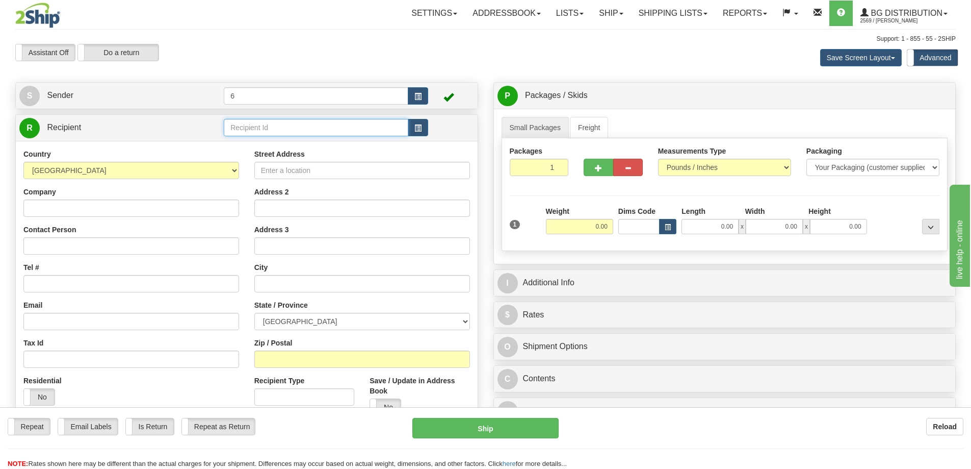
click at [298, 126] on input "text" at bounding box center [316, 127] width 185 height 17
type input "1"
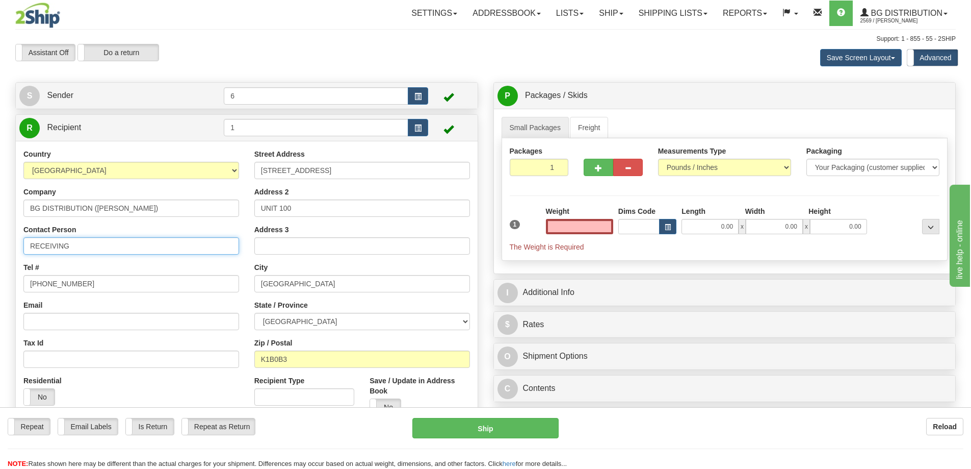
type input "0.00"
drag, startPoint x: 97, startPoint y: 246, endPoint x: -212, endPoint y: 244, distance: 309.0
click at [0, 244] on html "Training Course Close Toggle navigation Settings Shipping Preferences New Sende…" at bounding box center [485, 234] width 971 height 469
click at [60, 244] on input "Contact Person" at bounding box center [131, 245] width 216 height 17
paste input "[PERSON_NAME]"
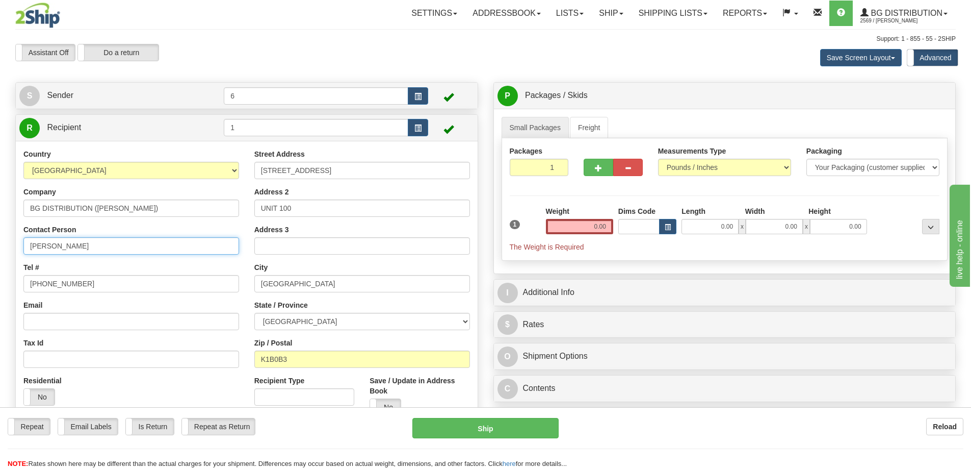
click at [31, 244] on input "[PERSON_NAME]" at bounding box center [131, 245] width 216 height 17
type input "Attn: [PERSON_NAME]"
drag, startPoint x: 889, startPoint y: 175, endPoint x: 879, endPoint y: 172, distance: 9.5
click at [888, 173] on select "Your Packaging (customer supplied) Envelope (carrier supplied) Pack (carrier su…" at bounding box center [873, 167] width 133 height 17
select select "2"
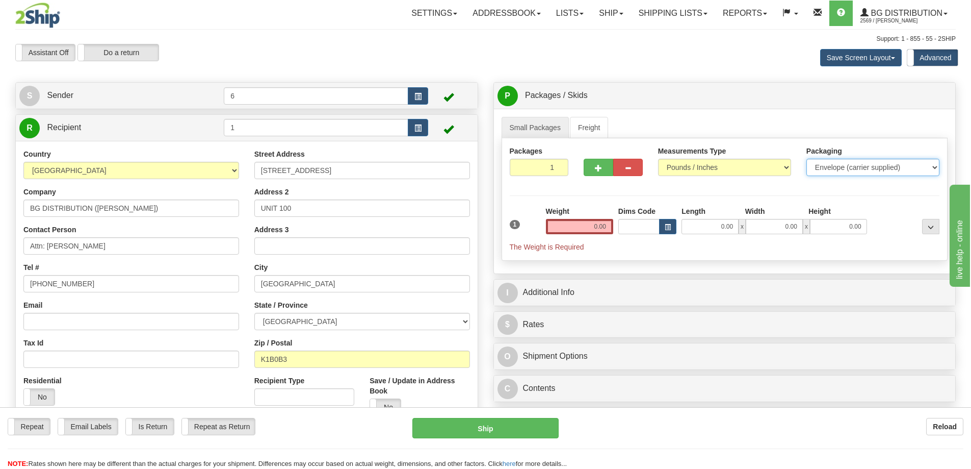
click at [807, 160] on select "Your Packaging (customer supplied) Envelope (carrier supplied) Pack (carrier su…" at bounding box center [873, 167] width 133 height 17
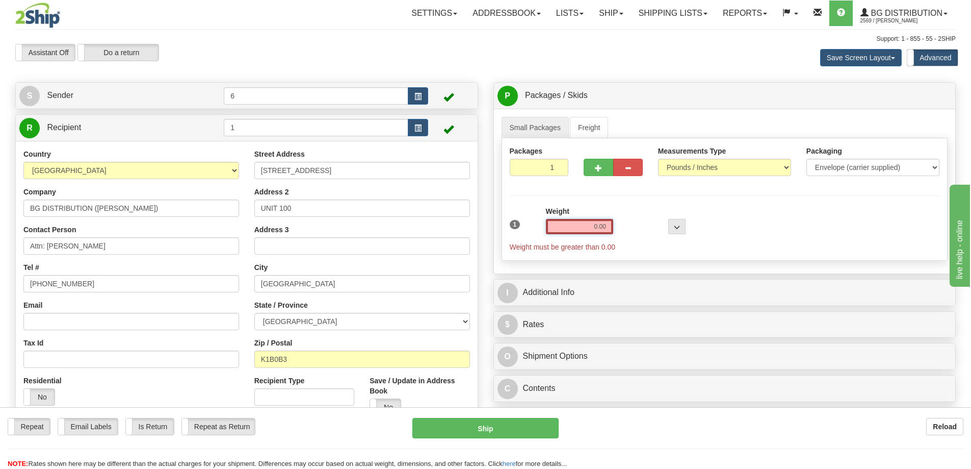
click at [589, 230] on input "0.00" at bounding box center [579, 226] width 67 height 15
type input "1.00"
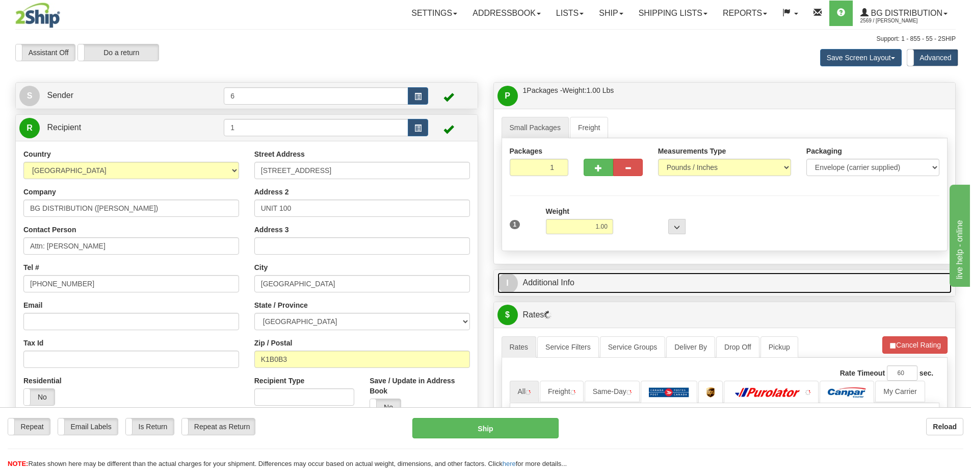
click at [594, 274] on link "I Additional Info" at bounding box center [725, 282] width 455 height 21
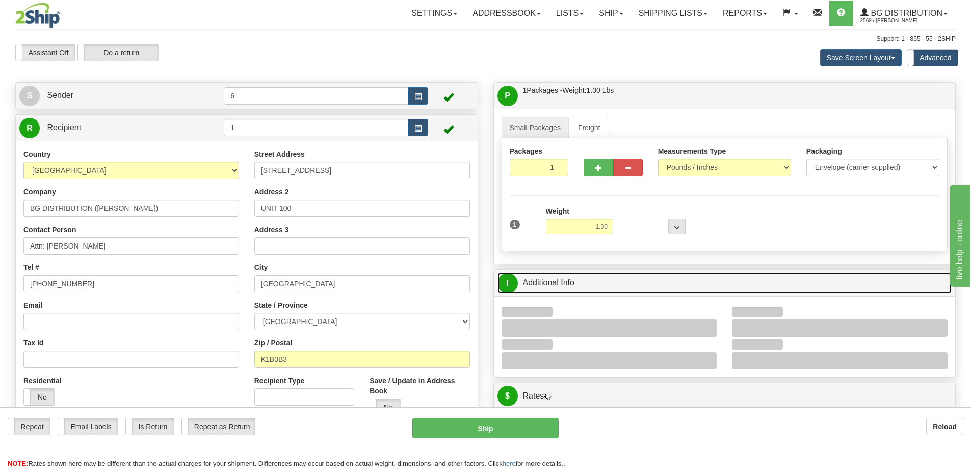
scroll to position [102, 0]
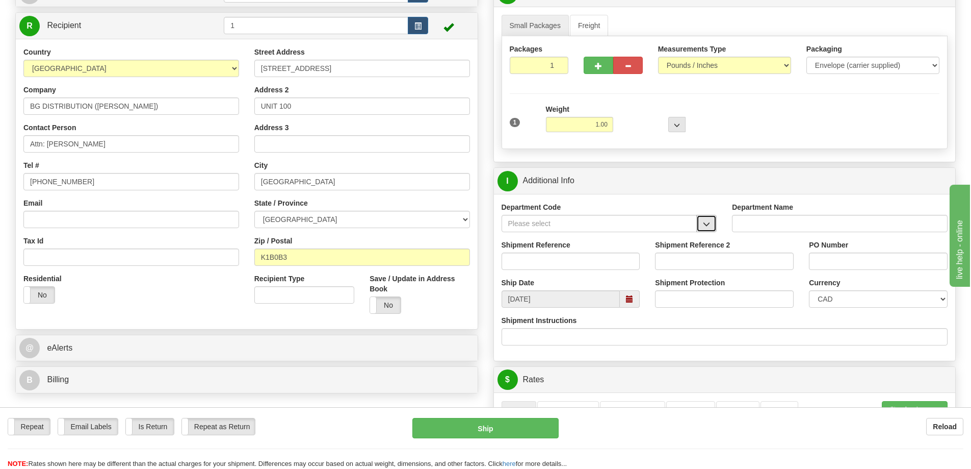
drag, startPoint x: 714, startPoint y: 216, endPoint x: 703, endPoint y: 223, distance: 13.2
click at [713, 217] on button "button" at bounding box center [706, 223] width 20 height 17
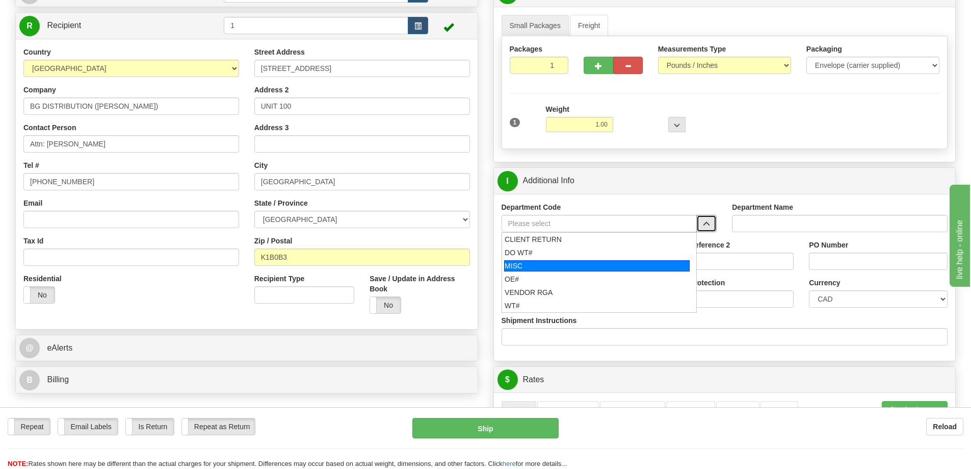
click at [526, 265] on div "MISC" at bounding box center [597, 265] width 186 height 11
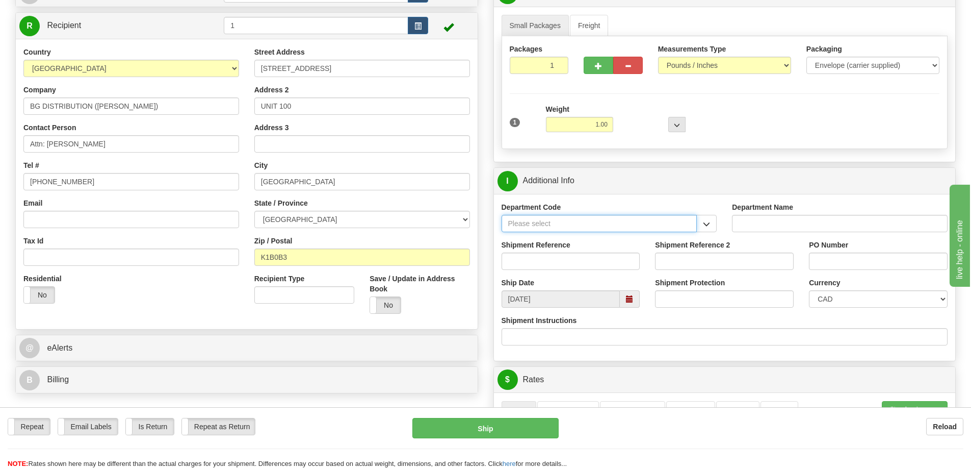
type input "MISC"
click at [533, 267] on input "Shipment Reference" at bounding box center [571, 260] width 139 height 17
type input "t"
paste input "text"
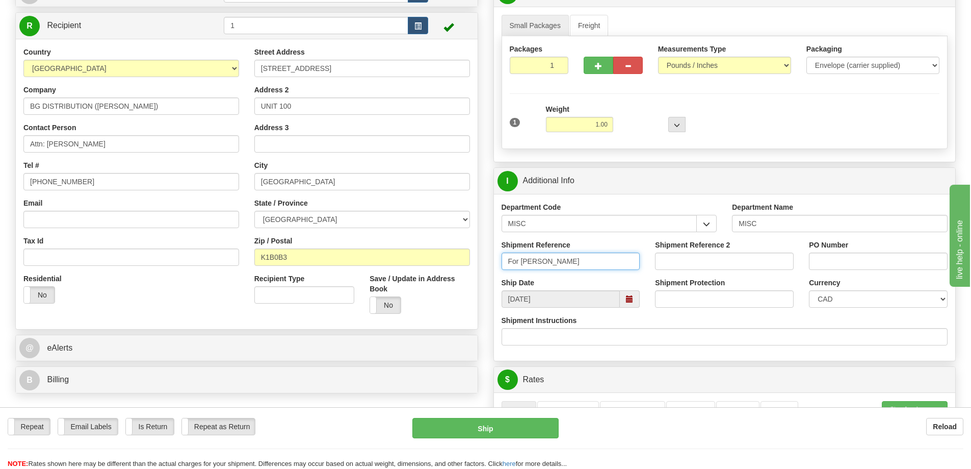
type input "For Tracy"
paste input "For Tracy"
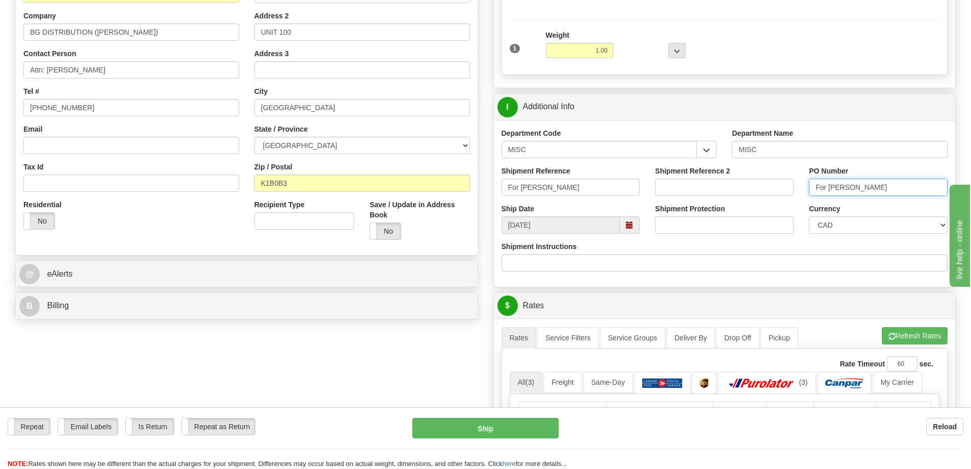
scroll to position [255, 0]
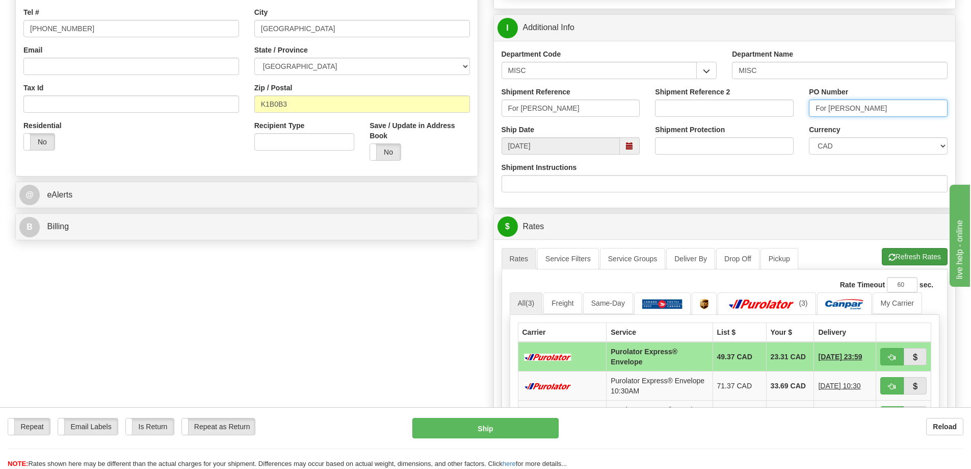
type input "For Tracy"
click at [910, 264] on button "Refresh Rates" at bounding box center [915, 256] width 66 height 17
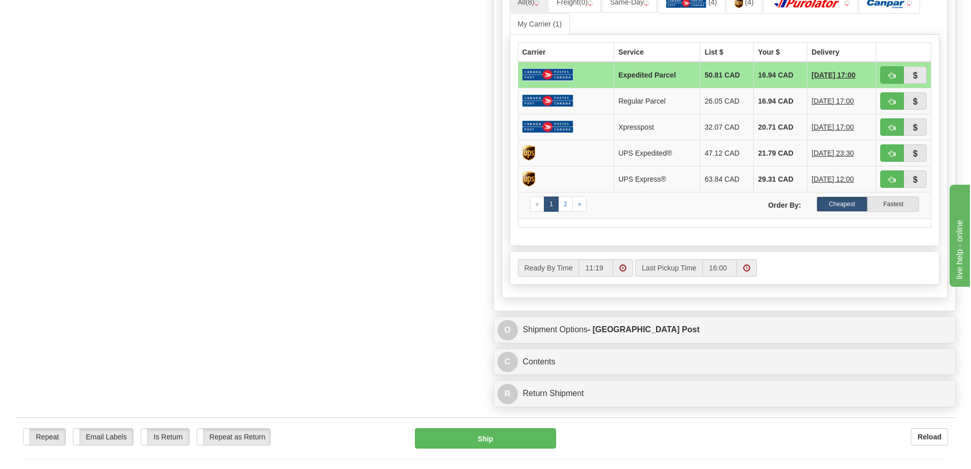
scroll to position [459, 0]
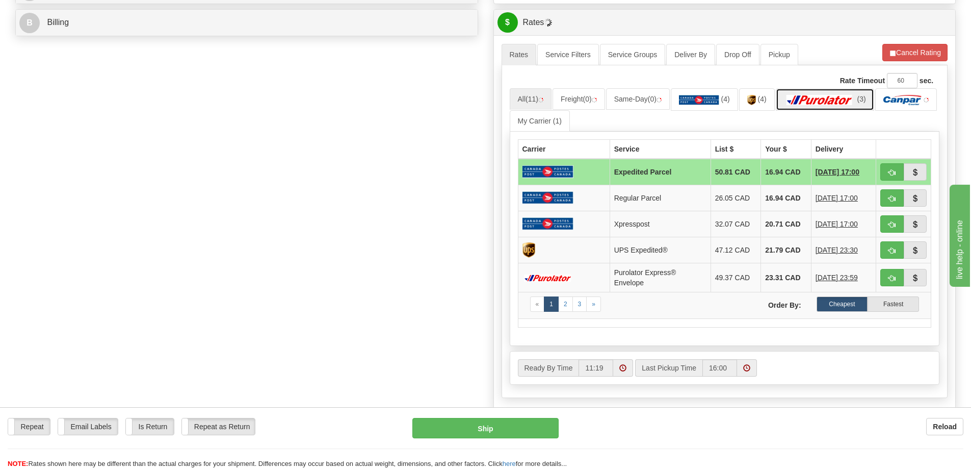
click at [832, 99] on img at bounding box center [819, 100] width 71 height 10
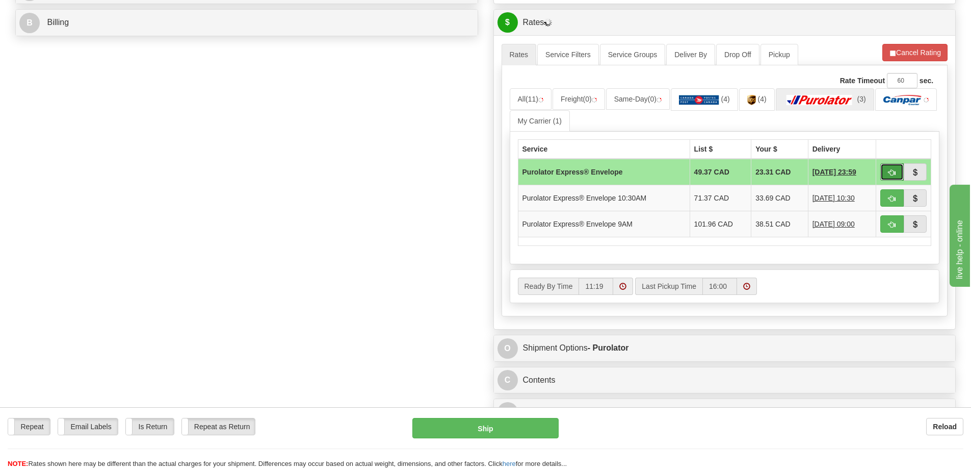
click at [897, 172] on button "button" at bounding box center [891, 171] width 23 height 17
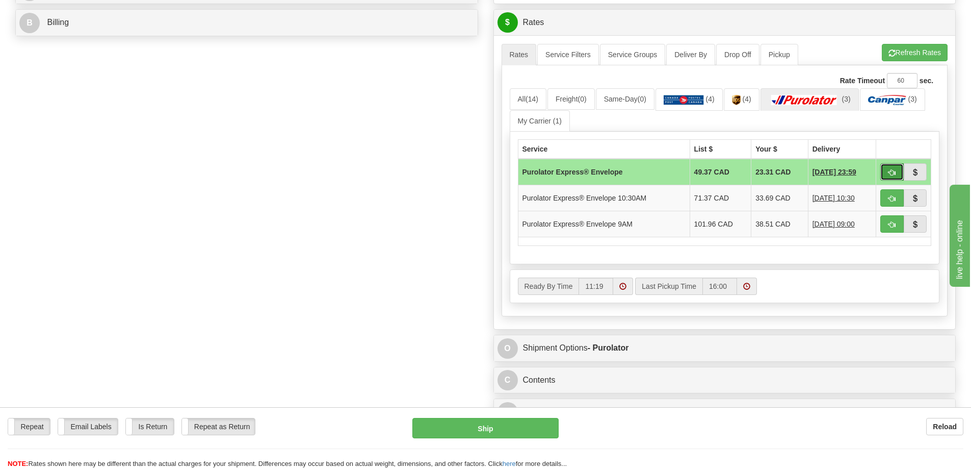
click at [893, 175] on span "button" at bounding box center [892, 172] width 7 height 7
type input "212"
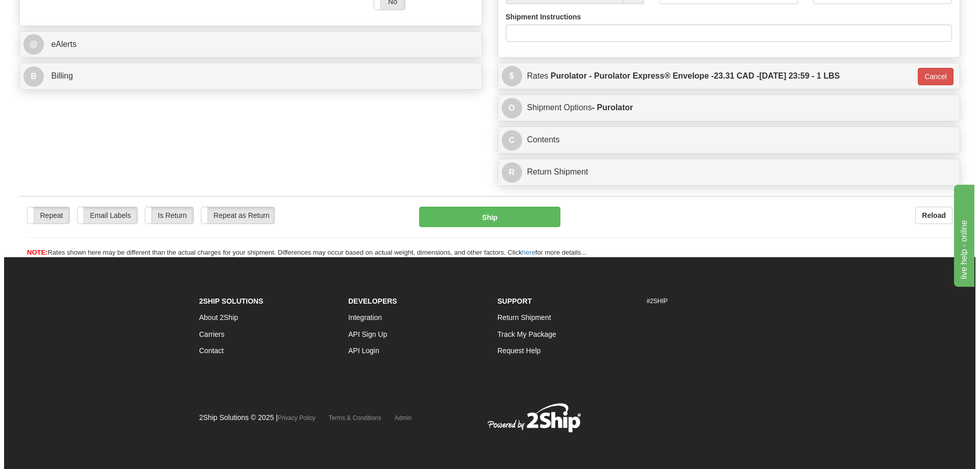
scroll to position [437, 0]
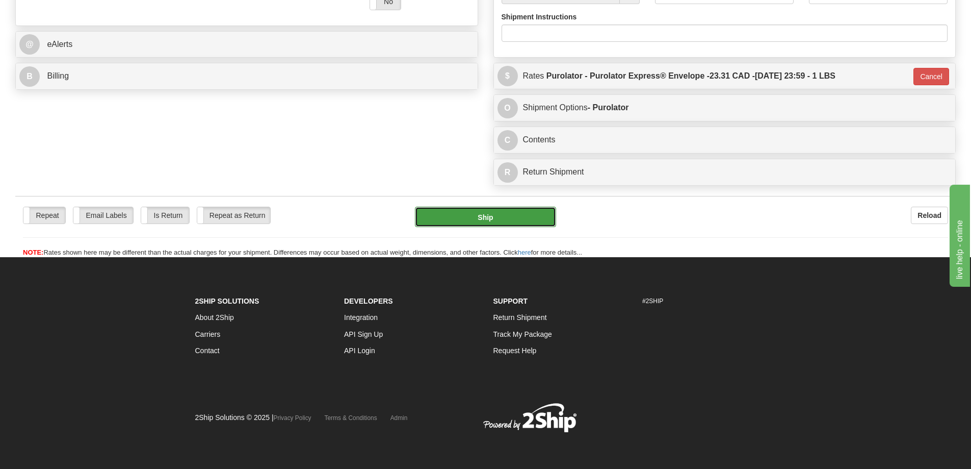
click at [519, 206] on button "Ship" at bounding box center [485, 216] width 141 height 20
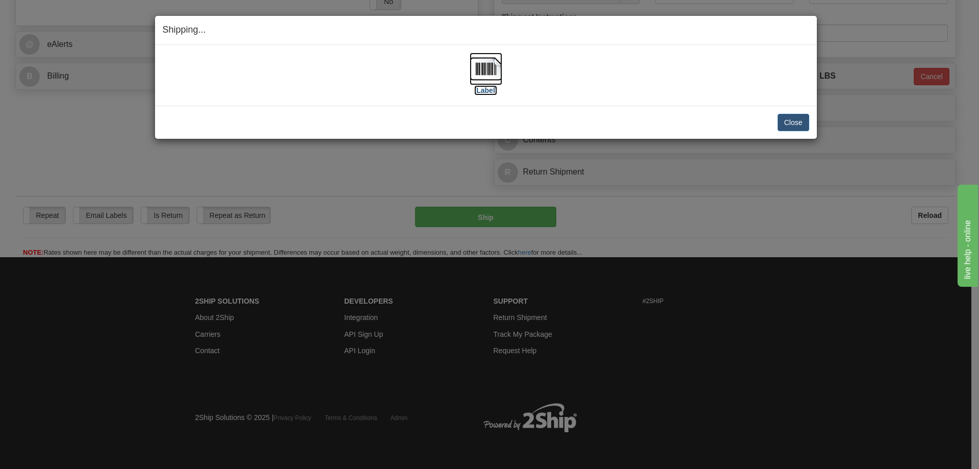
click at [480, 83] on img at bounding box center [486, 69] width 33 height 33
click at [799, 123] on button "Close" at bounding box center [793, 122] width 32 height 17
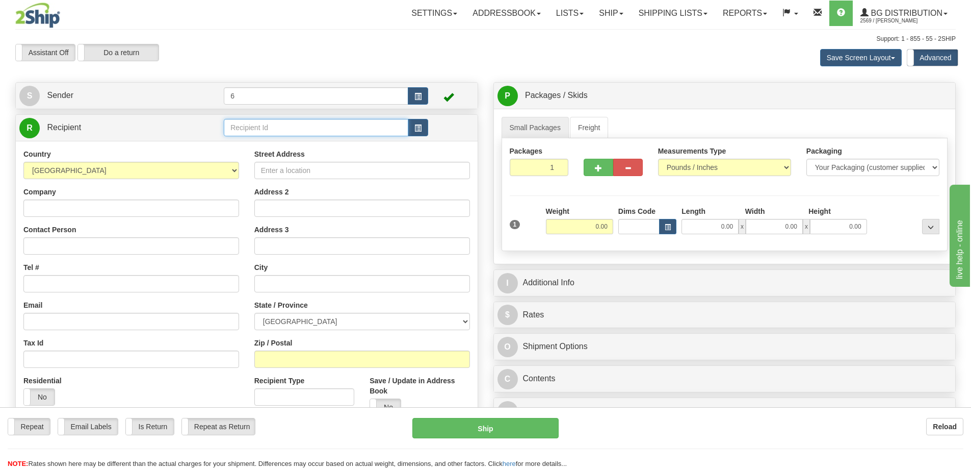
click at [261, 126] on input "text" at bounding box center [316, 127] width 185 height 17
click at [260, 126] on input "text" at bounding box center [316, 127] width 185 height 17
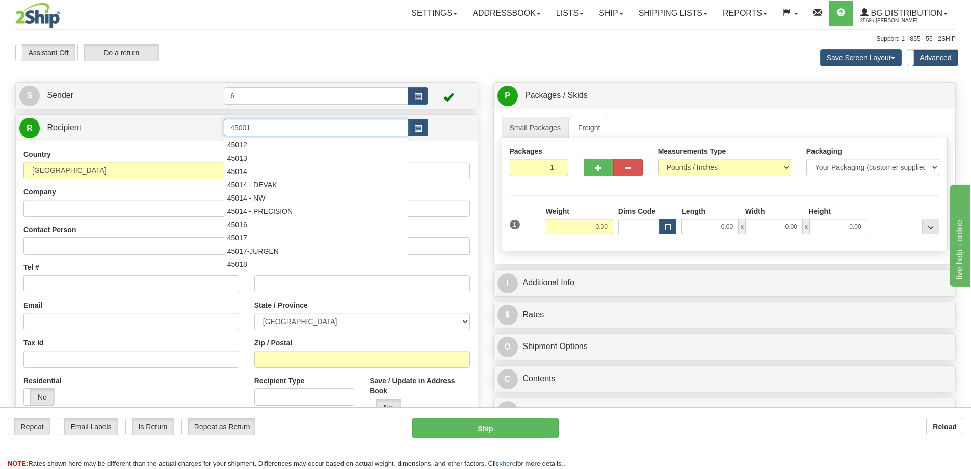
type input "45001"
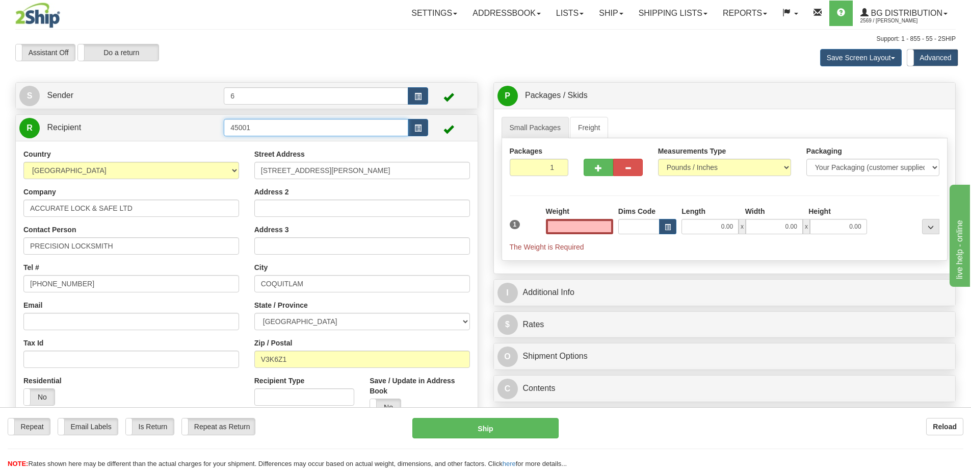
type input "0.00"
click at [290, 120] on input "45001" at bounding box center [316, 127] width 185 height 17
click at [282, 142] on div "45001 - KEYHOLE" at bounding box center [314, 144] width 175 height 11
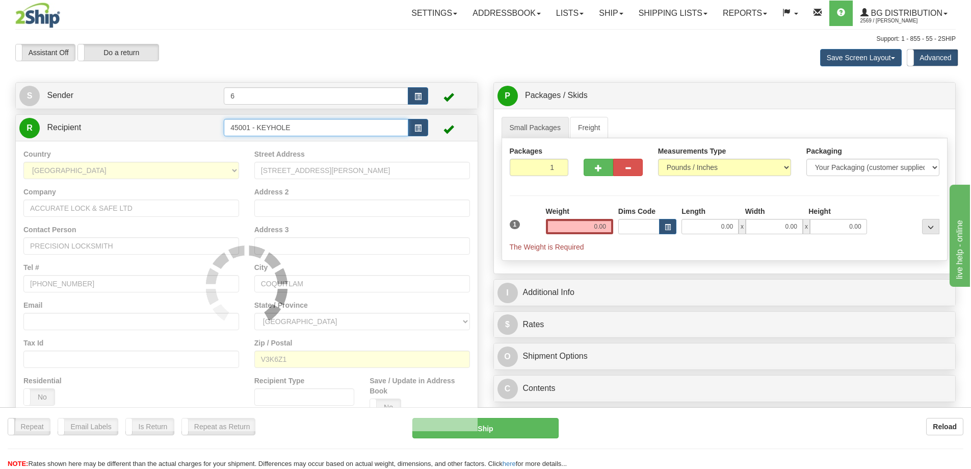
type input "45001 - KEYHOLE"
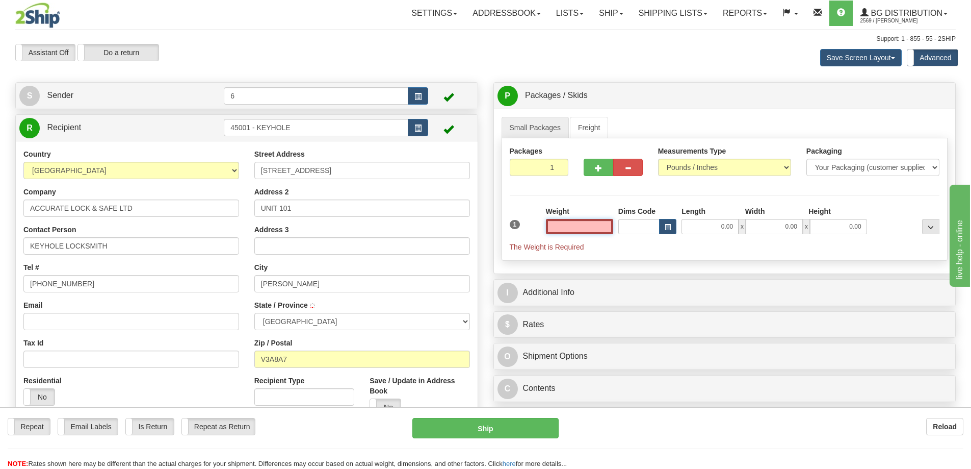
click at [598, 228] on input "text" at bounding box center [579, 226] width 67 height 15
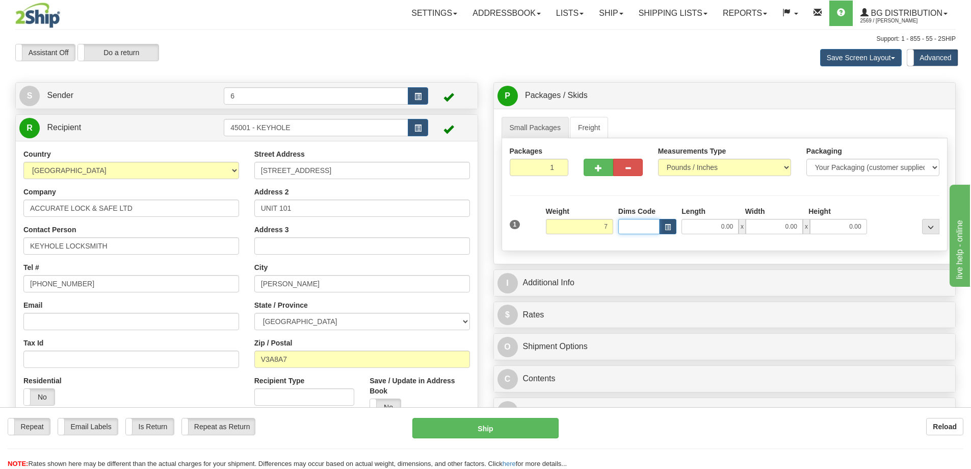
type input "7.00"
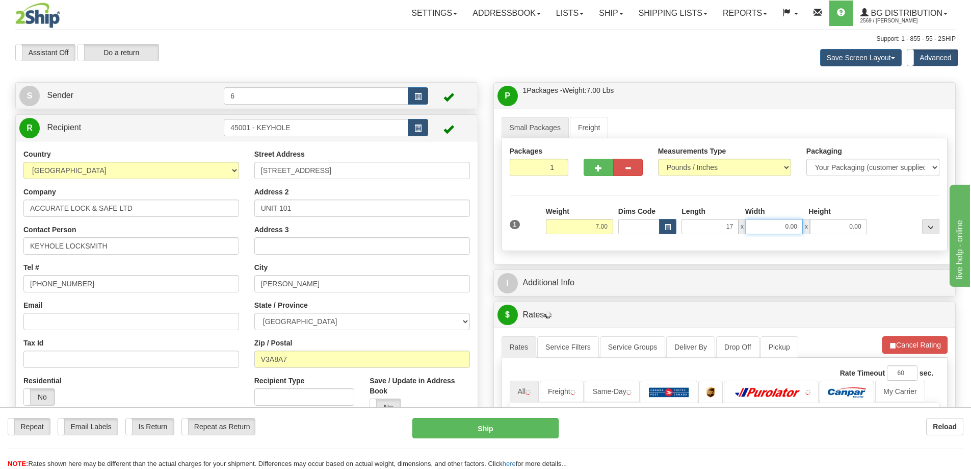
type input "17.00"
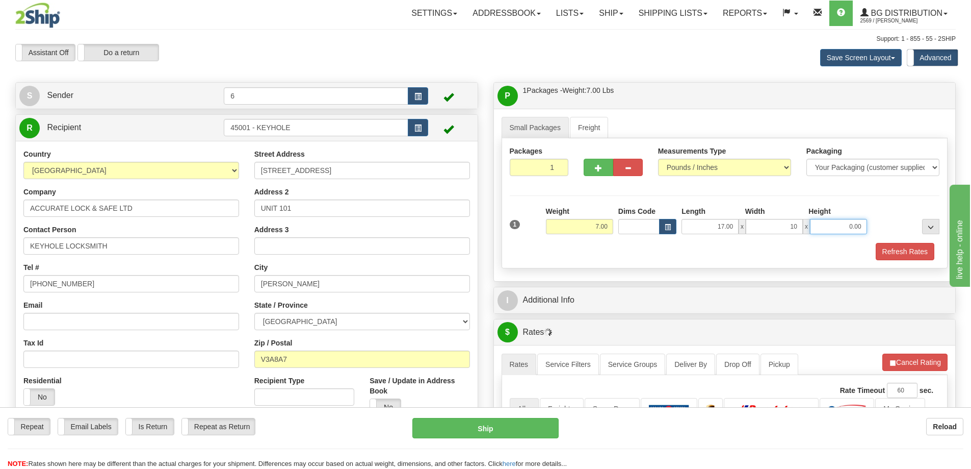
type input "10.00"
type input "5.00"
click at [901, 254] on button "Refresh Rates" at bounding box center [905, 251] width 59 height 17
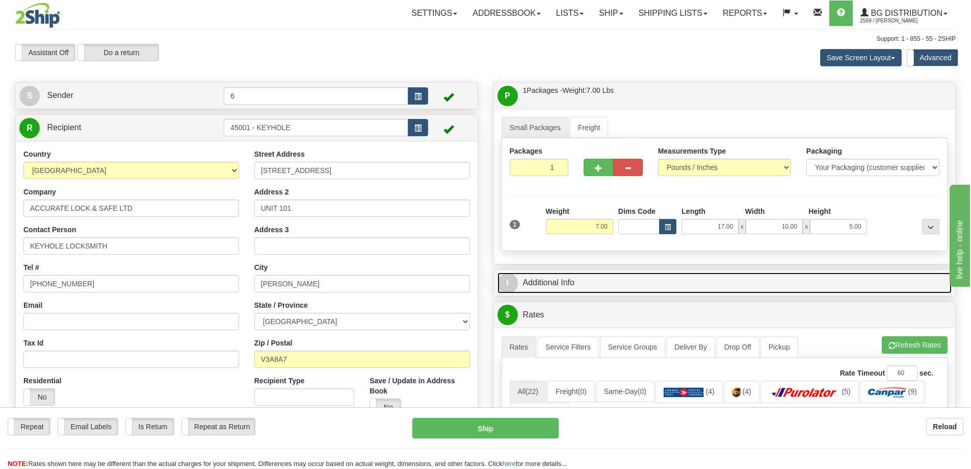
click at [683, 293] on link "I Additional Info" at bounding box center [725, 282] width 455 height 21
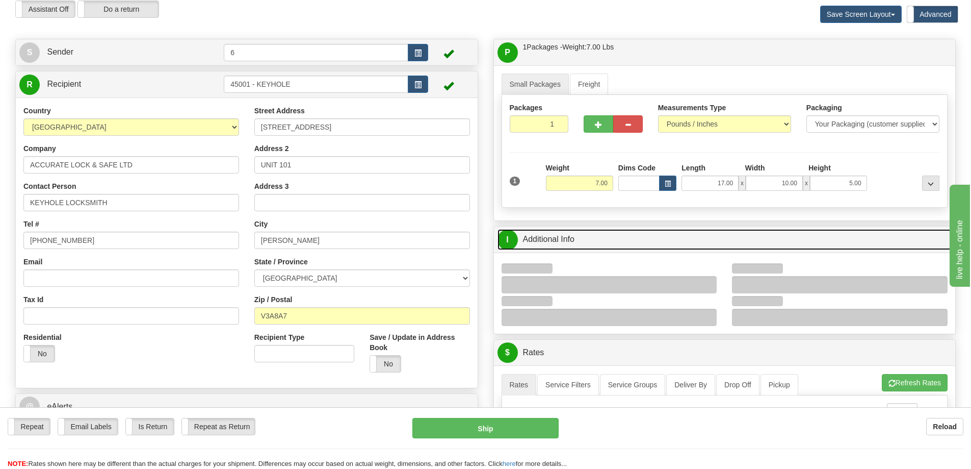
scroll to position [102, 0]
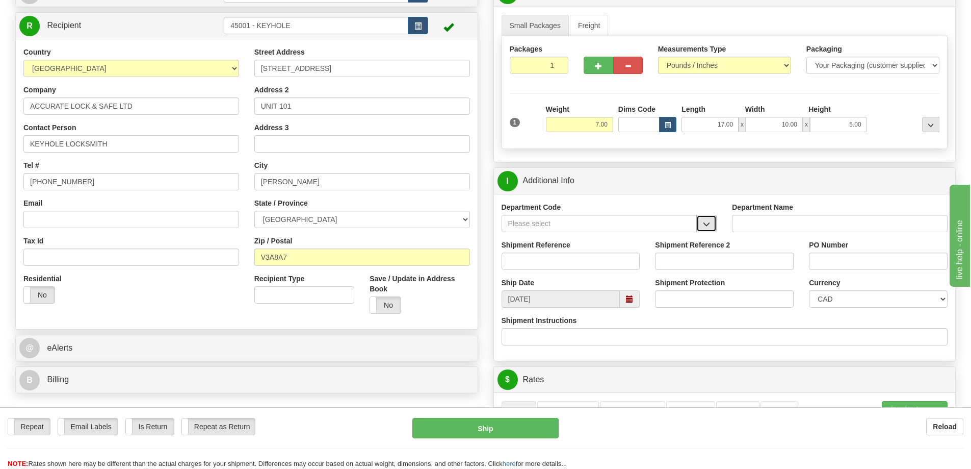
click at [712, 227] on button "button" at bounding box center [706, 223] width 20 height 17
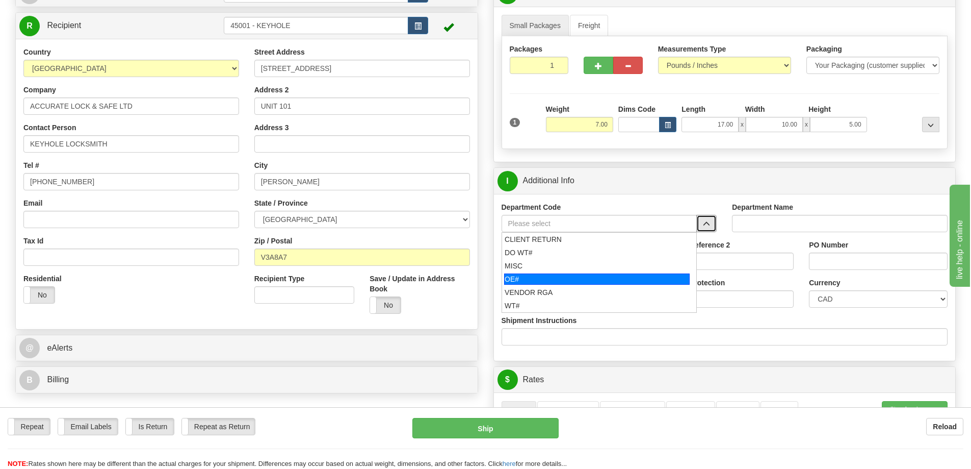
click at [528, 282] on div "OE#" at bounding box center [597, 278] width 186 height 11
type input "OE#"
type input "ORDERS"
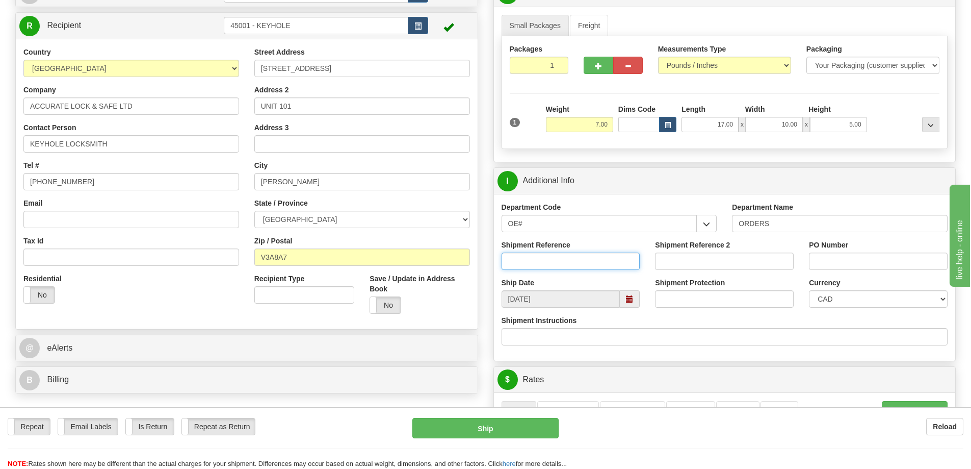
click at [532, 264] on input "Shipment Reference" at bounding box center [571, 260] width 139 height 17
type input "60034018-00"
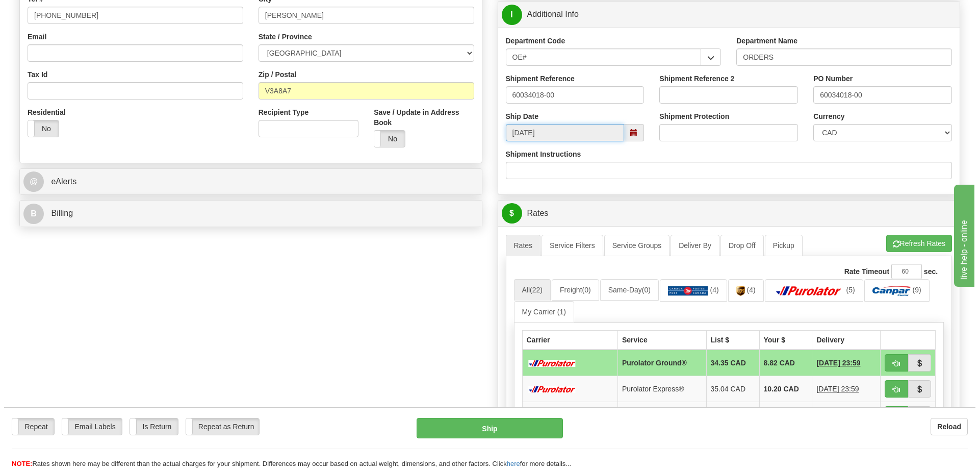
scroll to position [306, 0]
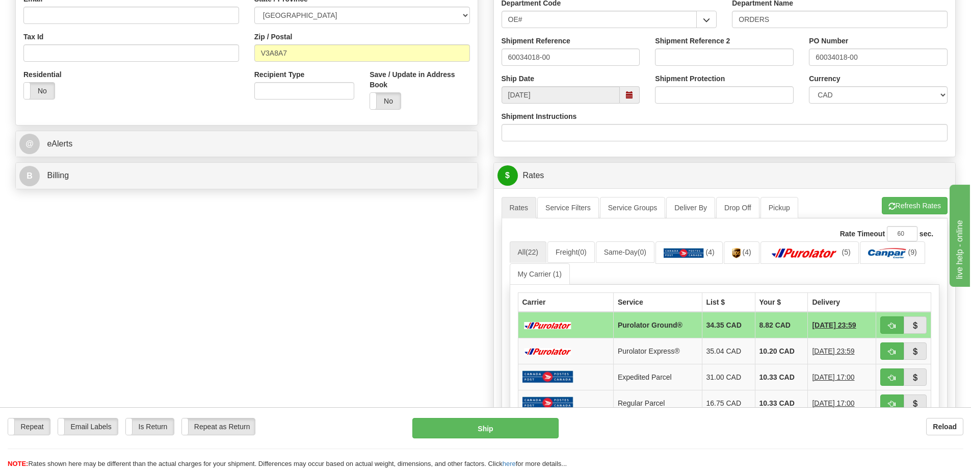
click at [900, 217] on ul "Rates Service Filters Service Groups Deliver By Drop Off Pickup Refresh Rates C…" at bounding box center [725, 207] width 447 height 21
click at [899, 205] on button "Refresh Rates" at bounding box center [915, 205] width 66 height 17
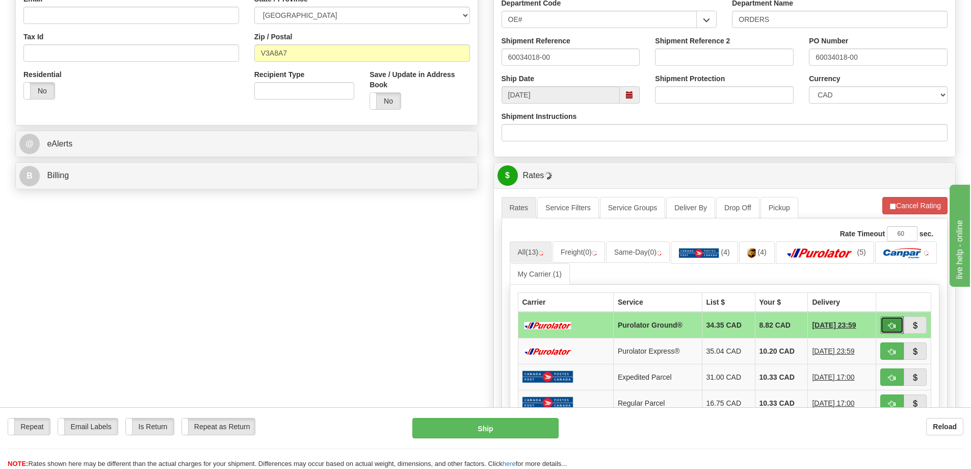
click at [894, 325] on span "button" at bounding box center [892, 325] width 7 height 7
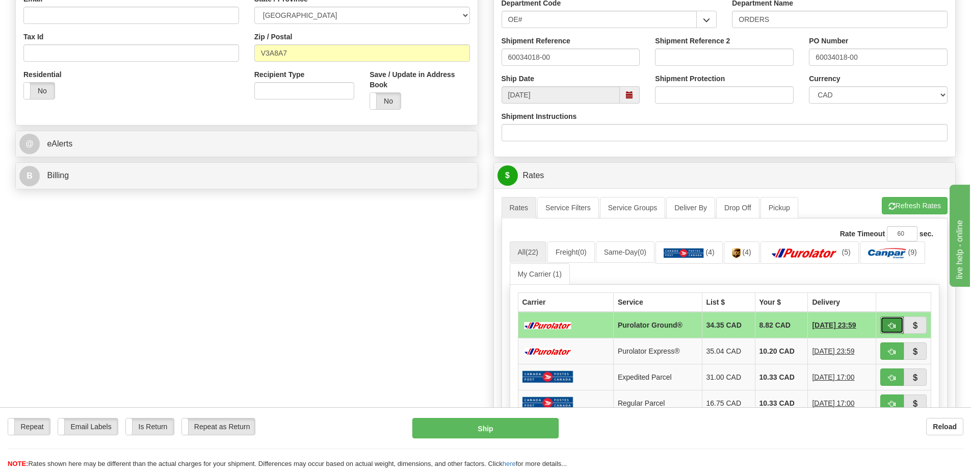
click at [891, 325] on span "button" at bounding box center [892, 325] width 7 height 7
type input "260"
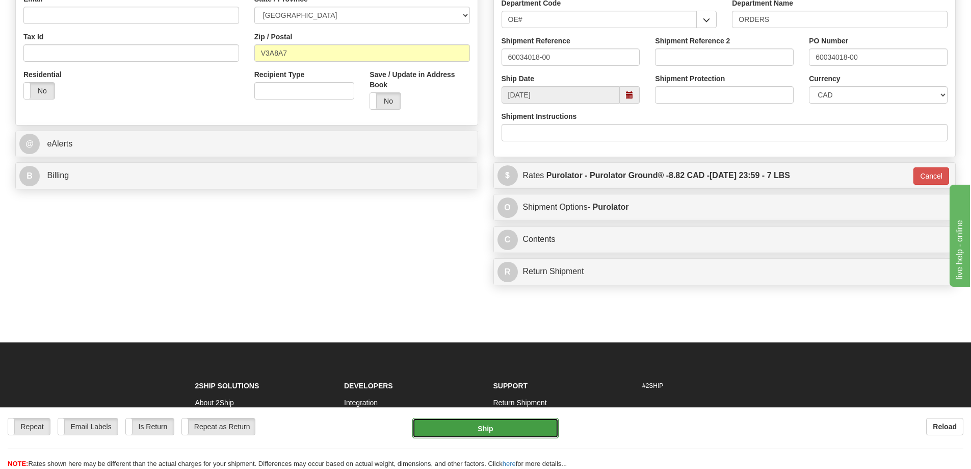
click at [513, 430] on button "Ship" at bounding box center [485, 428] width 146 height 20
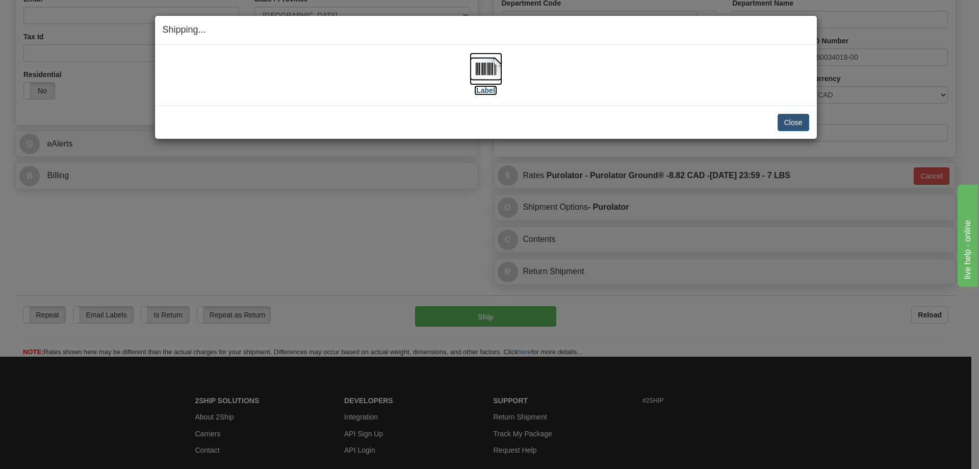
click at [490, 88] on label "[Label]" at bounding box center [485, 90] width 23 height 10
click at [791, 118] on button "Close" at bounding box center [793, 122] width 32 height 17
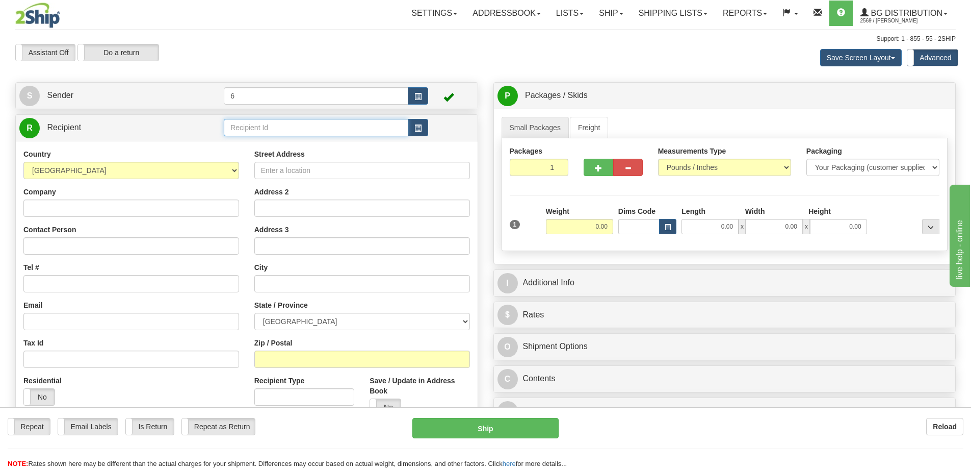
click at [293, 127] on input "text" at bounding box center [316, 127] width 185 height 17
type input "44008"
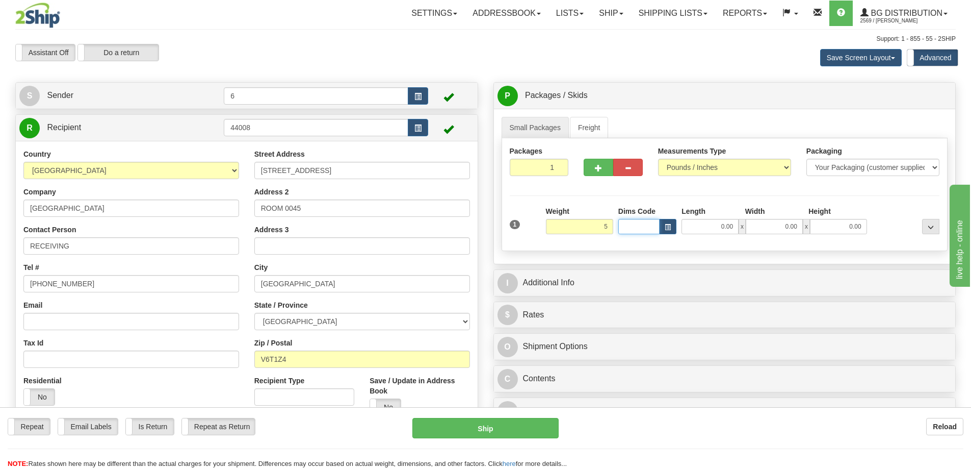
type input "5.00"
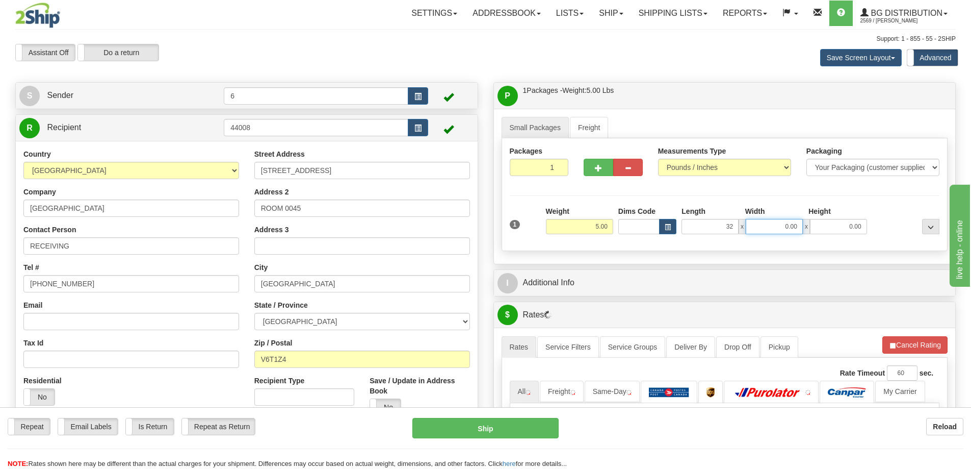
type input "32.00"
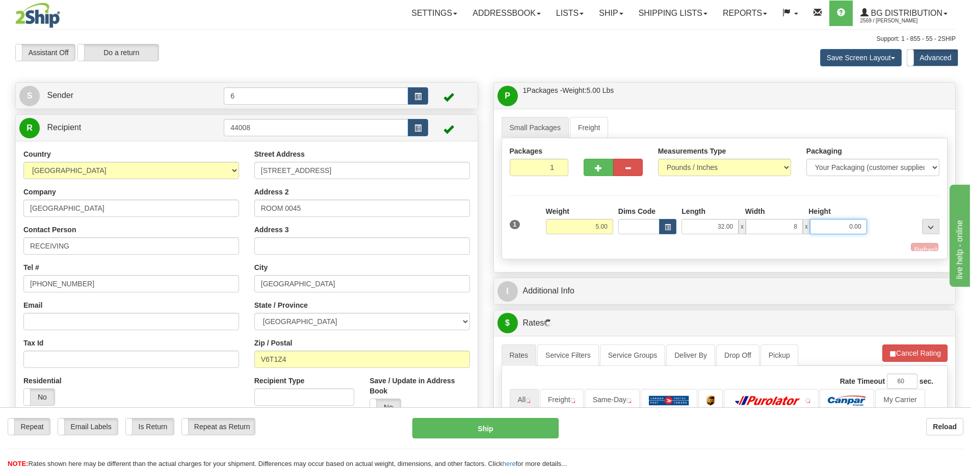
type input "8.00"
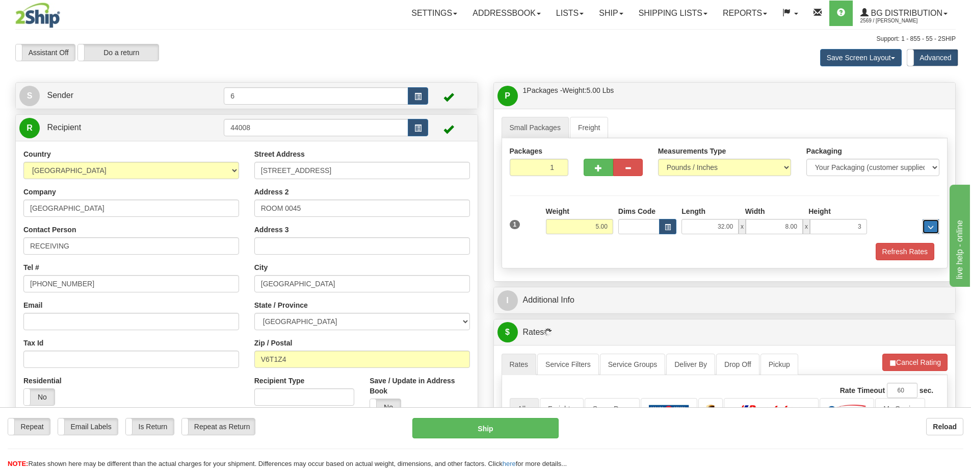
type input "3.00"
drag, startPoint x: 894, startPoint y: 252, endPoint x: 888, endPoint y: 254, distance: 7.1
click at [894, 252] on button "Refresh Rates" at bounding box center [905, 251] width 59 height 17
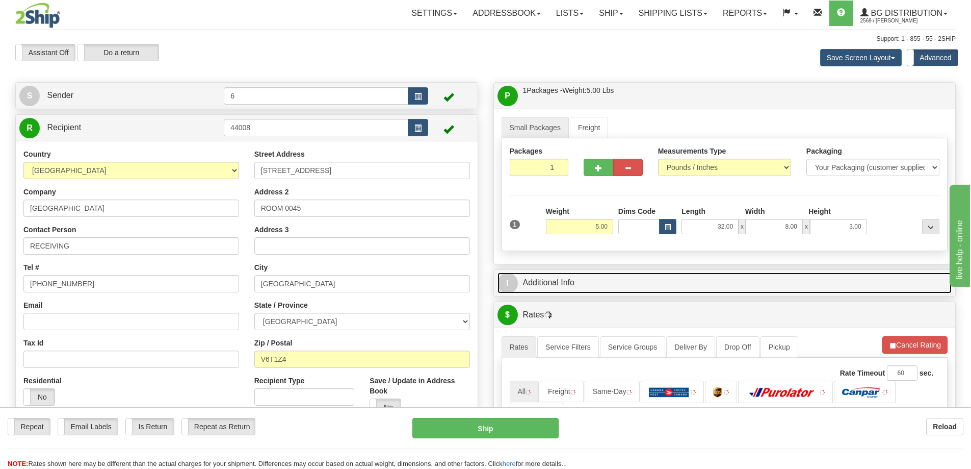
click at [681, 289] on link "I Additional Info" at bounding box center [725, 282] width 455 height 21
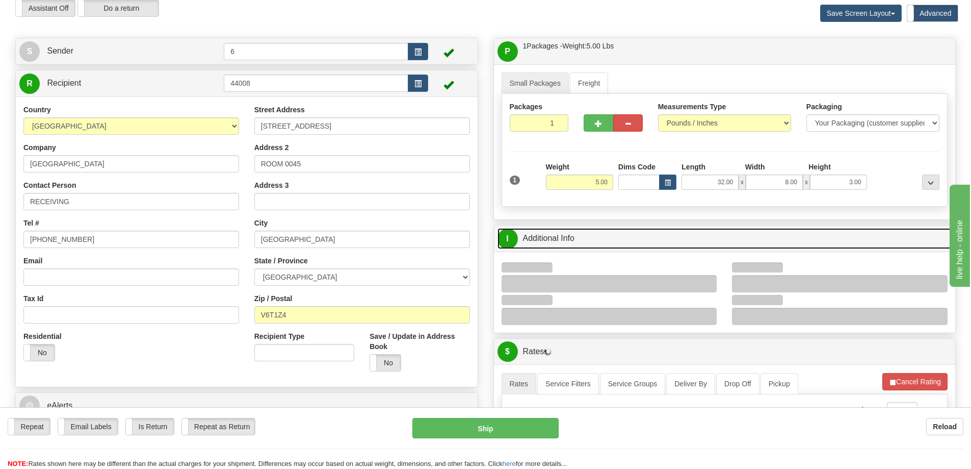
scroll to position [153, 0]
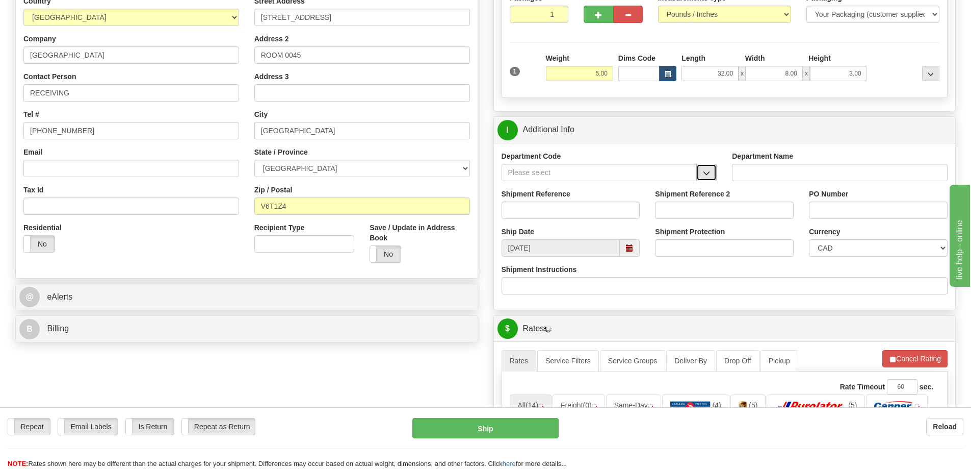
click at [710, 172] on span "button" at bounding box center [706, 173] width 7 height 7
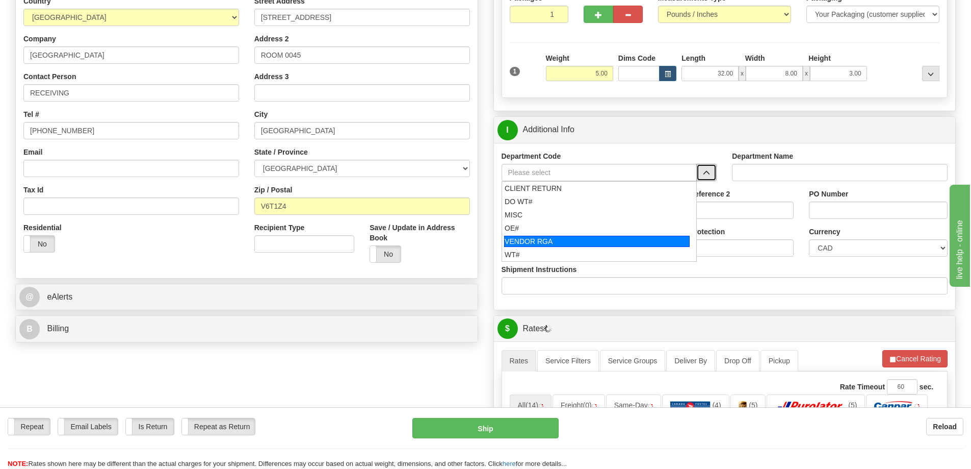
click at [522, 227] on div "OE#" at bounding box center [597, 228] width 185 height 10
type input "OE#"
type input "ORDERS"
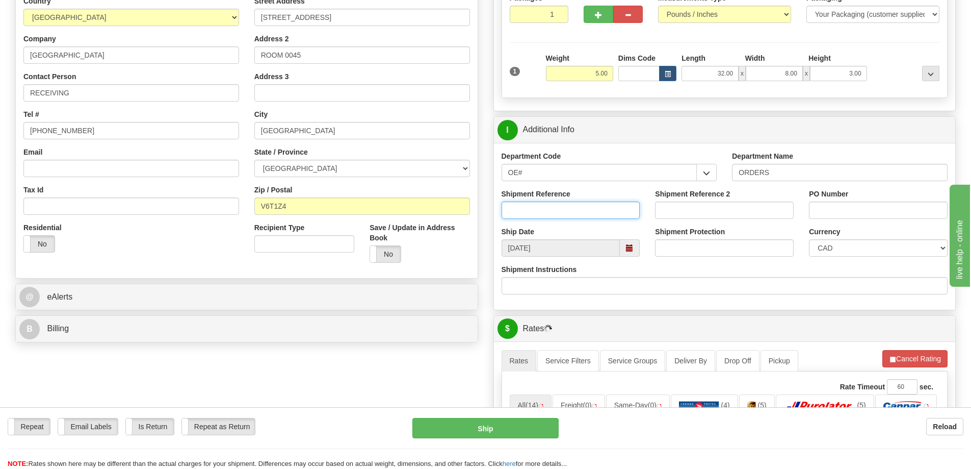
click at [533, 209] on input "Shipment Reference" at bounding box center [571, 209] width 139 height 17
type input "60034016-00"
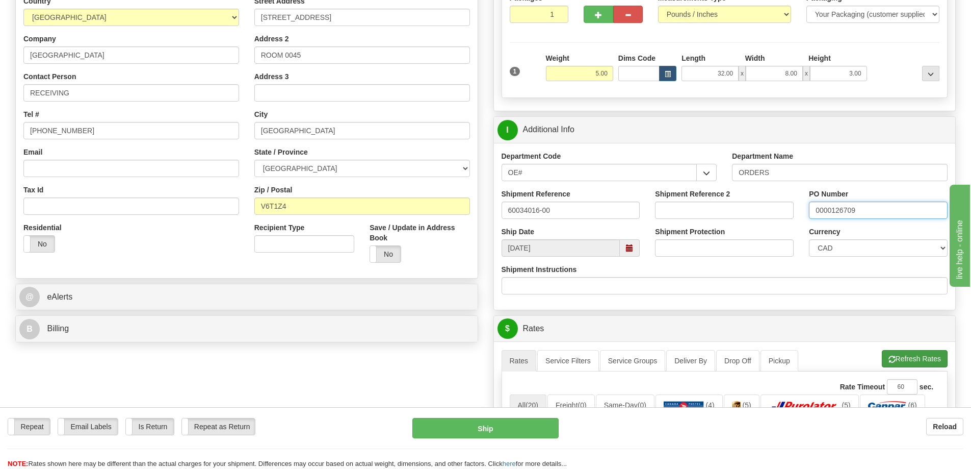
type input "0000126709"
click at [902, 364] on button "Refresh Rates" at bounding box center [915, 358] width 66 height 17
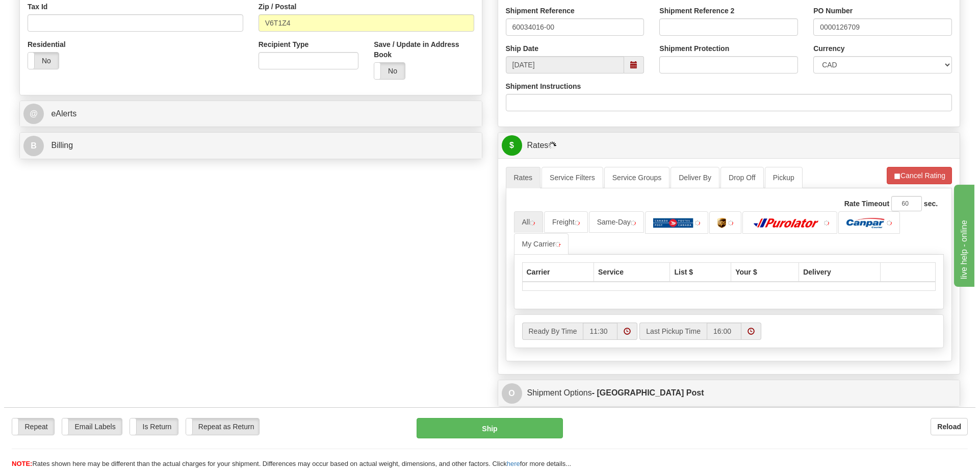
scroll to position [408, 0]
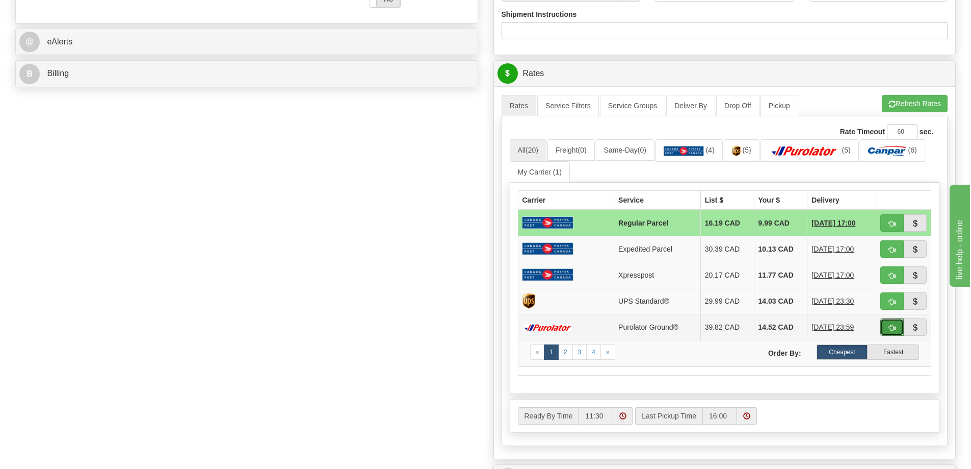
drag, startPoint x: 892, startPoint y: 331, endPoint x: 888, endPoint y: 319, distance: 12.4
click at [893, 328] on span "button" at bounding box center [892, 327] width 7 height 7
type input "260"
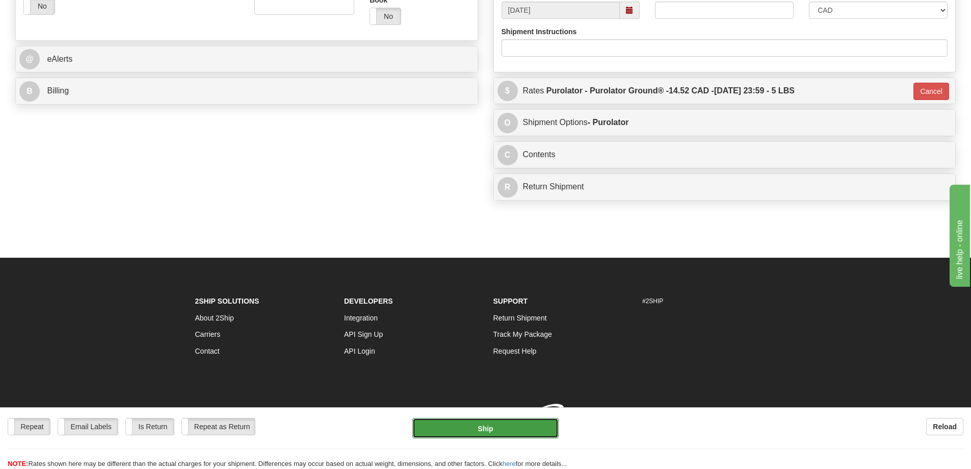
click at [455, 426] on button "Ship" at bounding box center [485, 428] width 146 height 20
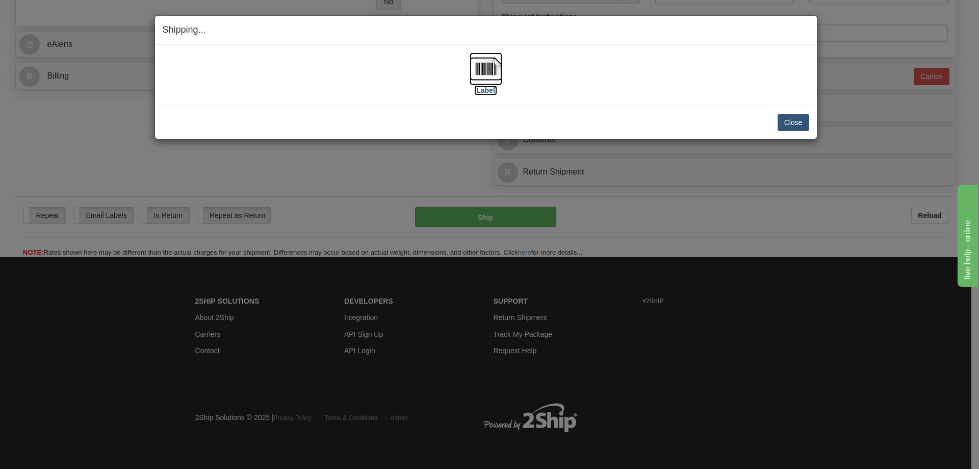
click at [495, 90] on label "[Label]" at bounding box center [485, 90] width 23 height 10
click at [798, 119] on button "Close" at bounding box center [793, 122] width 32 height 17
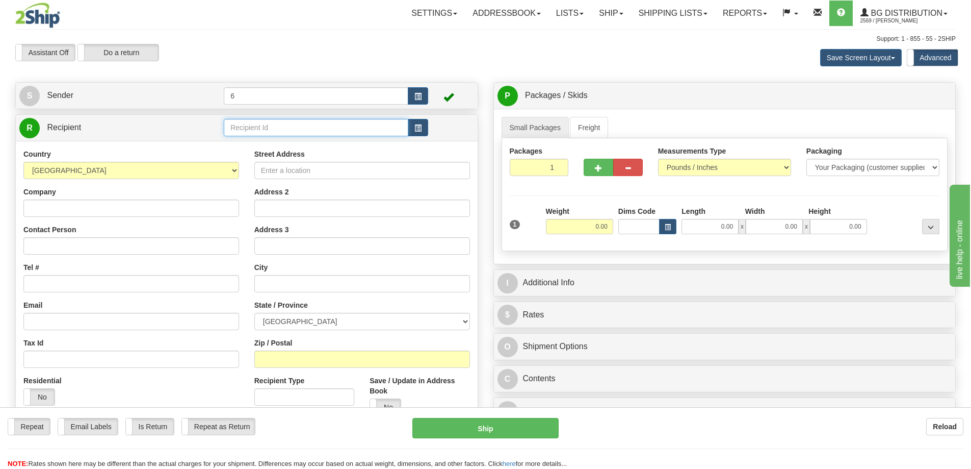
click at [273, 128] on input "text" at bounding box center [316, 127] width 185 height 17
type input "41082"
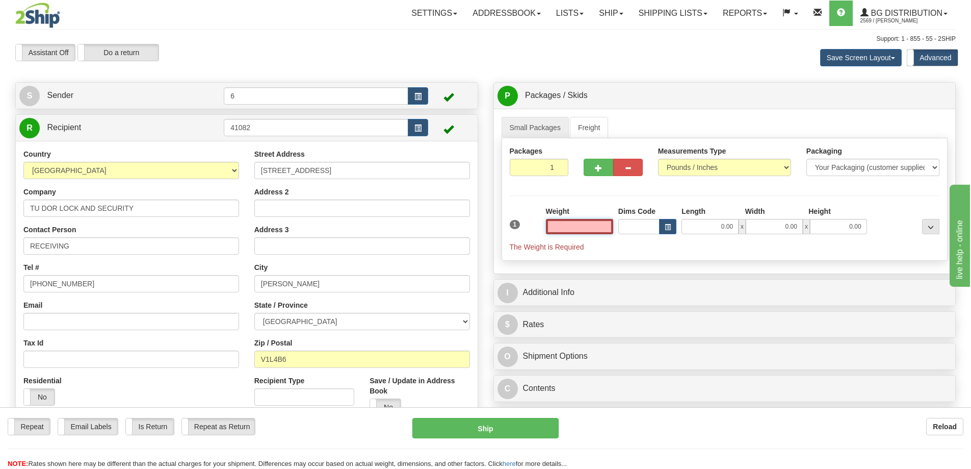
click at [589, 226] on input "text" at bounding box center [579, 226] width 67 height 15
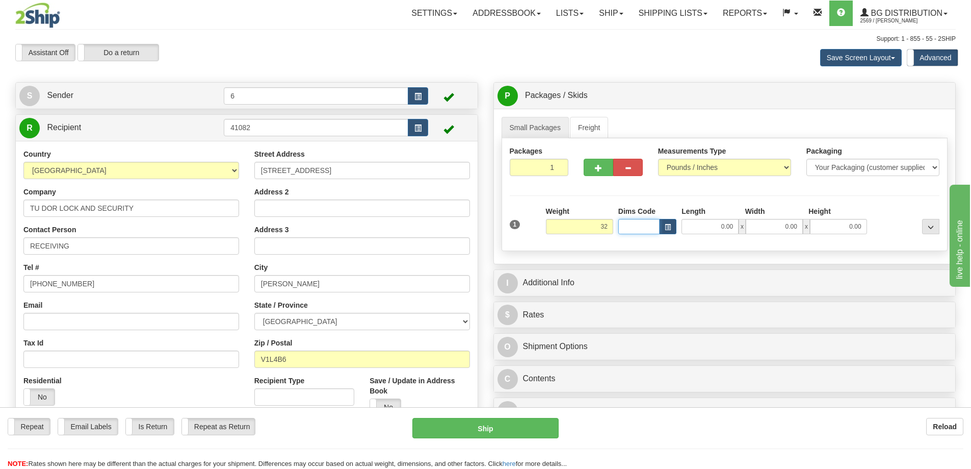
type input "32.00"
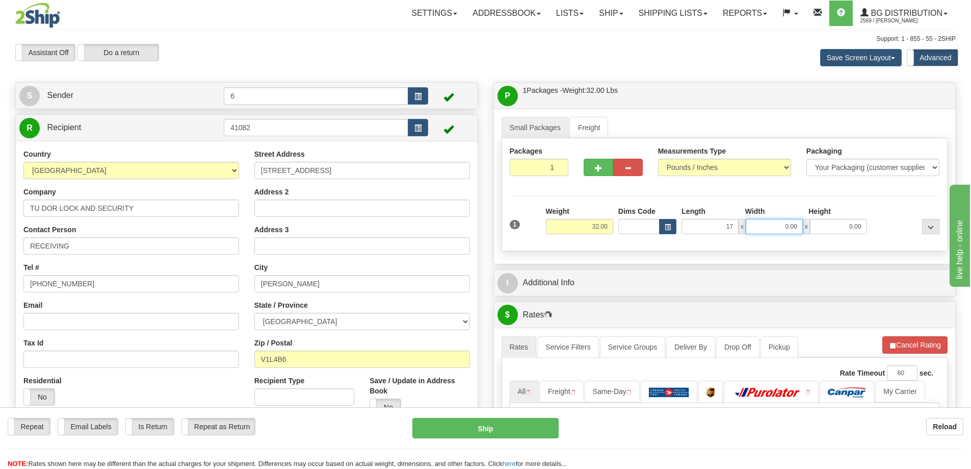
type input "17.00"
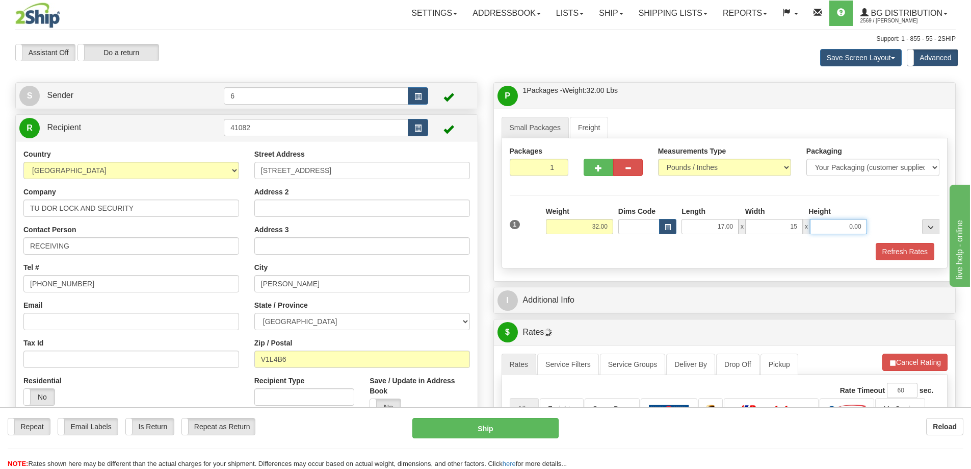
type input "15.00"
type input "11.00"
click at [600, 161] on button "button" at bounding box center [599, 167] width 30 height 17
radio input "true"
type input "2"
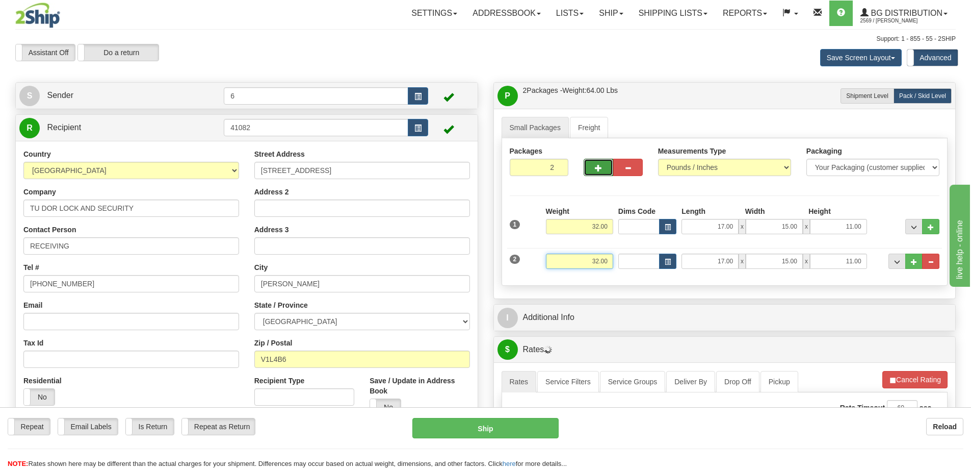
drag, startPoint x: 568, startPoint y: 262, endPoint x: 695, endPoint y: 258, distance: 127.5
click at [694, 259] on div "2 Weight 32.00 Dims Code Length Width Height" at bounding box center [724, 260] width 435 height 34
type input "16.00"
type input "15.00"
type input "9.00"
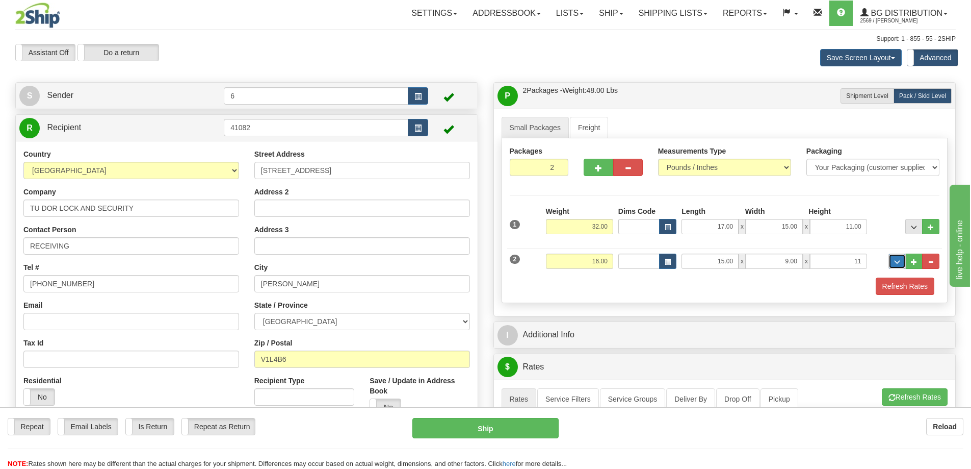
type input "11.00"
click at [907, 291] on button "Refresh Rates" at bounding box center [905, 285] width 59 height 17
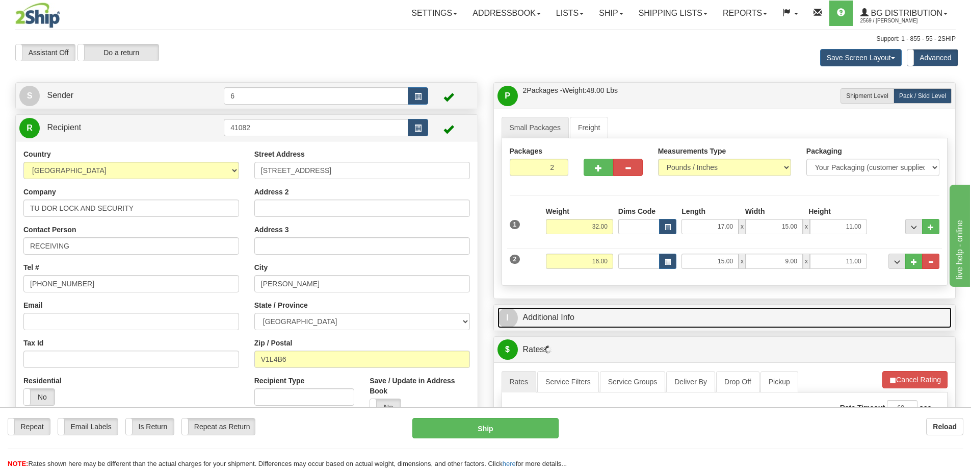
click at [861, 316] on link "I Additional Info" at bounding box center [725, 317] width 455 height 21
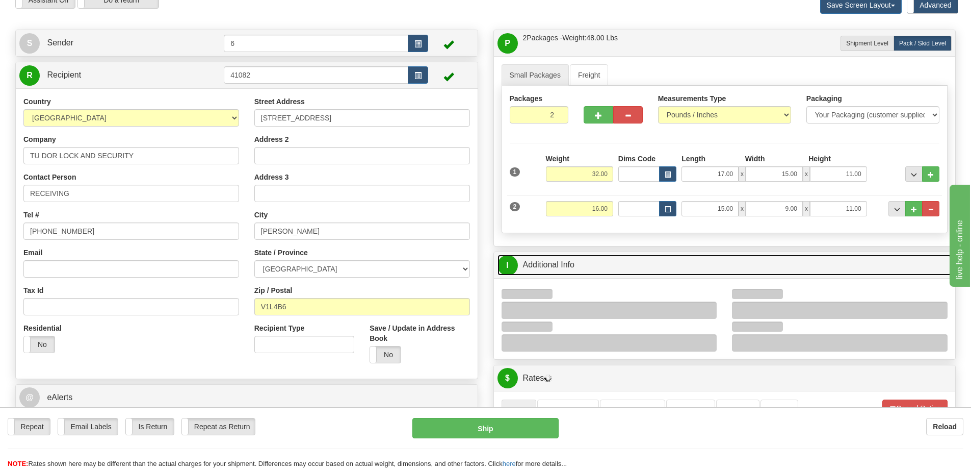
scroll to position [102, 0]
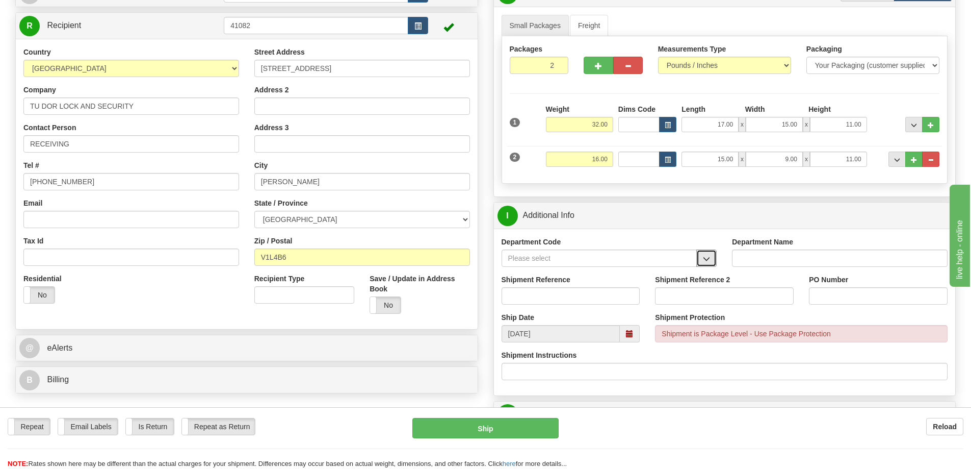
drag, startPoint x: 709, startPoint y: 263, endPoint x: 692, endPoint y: 266, distance: 17.7
click at [709, 262] on span "button" at bounding box center [706, 258] width 7 height 7
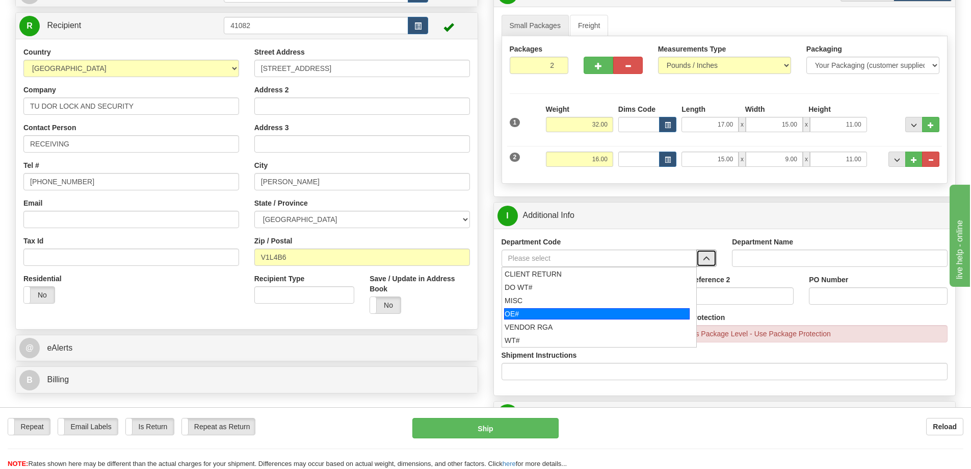
click at [552, 314] on div "OE#" at bounding box center [597, 313] width 186 height 11
type input "OE#"
type input "ORDERS"
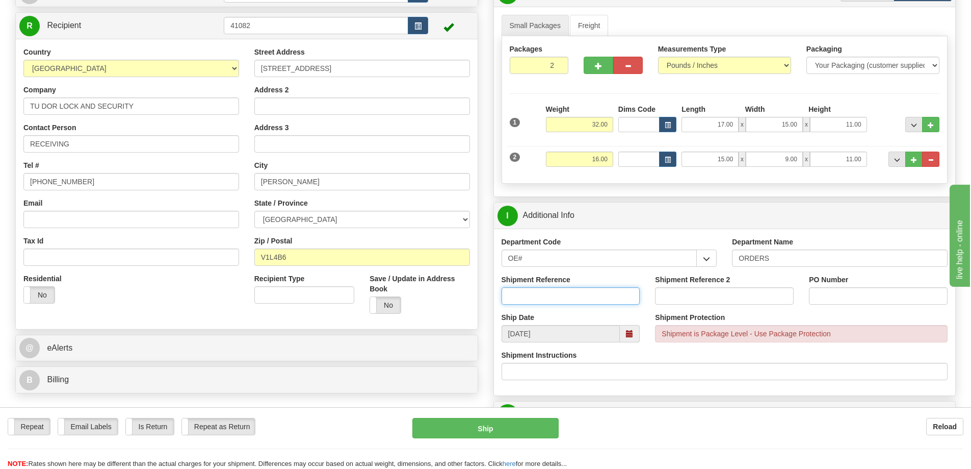
click at [549, 297] on input "Shipment Reference" at bounding box center [571, 295] width 139 height 17
type input "60031090-00"
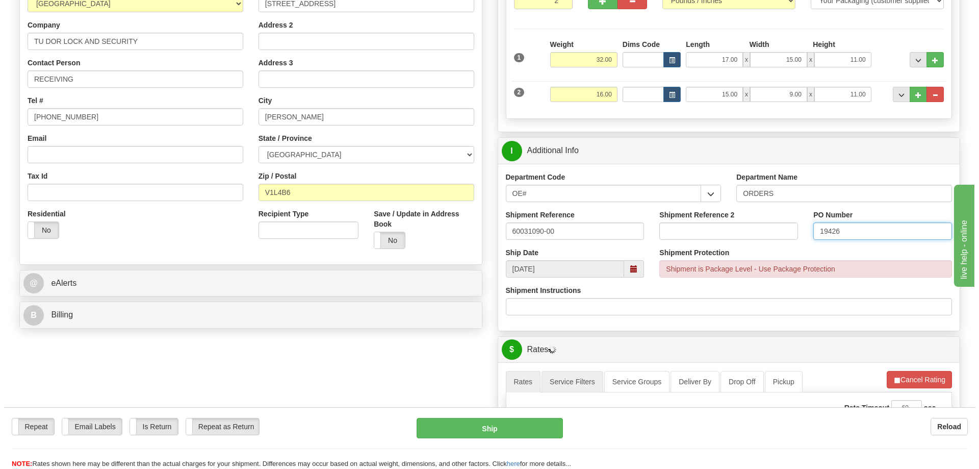
scroll to position [306, 0]
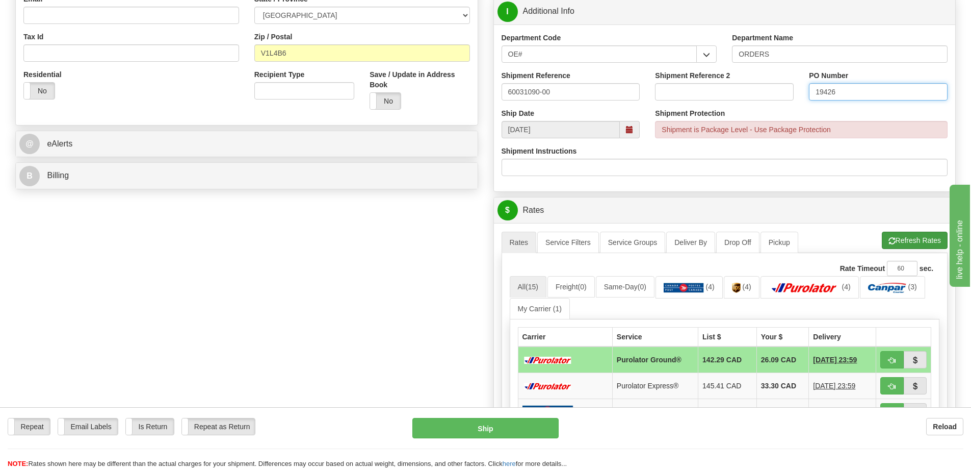
type input "19426"
click at [896, 243] on button "Refresh Rates" at bounding box center [915, 239] width 66 height 17
click at [893, 351] on td at bounding box center [903, 359] width 55 height 27
click at [893, 357] on span "button" at bounding box center [892, 360] width 7 height 7
type input "260"
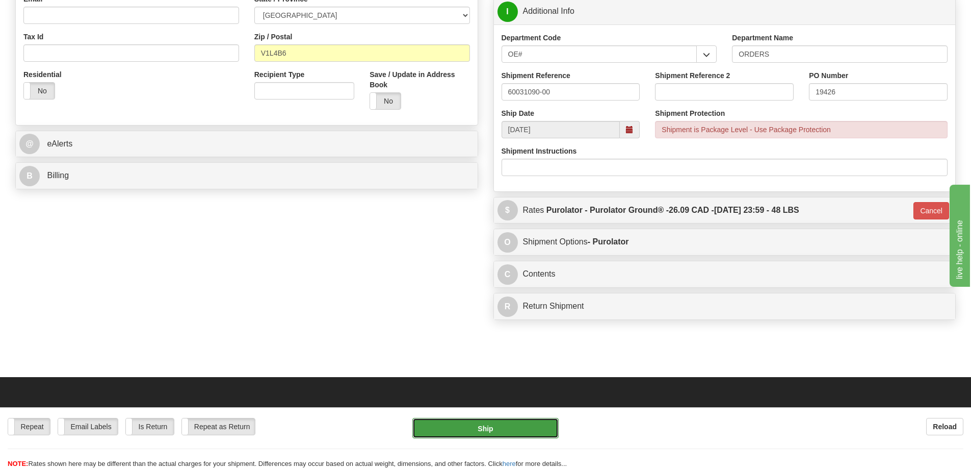
click at [494, 424] on button "Ship" at bounding box center [485, 428] width 146 height 20
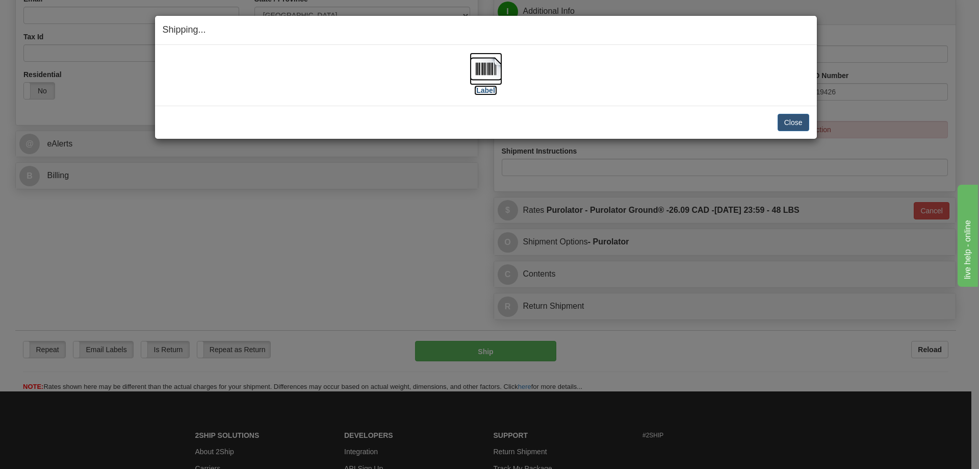
click at [483, 90] on label "[Label]" at bounding box center [485, 90] width 23 height 10
click at [797, 124] on button "Close" at bounding box center [793, 122] width 32 height 17
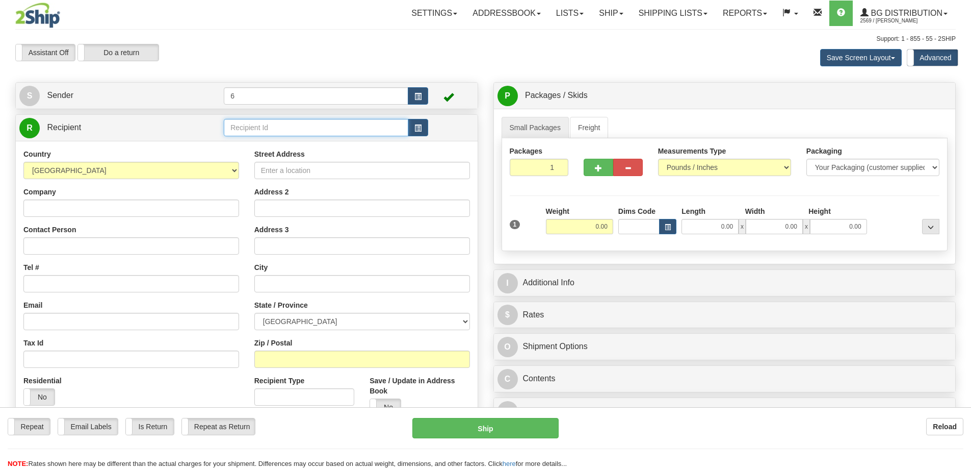
click at [248, 129] on input "text" at bounding box center [316, 127] width 185 height 17
type input "41010"
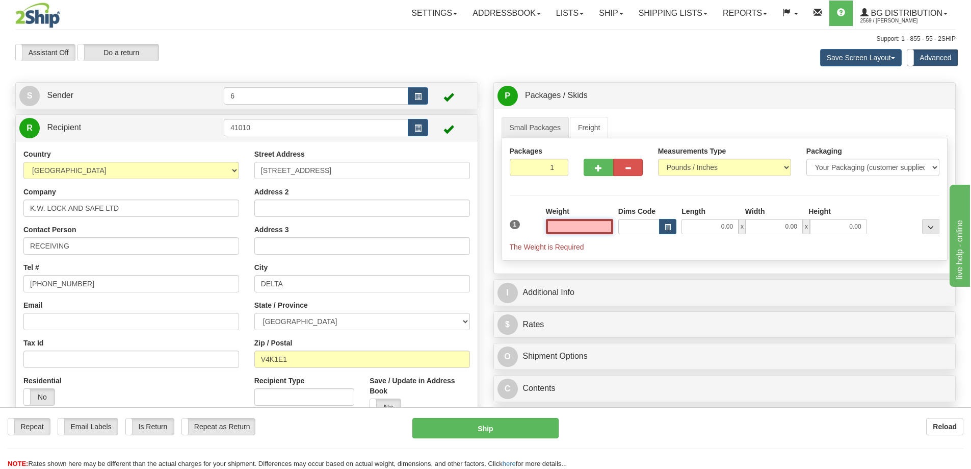
click at [592, 226] on input "text" at bounding box center [579, 226] width 67 height 15
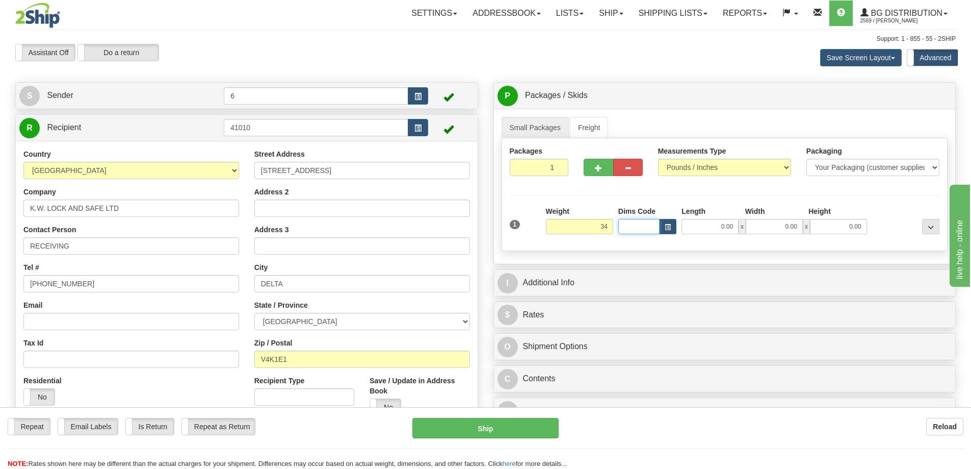
type input "34.00"
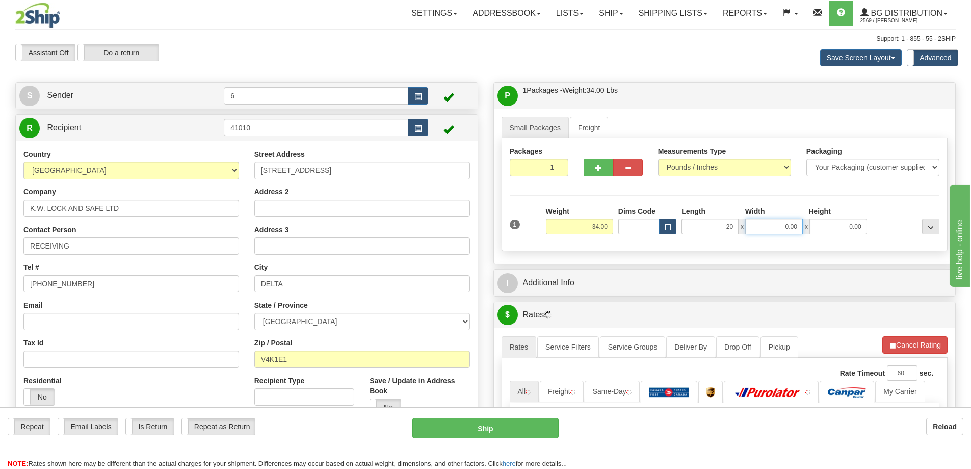
type input "20.00"
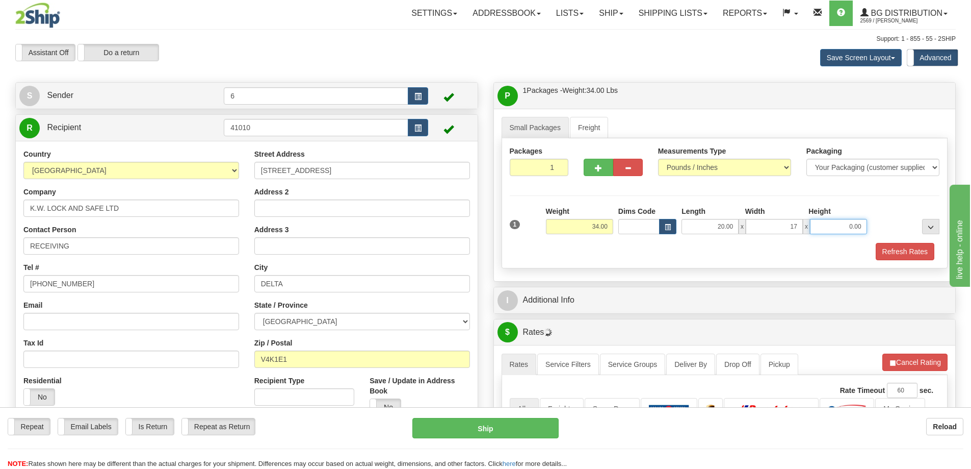
type input "17.00"
type input "8.00"
click at [905, 252] on button "Refresh Rates" at bounding box center [905, 251] width 59 height 17
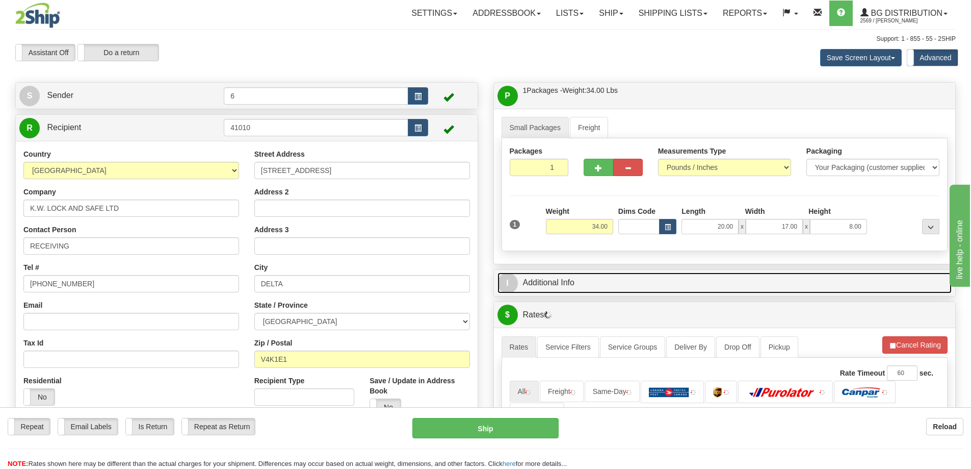
click at [850, 282] on link "I Additional Info" at bounding box center [725, 282] width 455 height 21
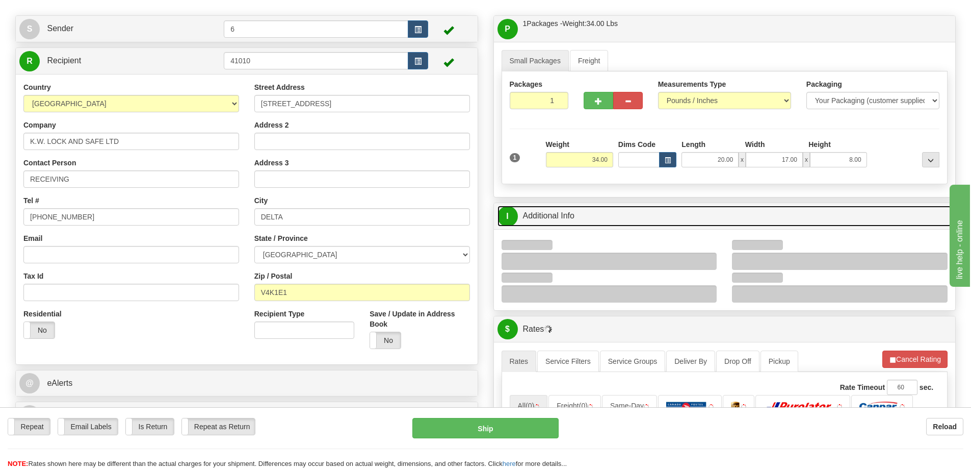
scroll to position [102, 0]
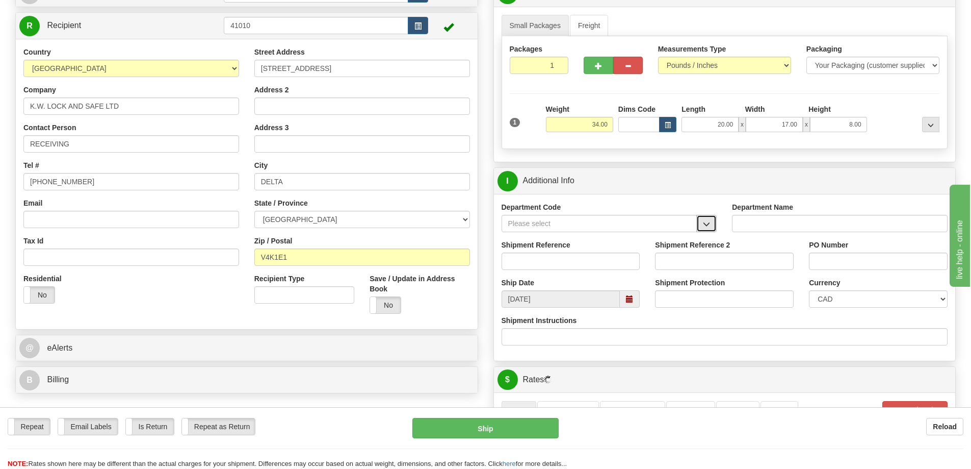
click at [705, 226] on span "button" at bounding box center [706, 224] width 7 height 7
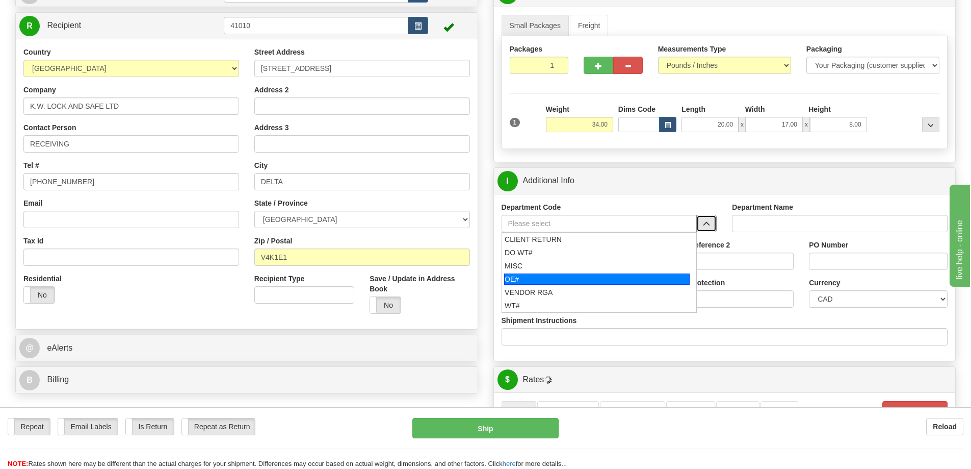
click at [556, 279] on div "OE#" at bounding box center [597, 278] width 186 height 11
type input "OE#"
type input "ORDERS"
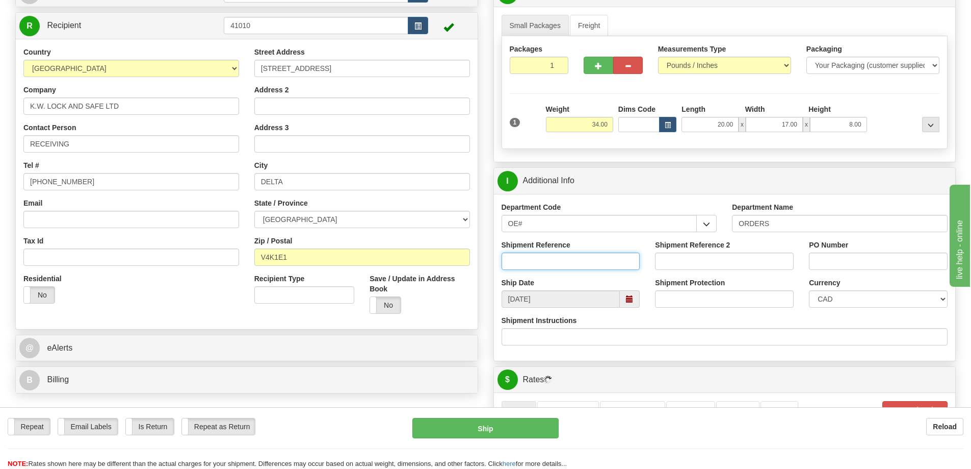
click at [605, 263] on input "Shipment Reference" at bounding box center [571, 260] width 139 height 17
type input "60031101-00 60034021-00"
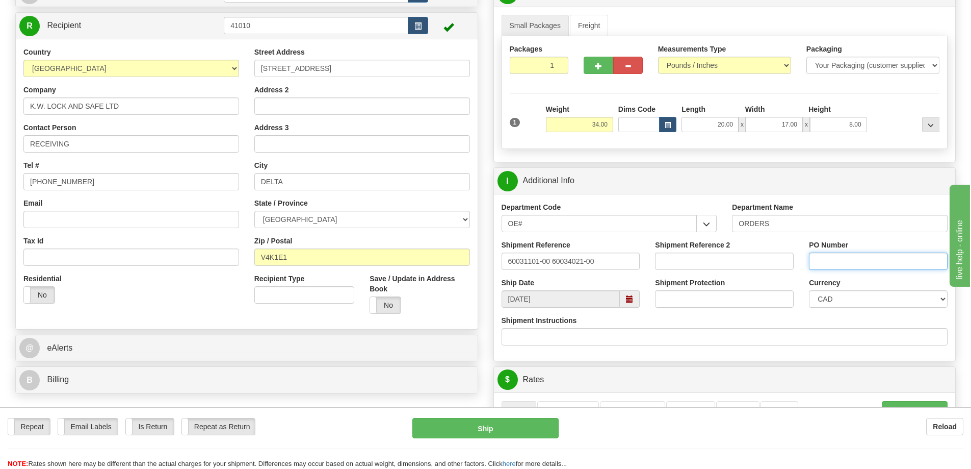
paste input "60031101-00 60034021-00"
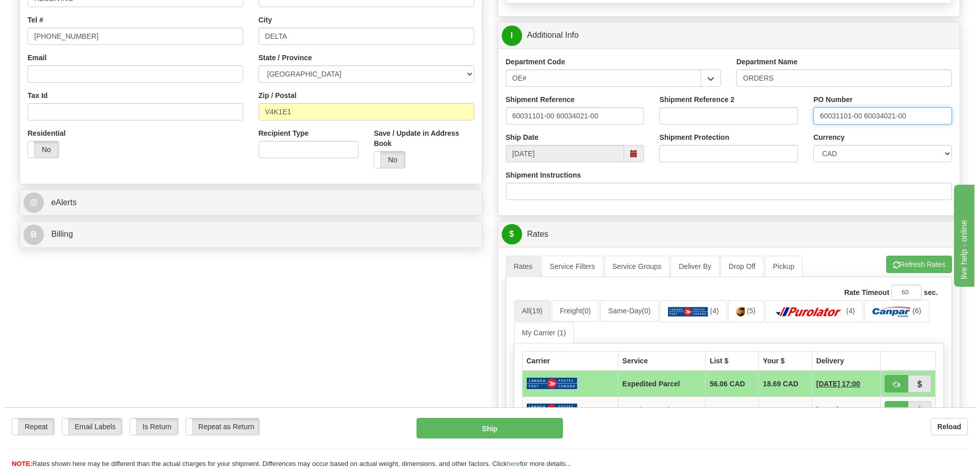
scroll to position [357, 0]
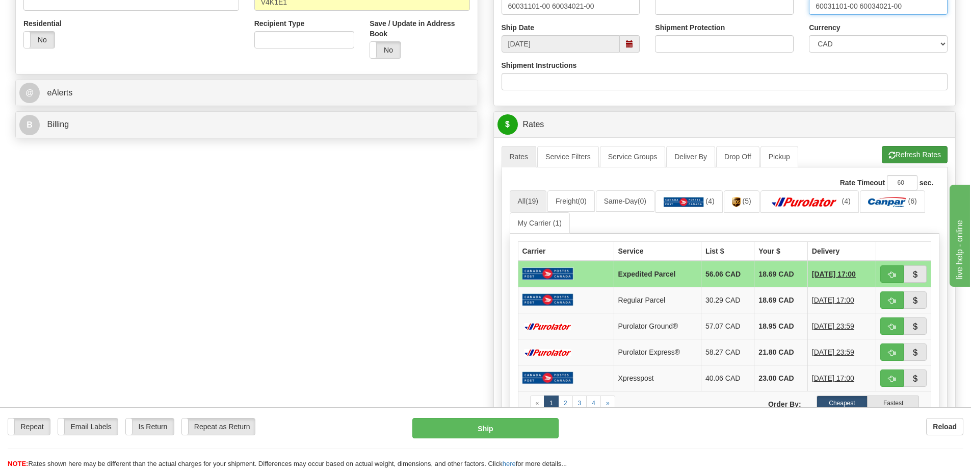
type input "60031101-00 60034021-00"
click at [905, 152] on button "Refresh Rates" at bounding box center [915, 154] width 66 height 17
click at [894, 321] on button "button" at bounding box center [891, 325] width 23 height 17
type input "260"
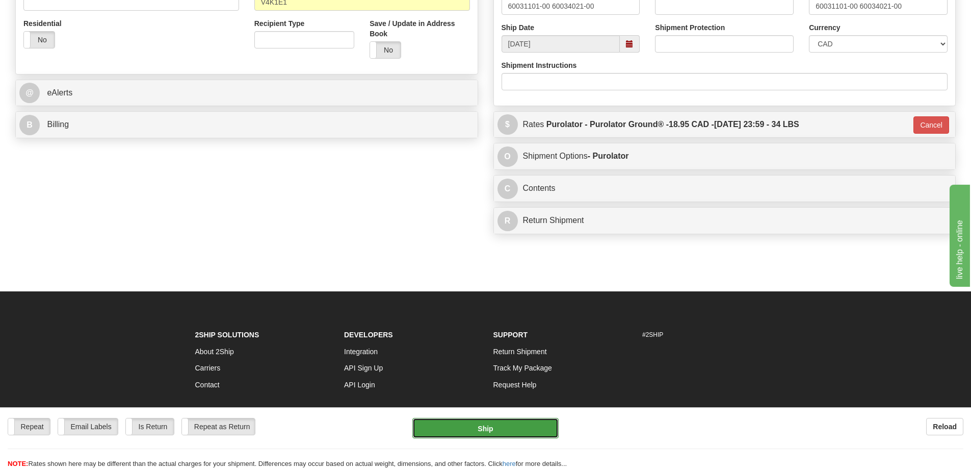
click at [510, 426] on button "Ship" at bounding box center [485, 428] width 146 height 20
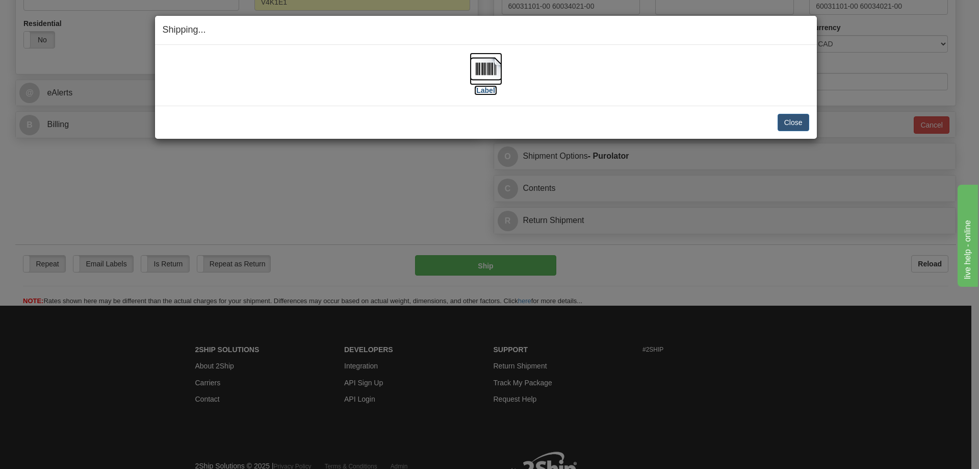
click at [493, 90] on label "[Label]" at bounding box center [485, 90] width 23 height 10
